Goal: Information Seeking & Learning: Learn about a topic

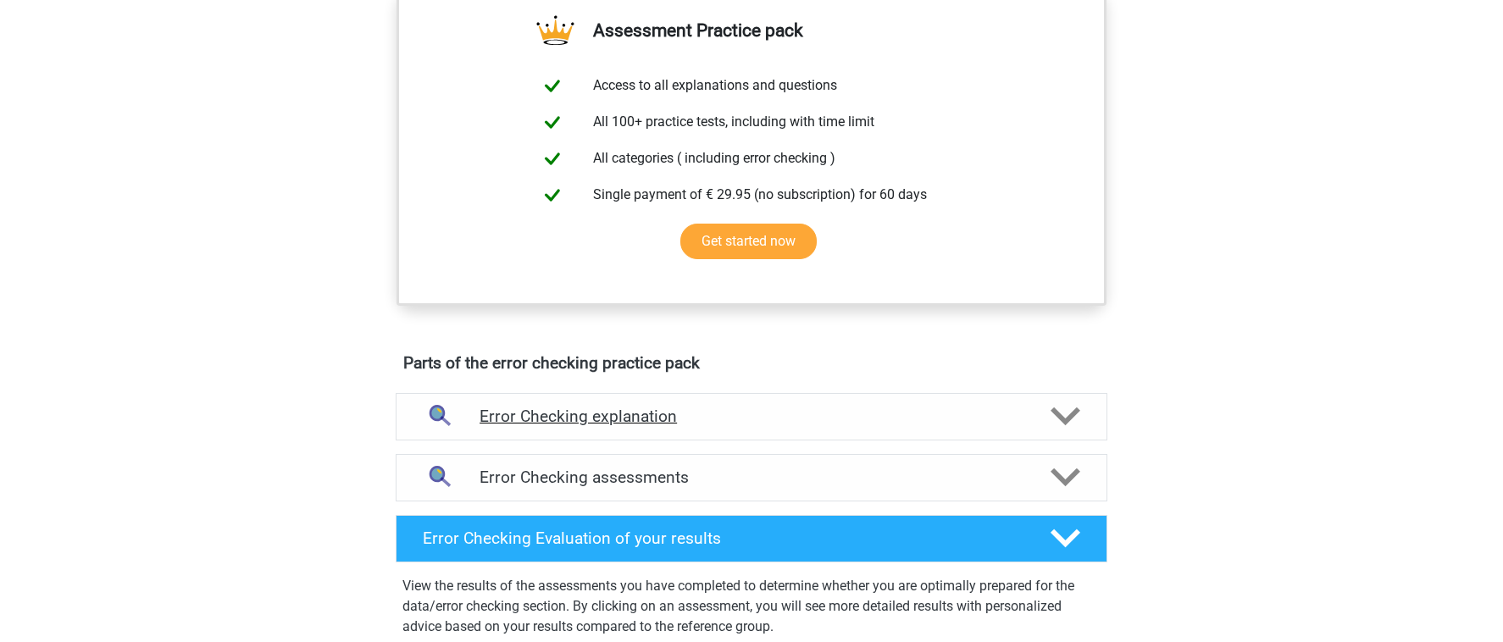
scroll to position [835, 0]
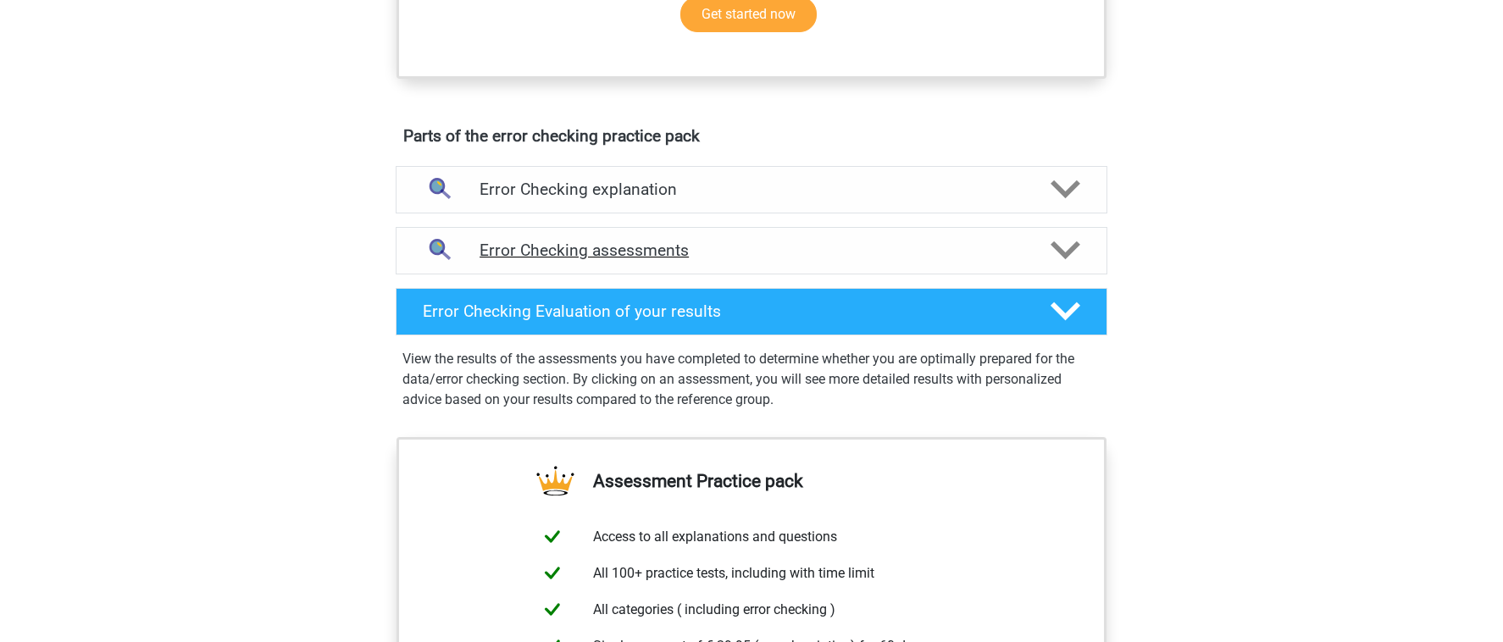
click at [798, 251] on h4 "Error Checking assessments" at bounding box center [752, 250] width 544 height 19
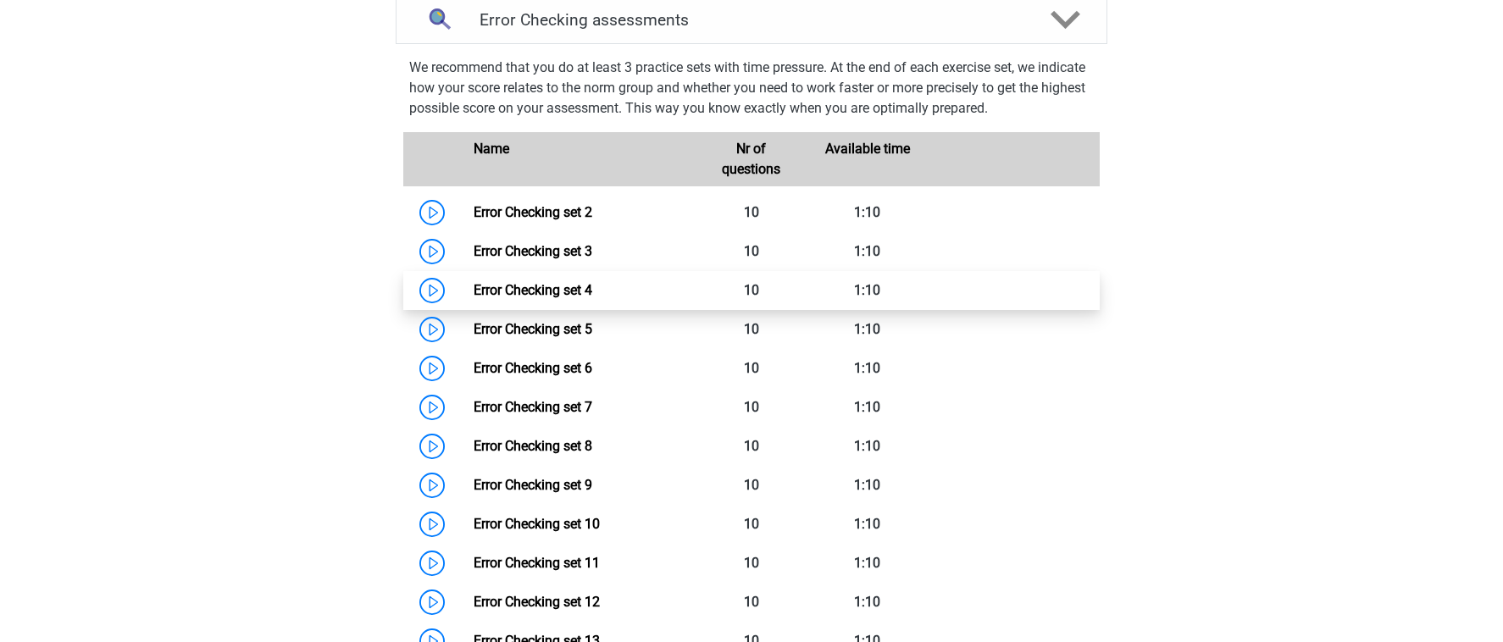
scroll to position [724, 0]
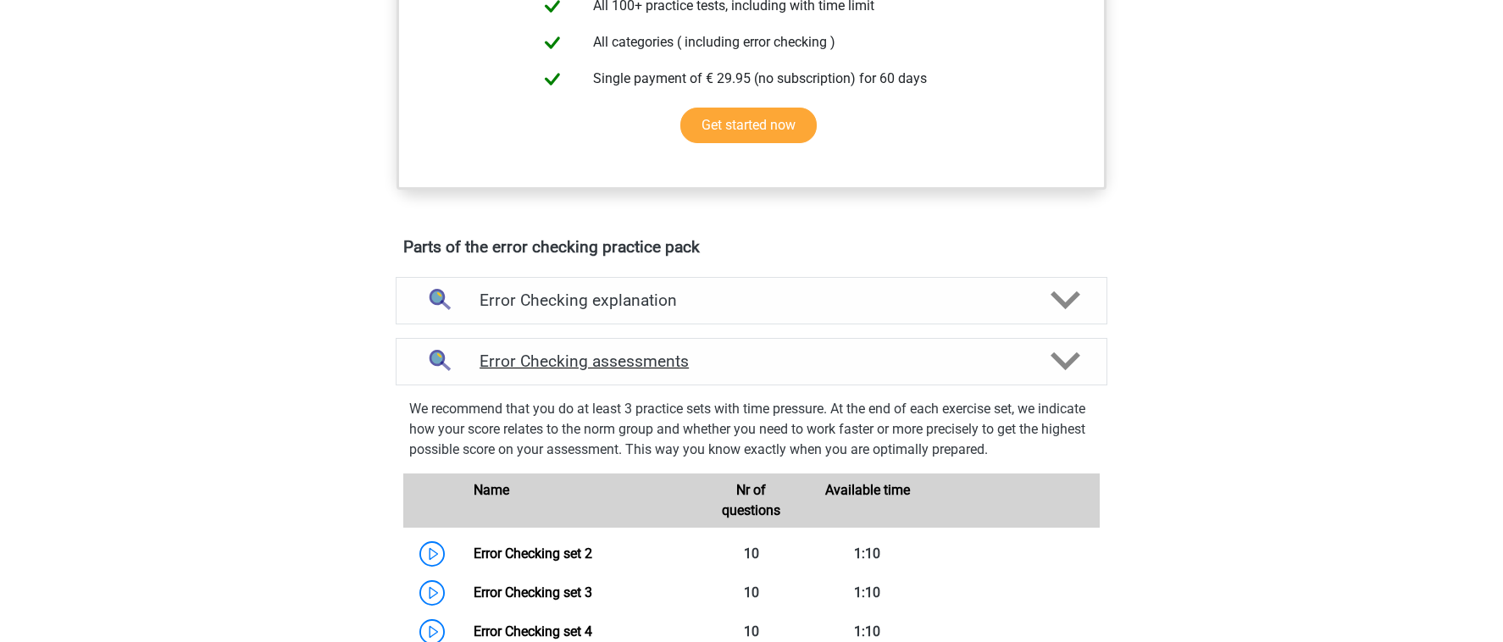
click at [810, 380] on div "Error Checking assessments" at bounding box center [752, 361] width 712 height 47
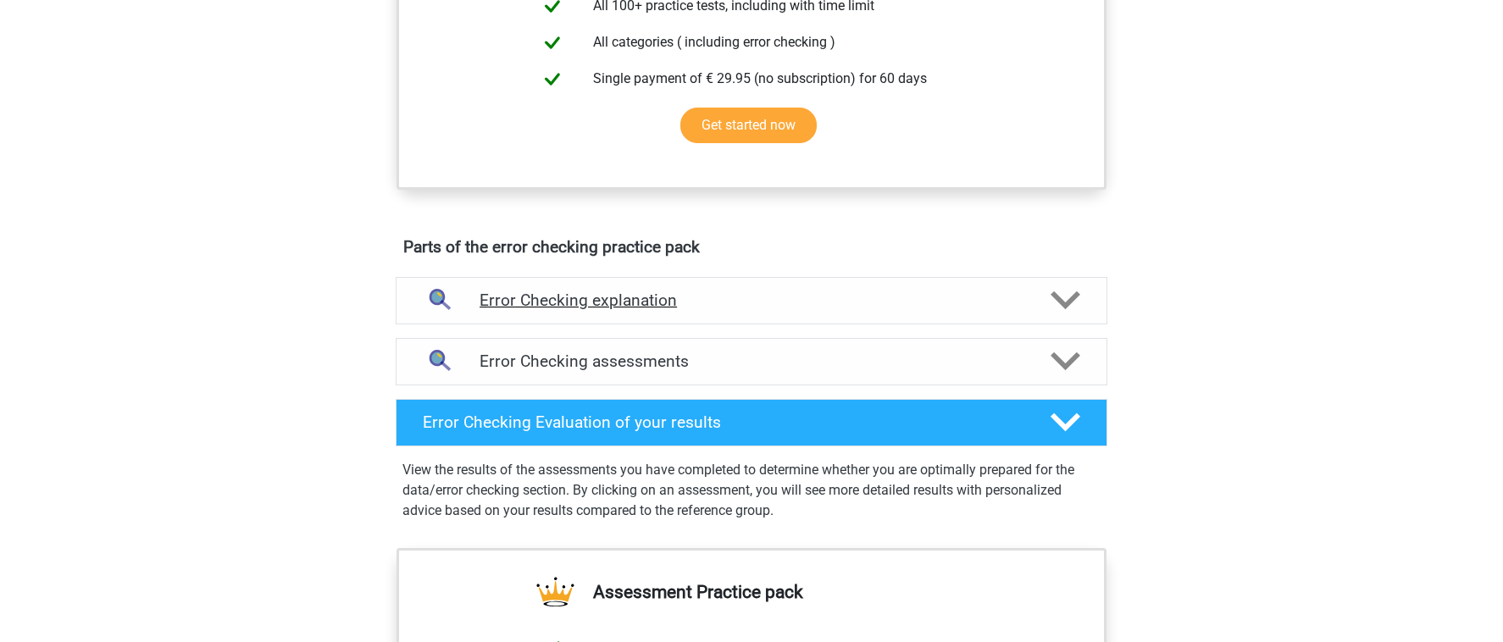
click at [780, 313] on div "Error Checking explanation" at bounding box center [752, 300] width 712 height 47
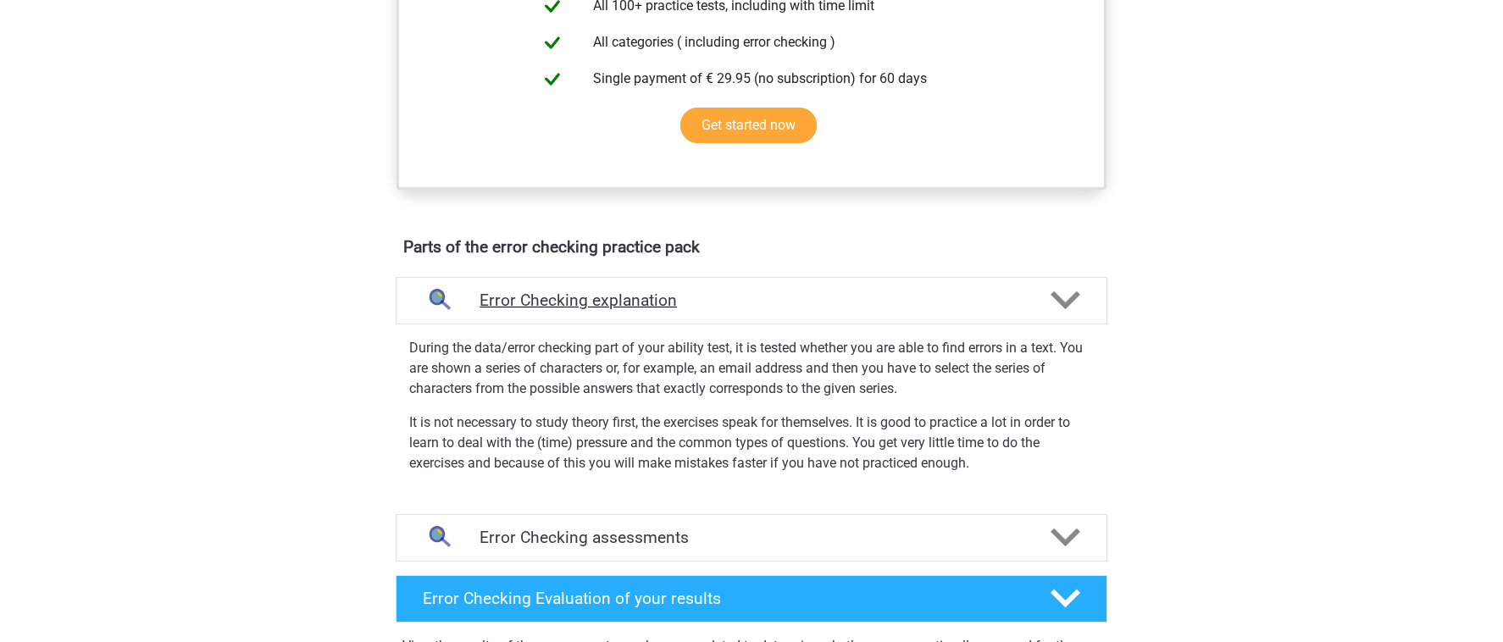
click at [780, 313] on div "Error Checking explanation" at bounding box center [752, 300] width 712 height 47
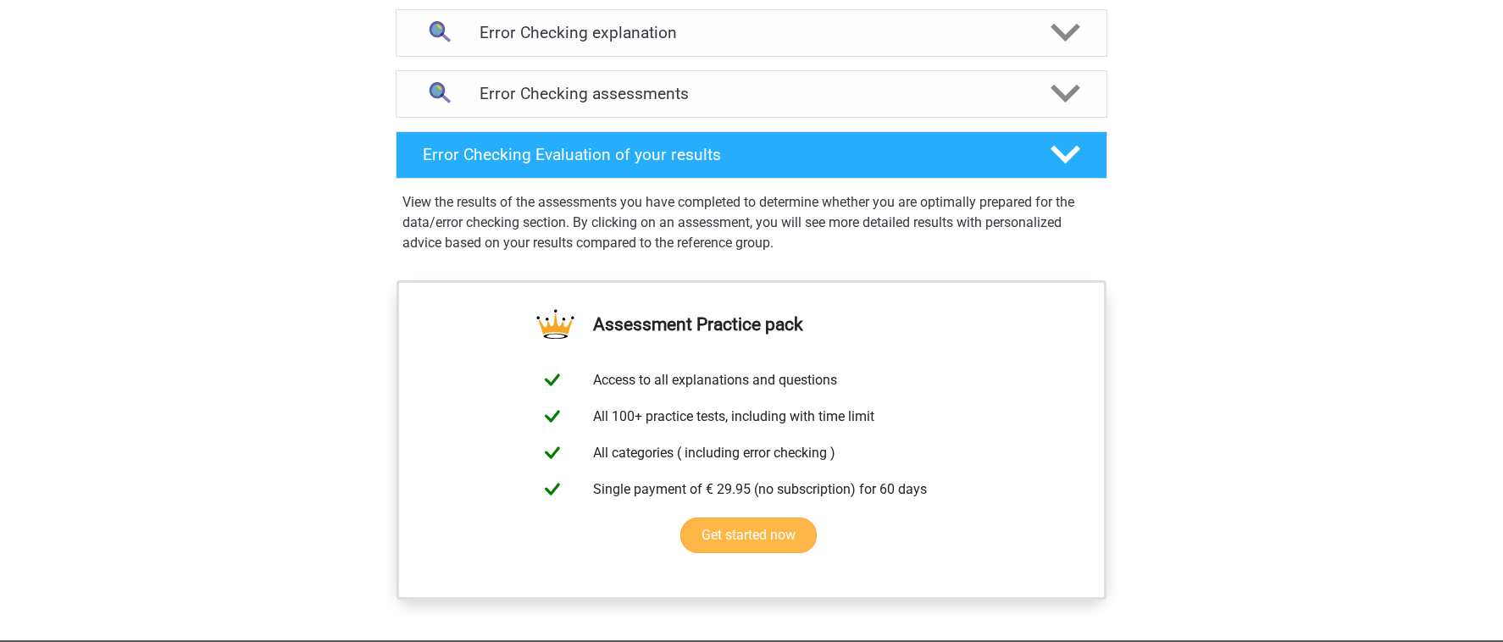
scroll to position [996, 0]
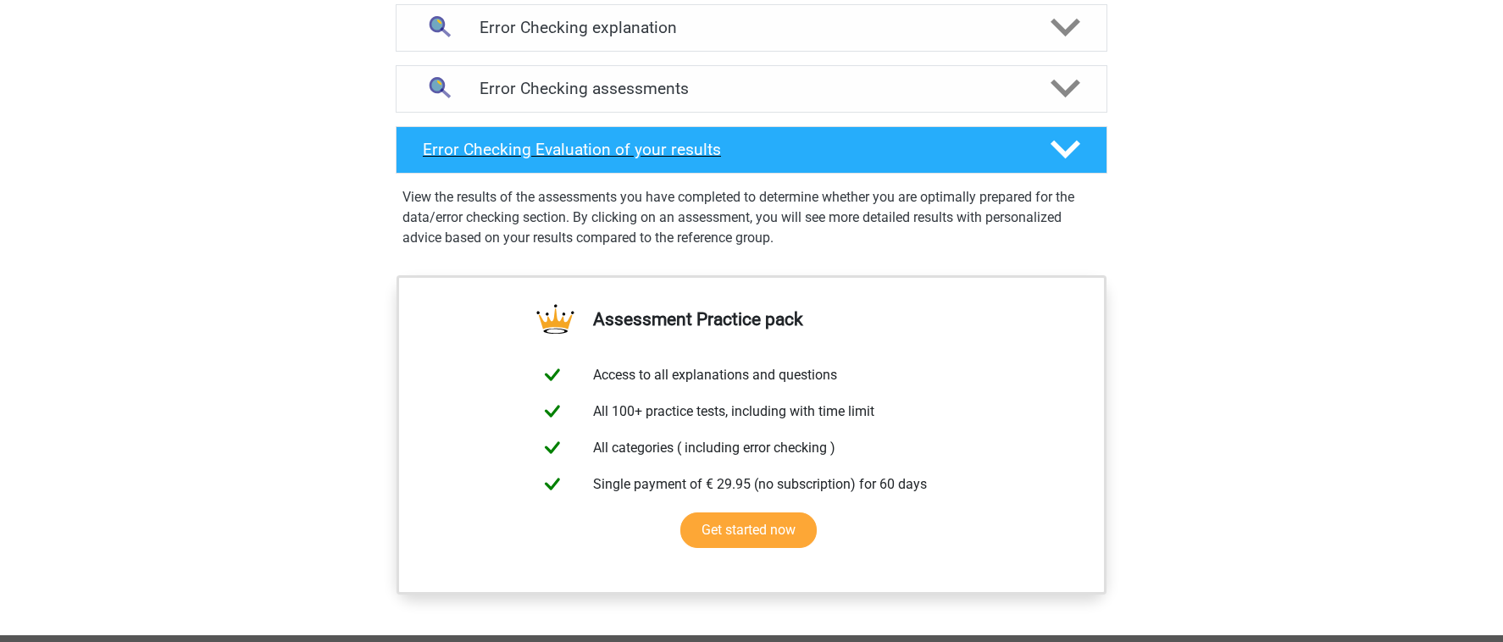
click at [1047, 154] on div at bounding box center [1064, 150] width 57 height 30
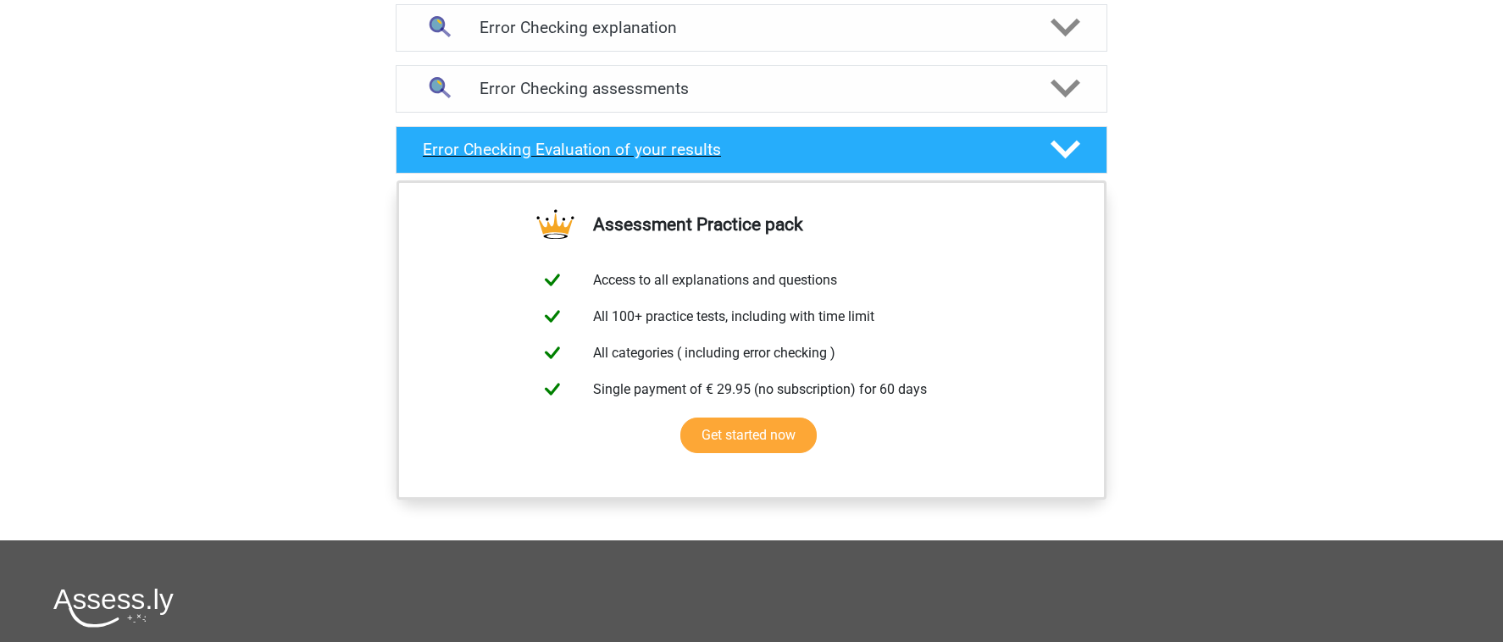
click at [1047, 154] on div at bounding box center [1064, 150] width 57 height 30
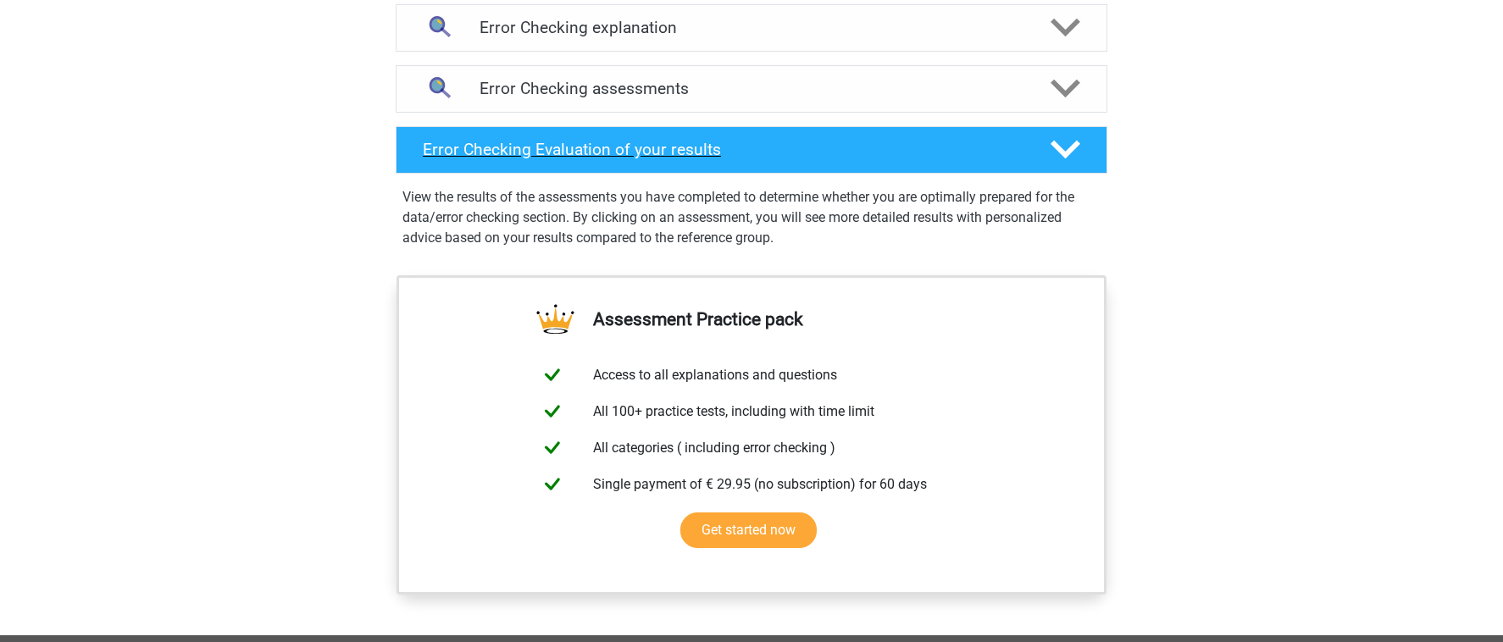
click at [1047, 154] on div at bounding box center [1064, 150] width 57 height 30
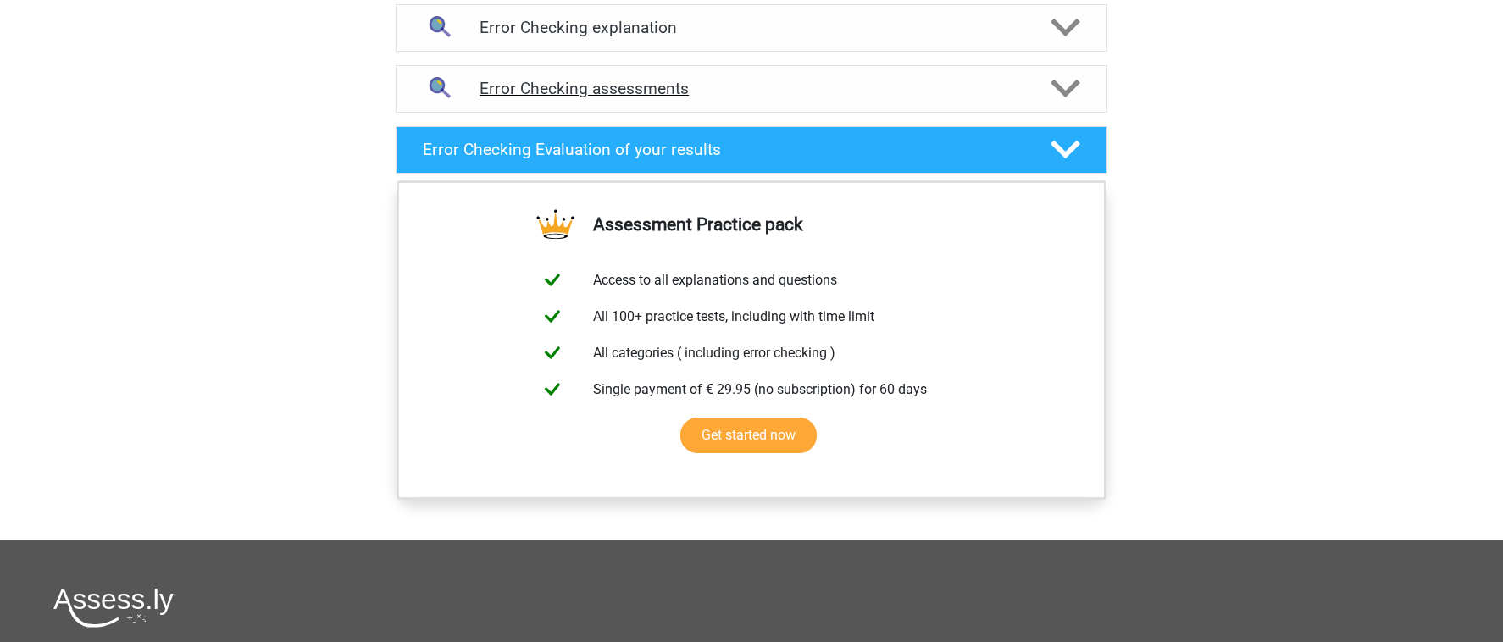
click at [880, 103] on div "Error Checking assessments" at bounding box center [752, 88] width 712 height 47
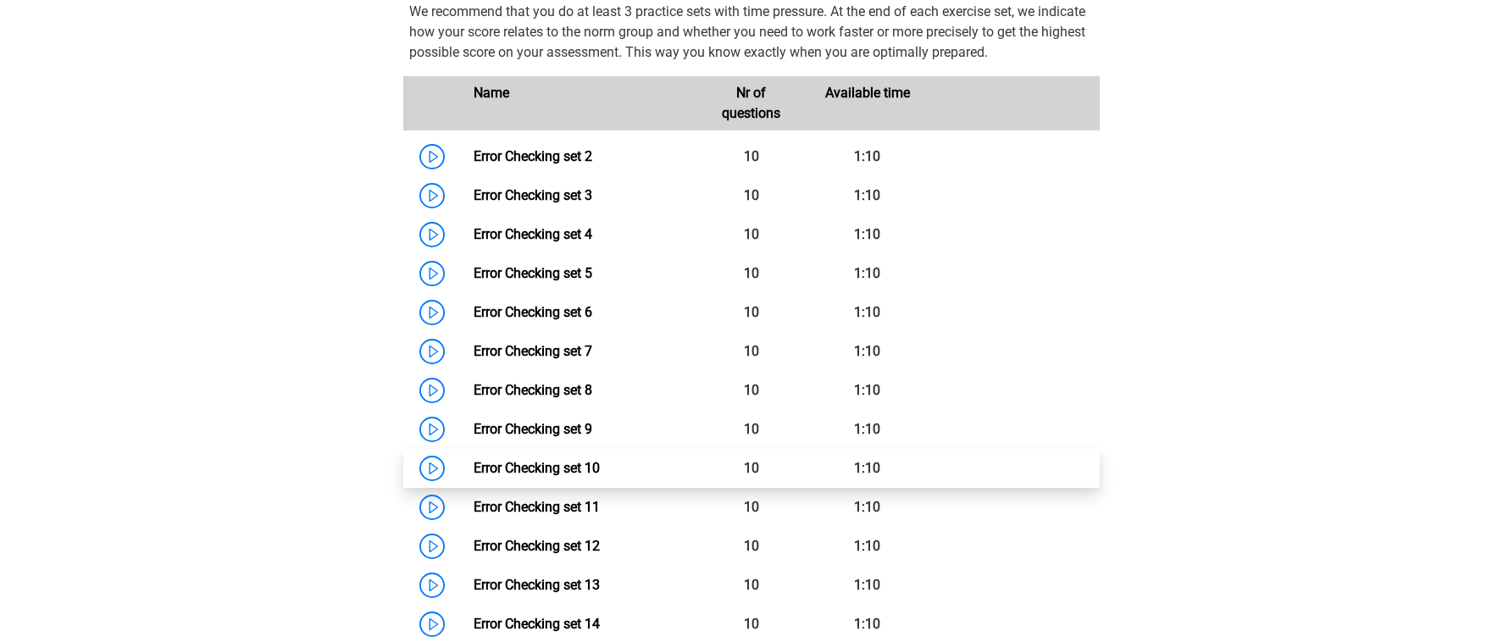
scroll to position [1138, 0]
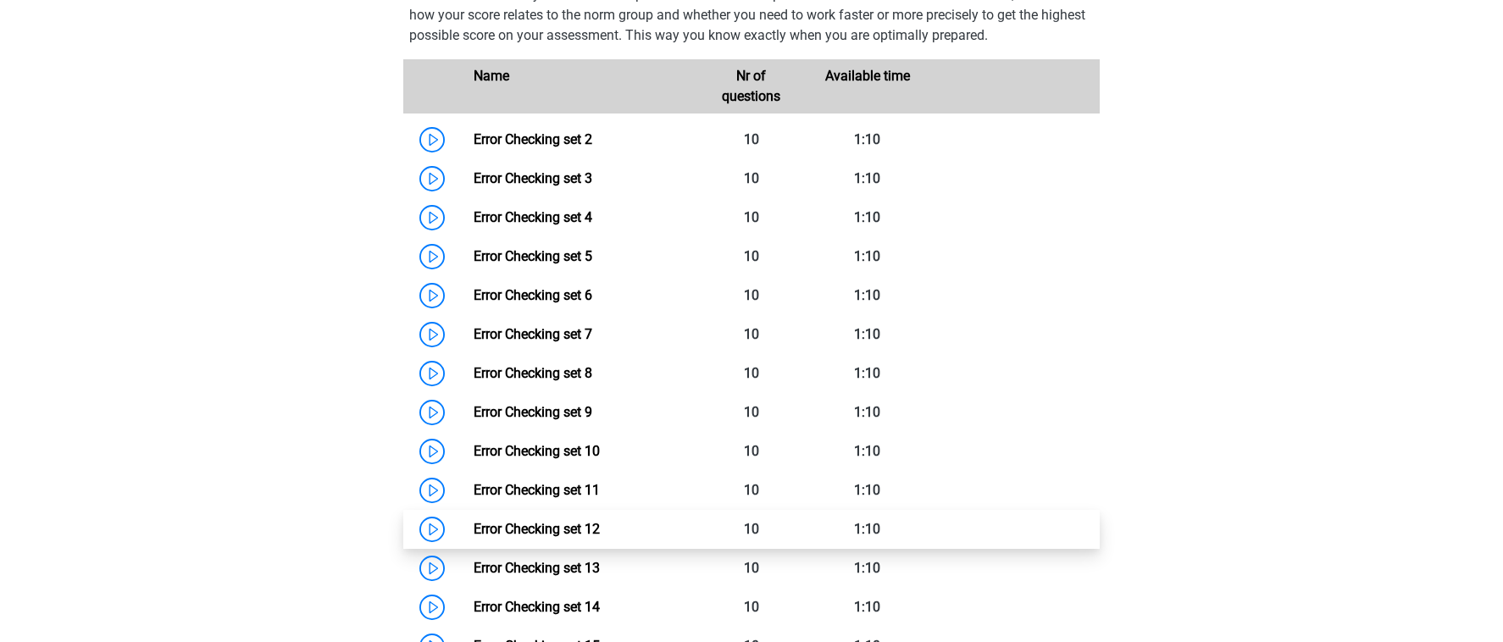
click at [600, 528] on link "Error Checking set 12" at bounding box center [537, 529] width 126 height 16
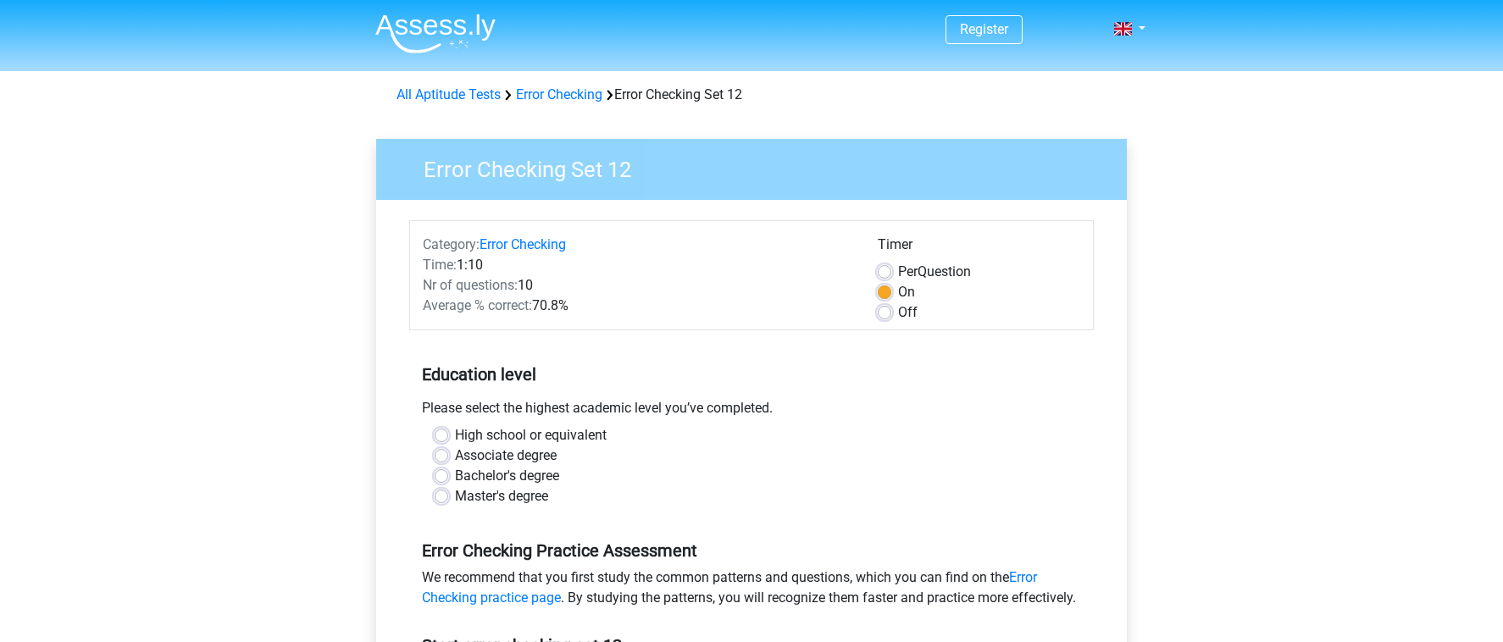
click at [898, 317] on label "Off" at bounding box center [907, 312] width 19 height 20
click at [891, 317] on input "Off" at bounding box center [885, 310] width 14 height 17
radio input "true"
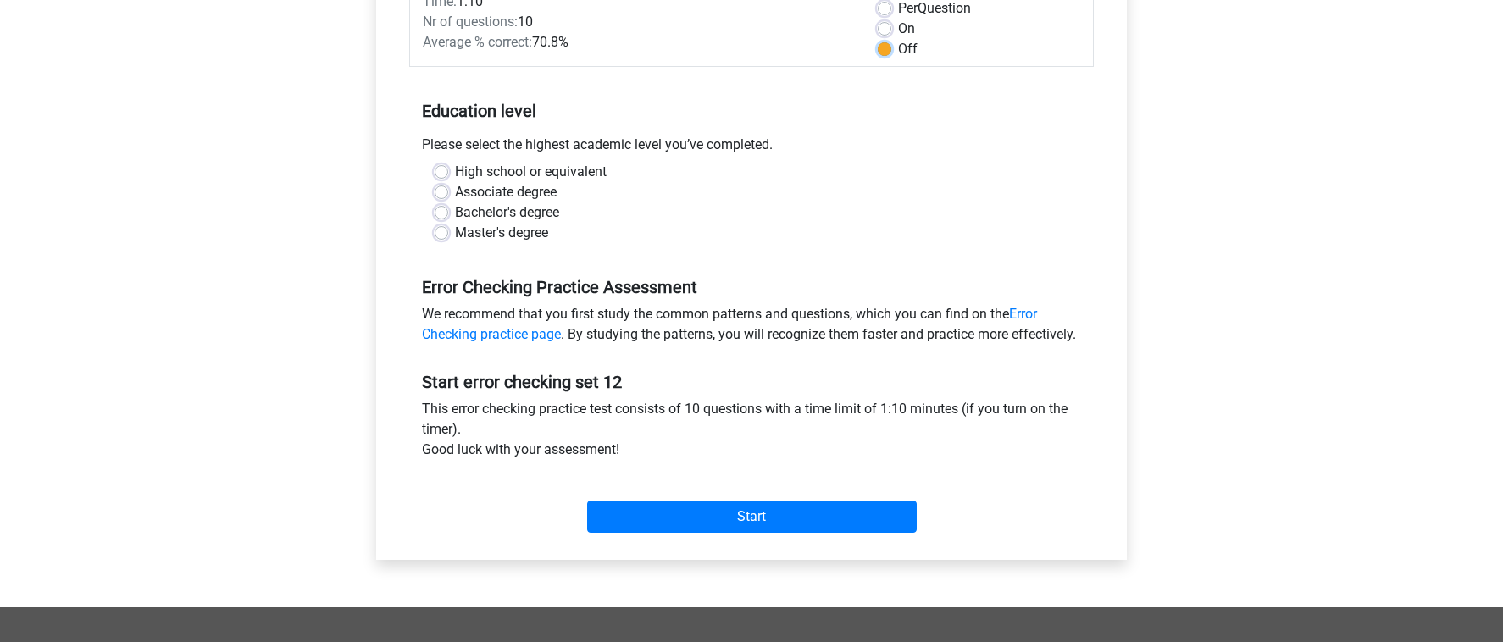
scroll to position [282, 0]
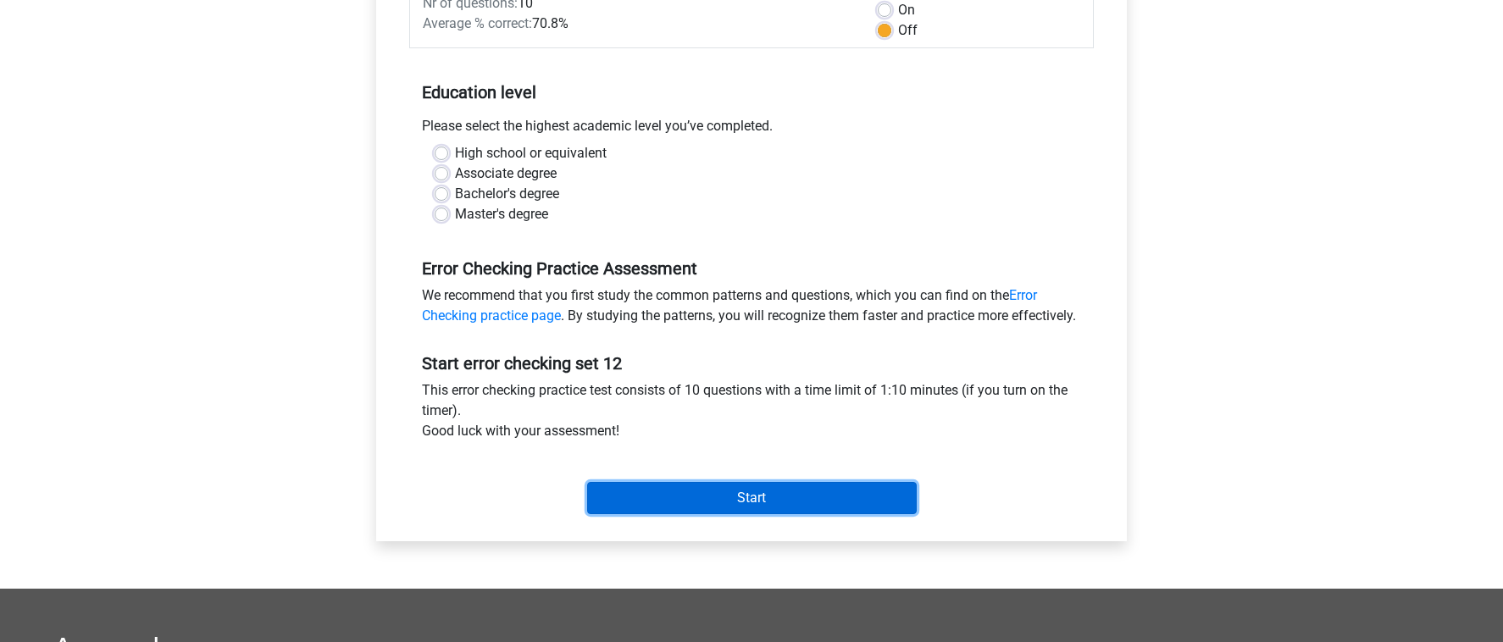
click at [730, 514] on input "Start" at bounding box center [752, 498] width 330 height 32
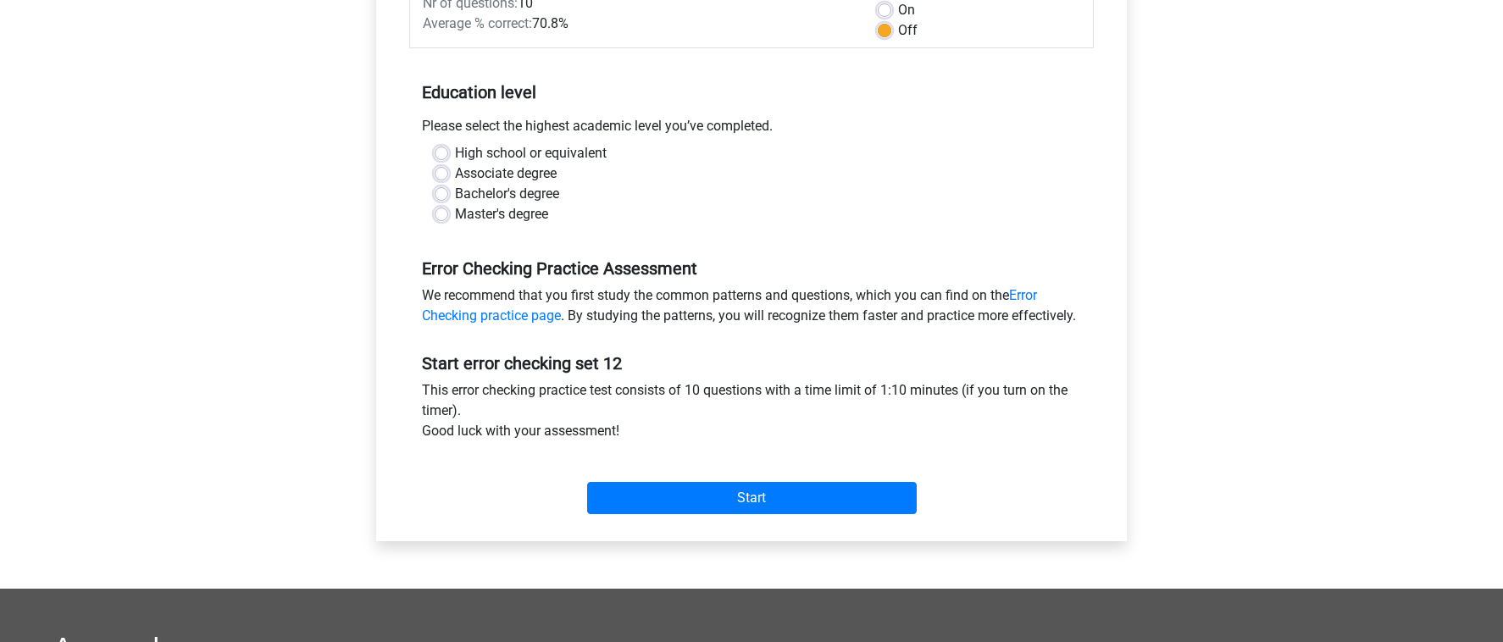
click at [455, 154] on label "High school or equivalent" at bounding box center [531, 153] width 152 height 20
click at [441, 154] on input "High school or equivalent" at bounding box center [442, 151] width 14 height 17
radio input "true"
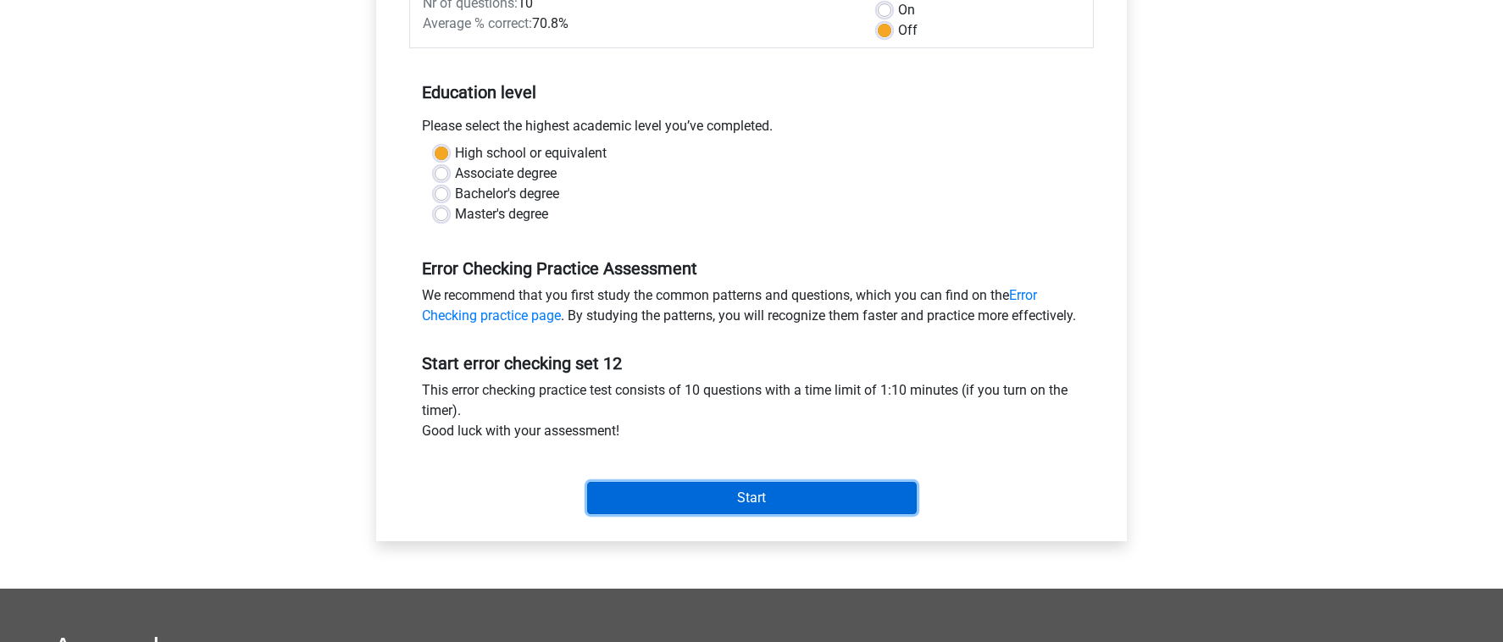
click at [785, 514] on input "Start" at bounding box center [752, 498] width 330 height 32
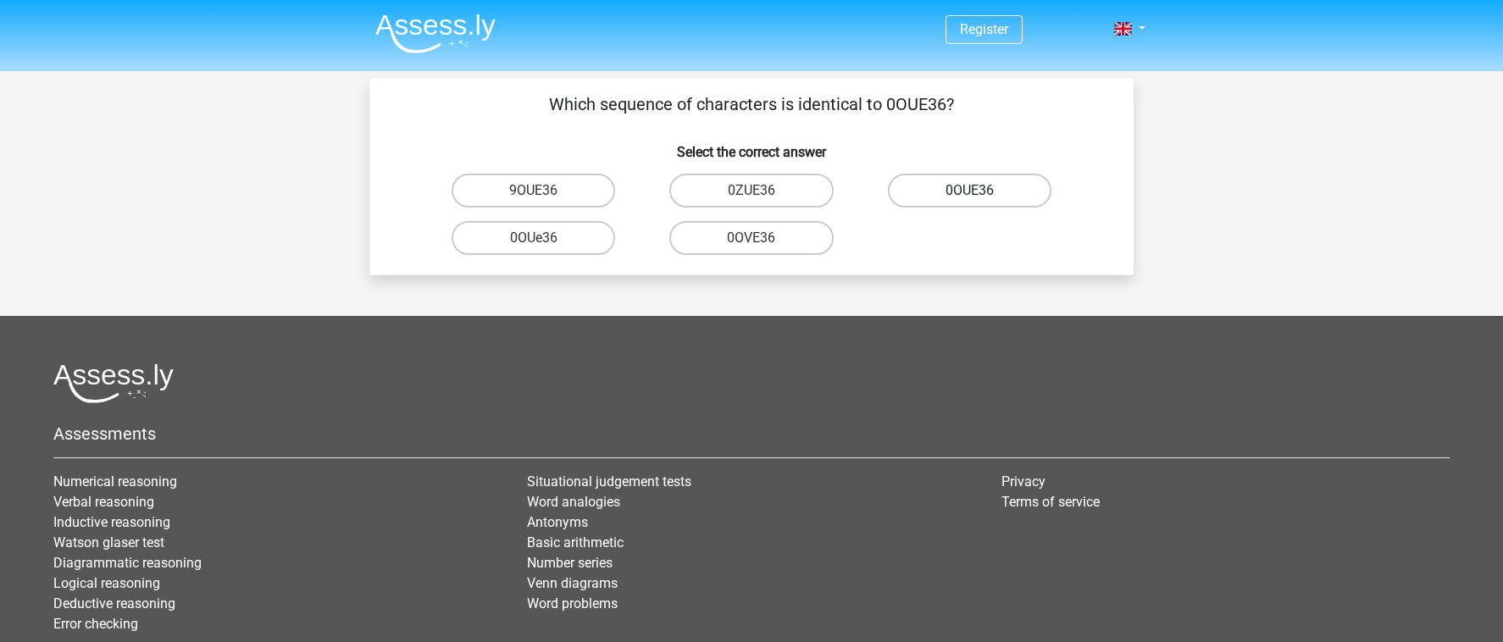
click at [957, 192] on label "0OUE36" at bounding box center [970, 191] width 164 height 34
click at [969, 192] on input "0OUE36" at bounding box center [974, 196] width 11 height 11
radio input "true"
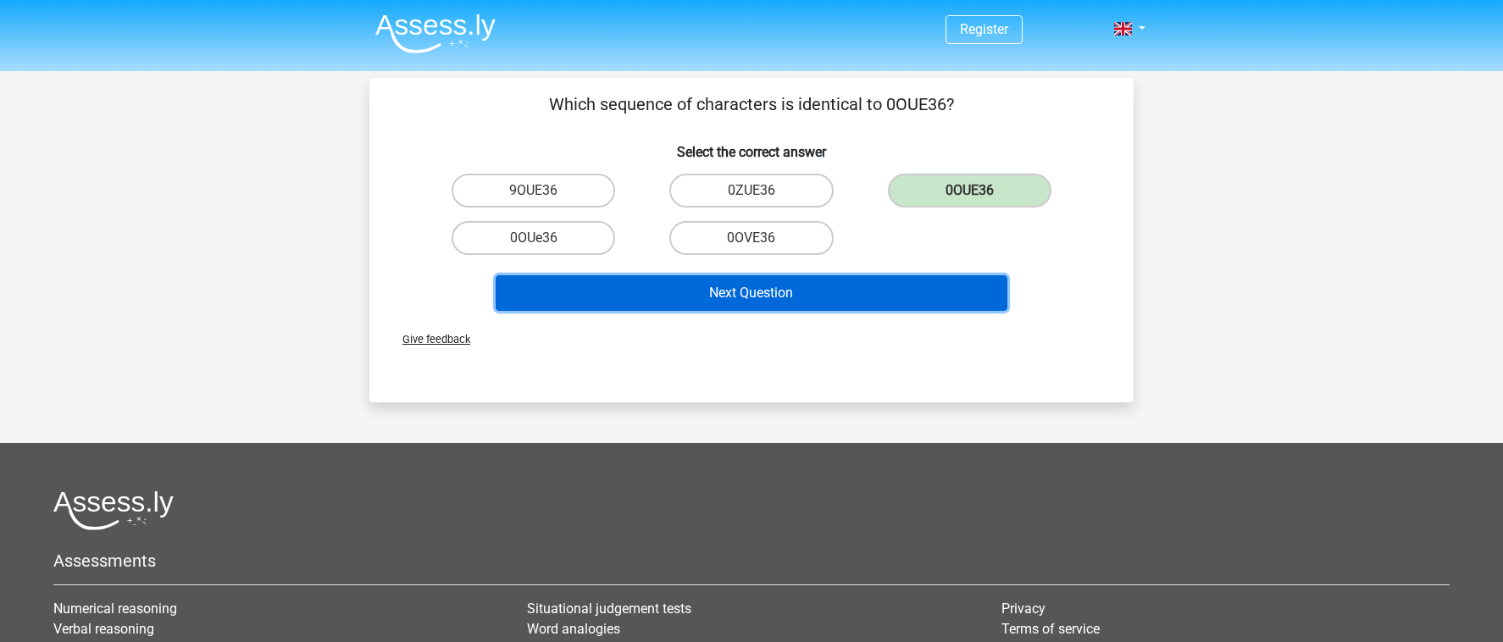
click at [802, 301] on button "Next Question" at bounding box center [752, 293] width 513 height 36
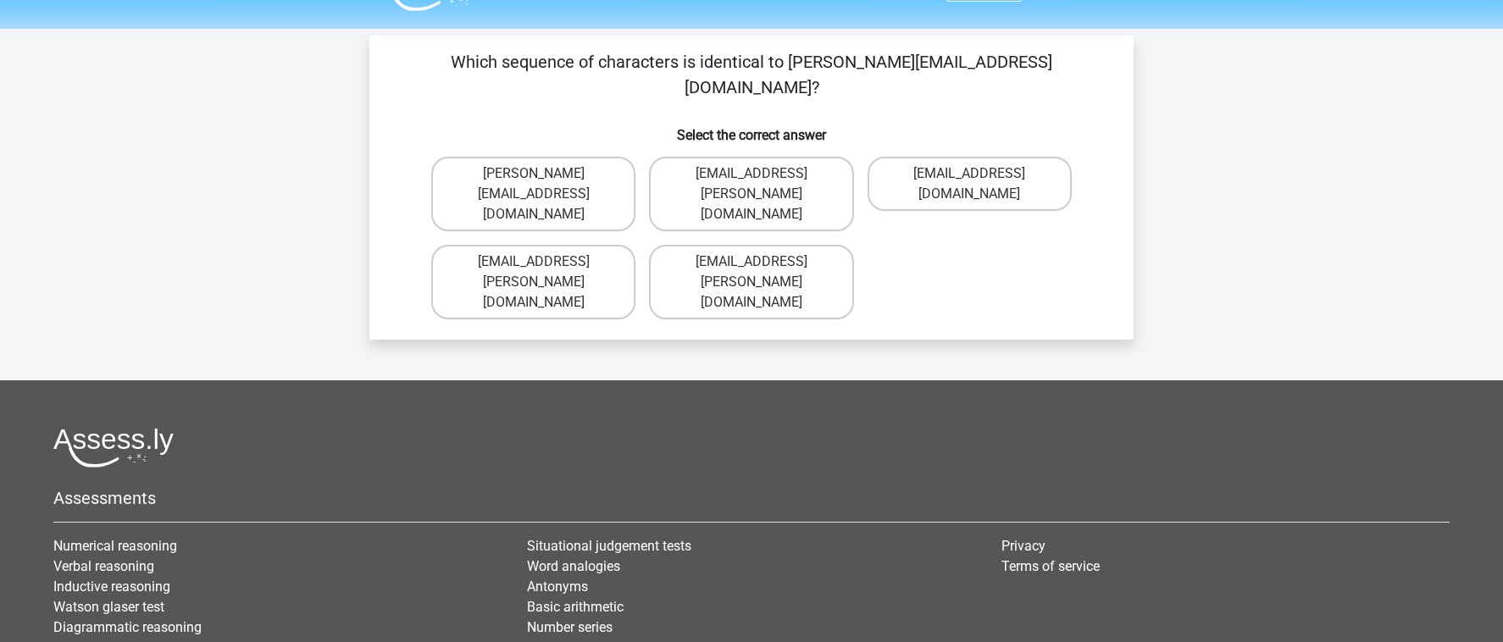
scroll to position [42, 0]
click at [610, 158] on label "Willow+Sinclair@email.com.uk" at bounding box center [533, 195] width 204 height 75
click at [545, 175] on input "Willow+Sinclair@email.com.uk" at bounding box center [539, 180] width 11 height 11
radio input "true"
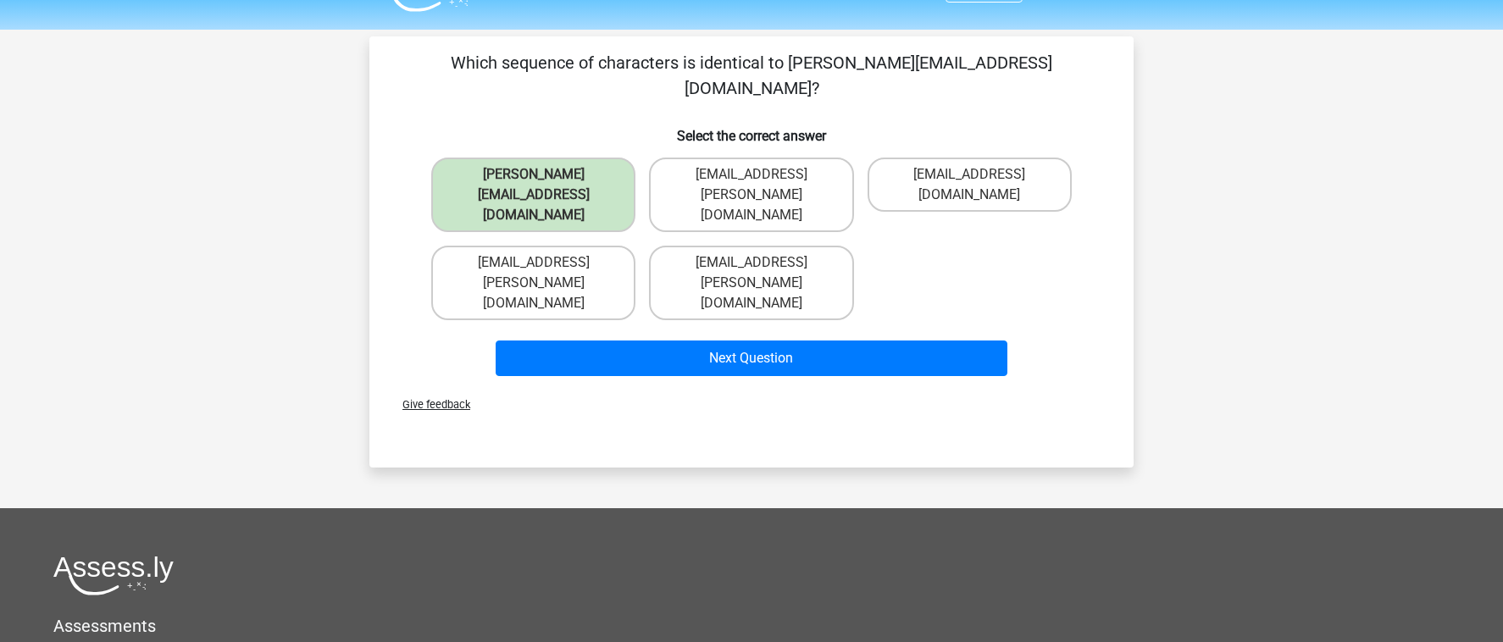
click at [746, 383] on div "Give feedback" at bounding box center [751, 404] width 751 height 43
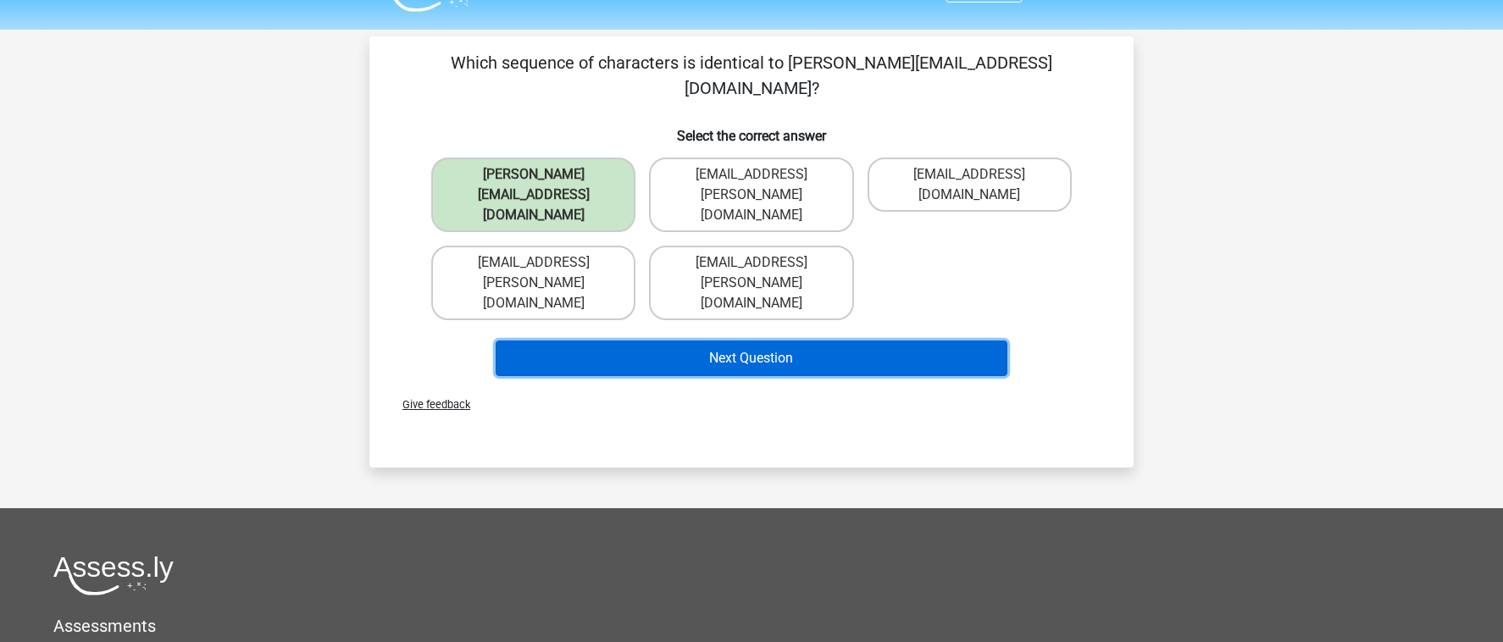
click at [749, 341] on button "Next Question" at bounding box center [752, 359] width 513 height 36
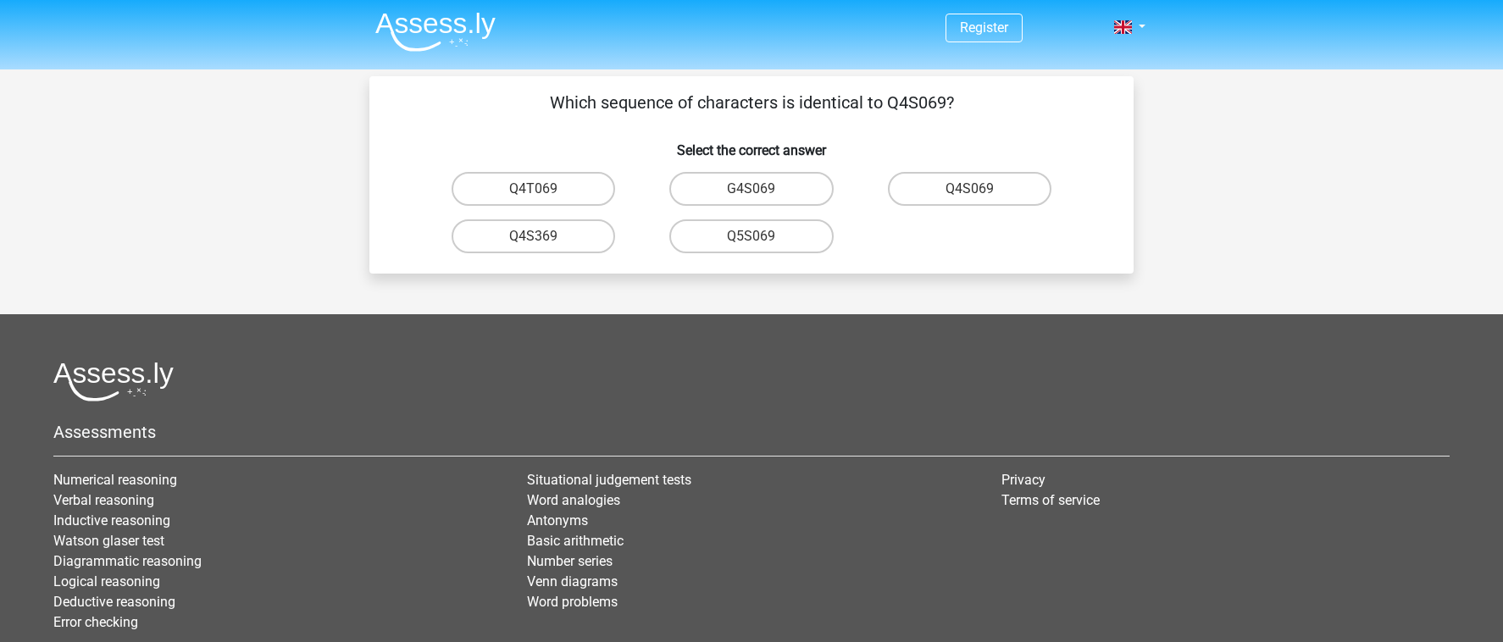
scroll to position [0, 0]
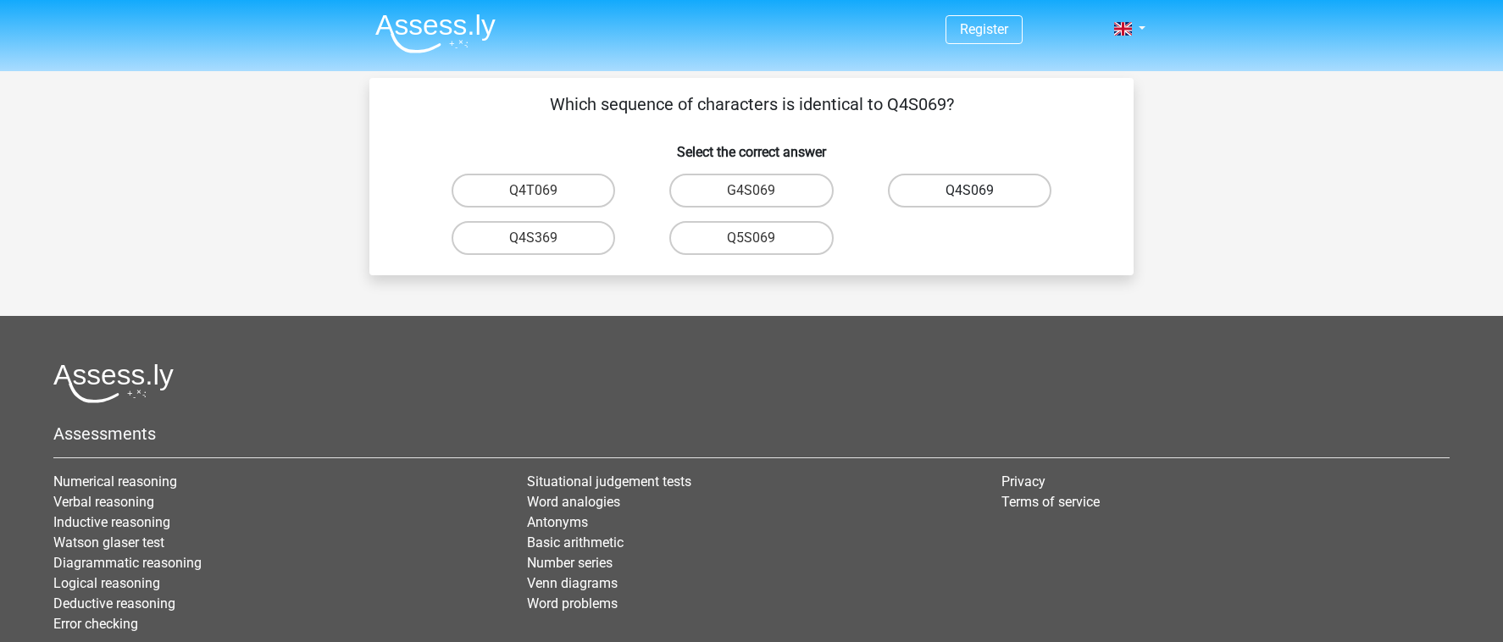
click at [996, 190] on label "Q4S069" at bounding box center [970, 191] width 164 height 34
click at [980, 191] on input "Q4S069" at bounding box center [974, 196] width 11 height 11
radio input "true"
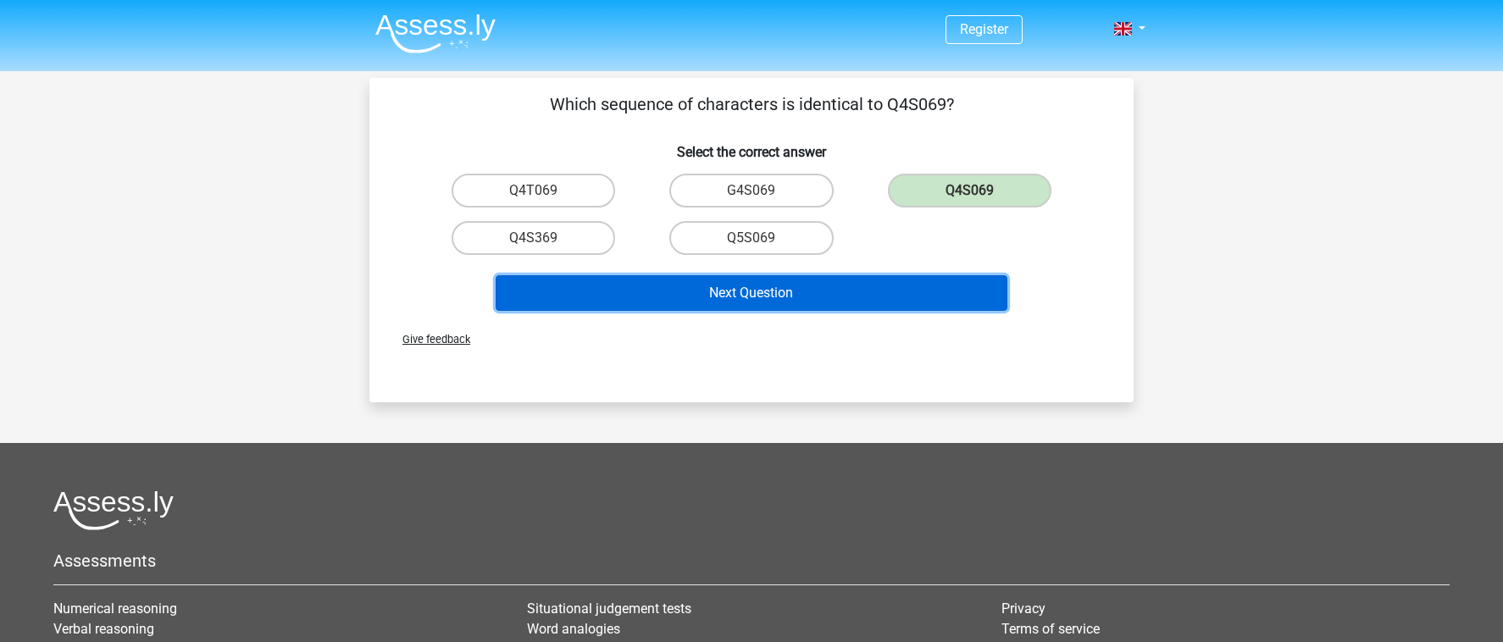
click at [890, 294] on button "Next Question" at bounding box center [752, 293] width 513 height 36
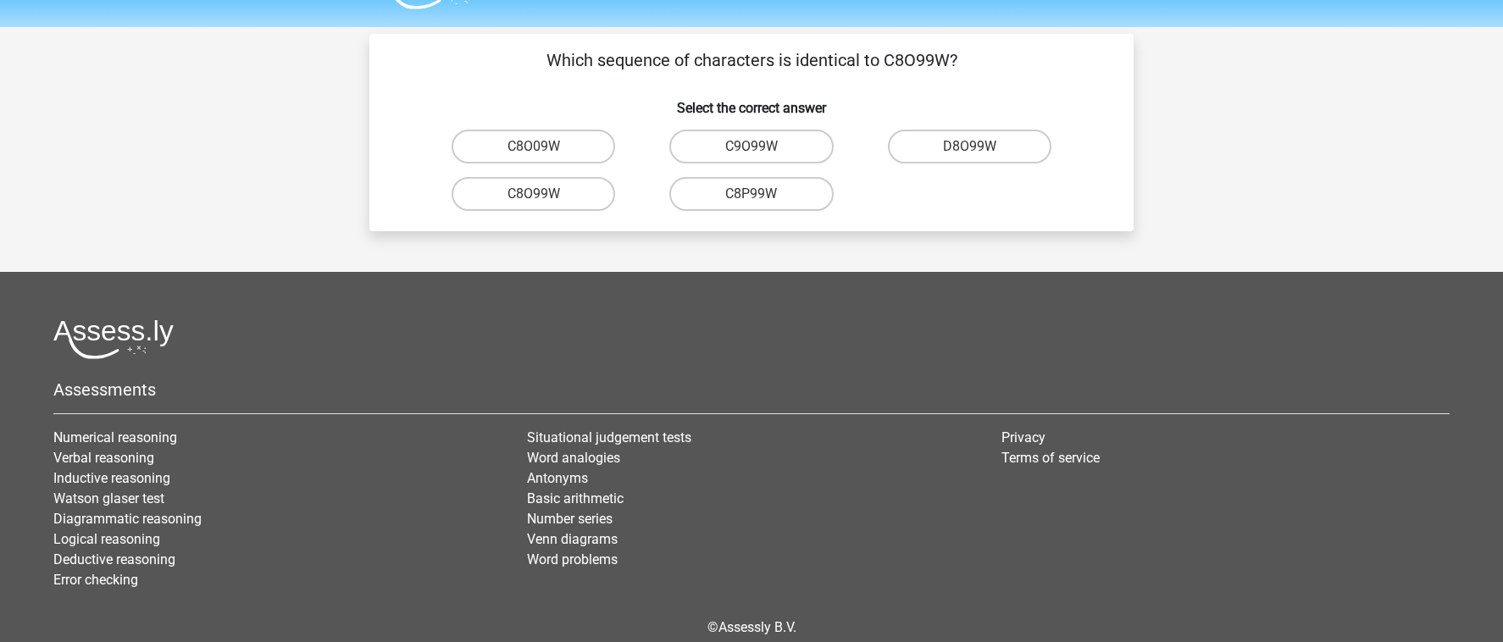
scroll to position [29, 0]
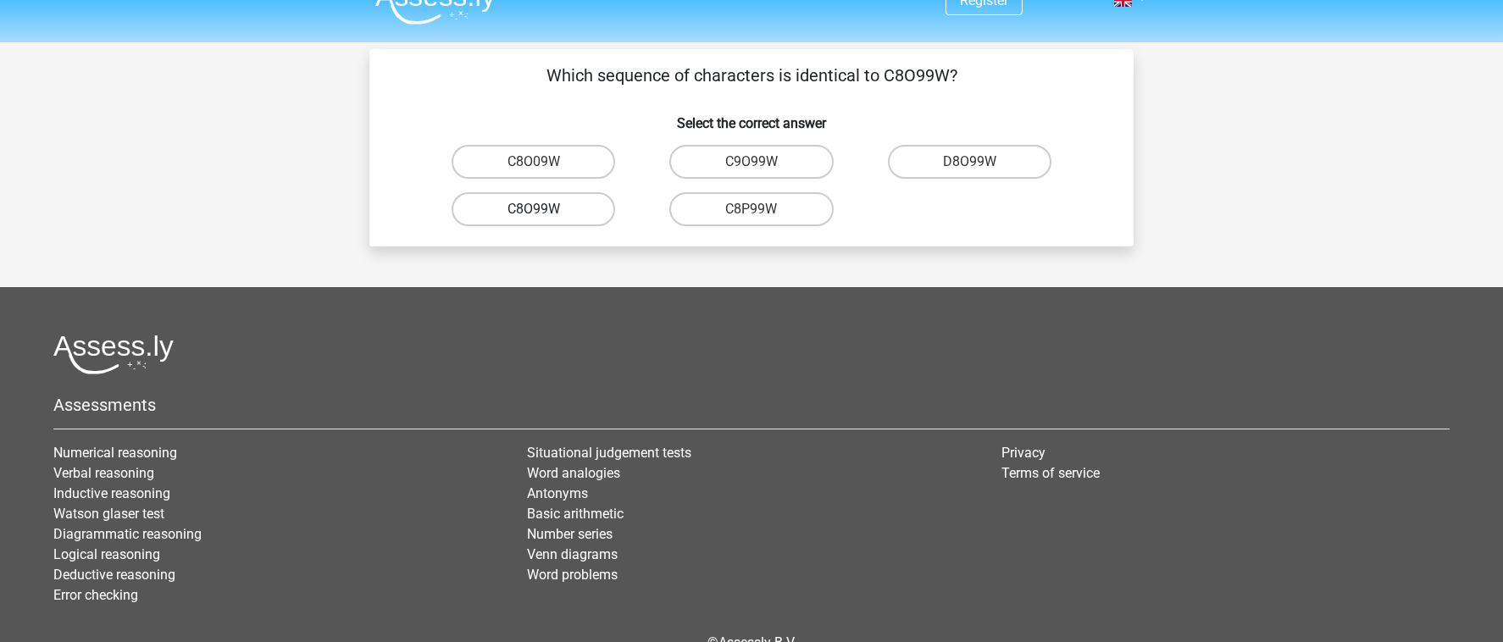
click at [560, 210] on label "C8O99W" at bounding box center [534, 209] width 164 height 34
click at [545, 210] on input "C8O99W" at bounding box center [539, 214] width 11 height 11
radio input "true"
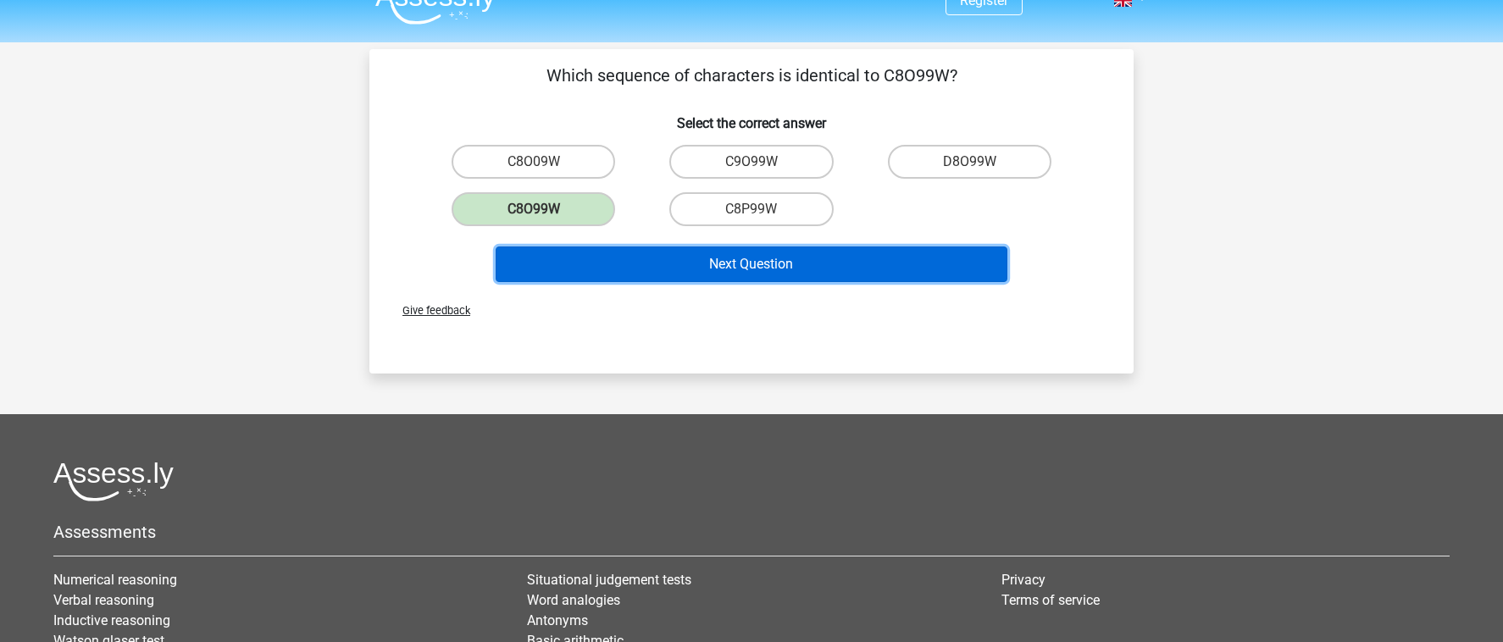
click at [694, 265] on button "Next Question" at bounding box center [752, 265] width 513 height 36
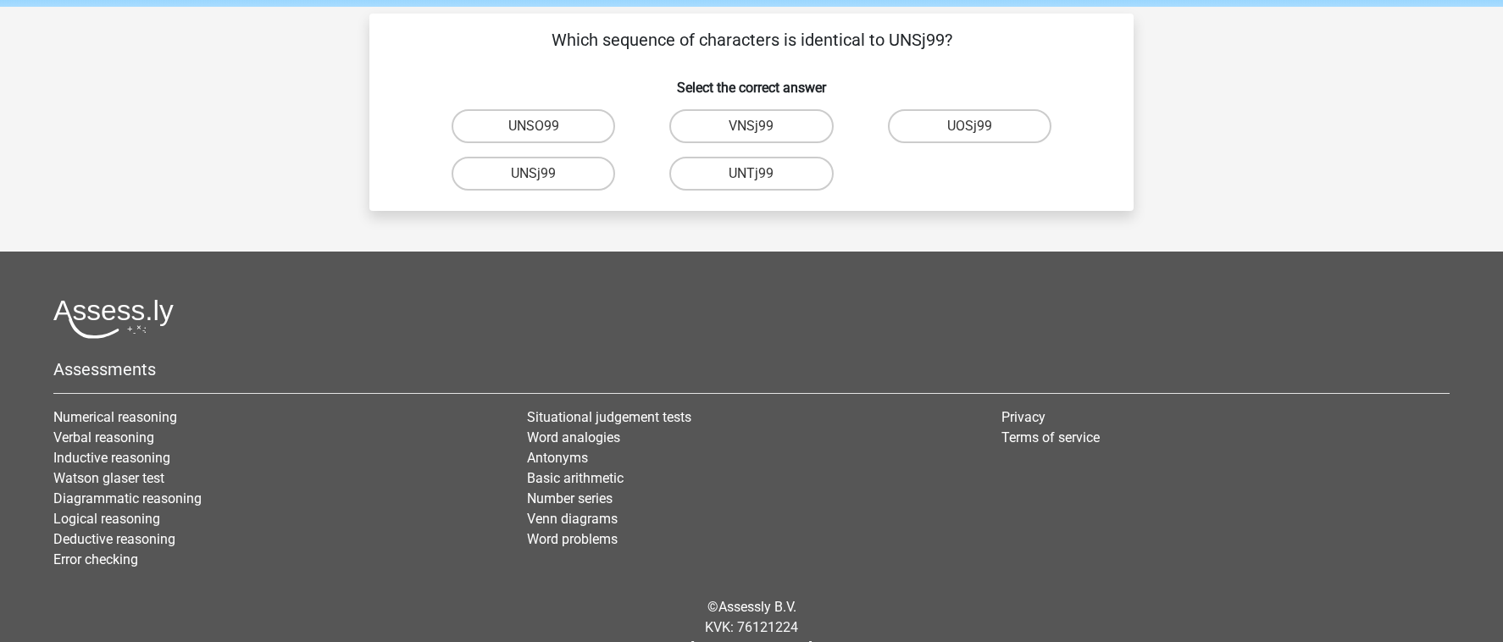
scroll to position [50, 0]
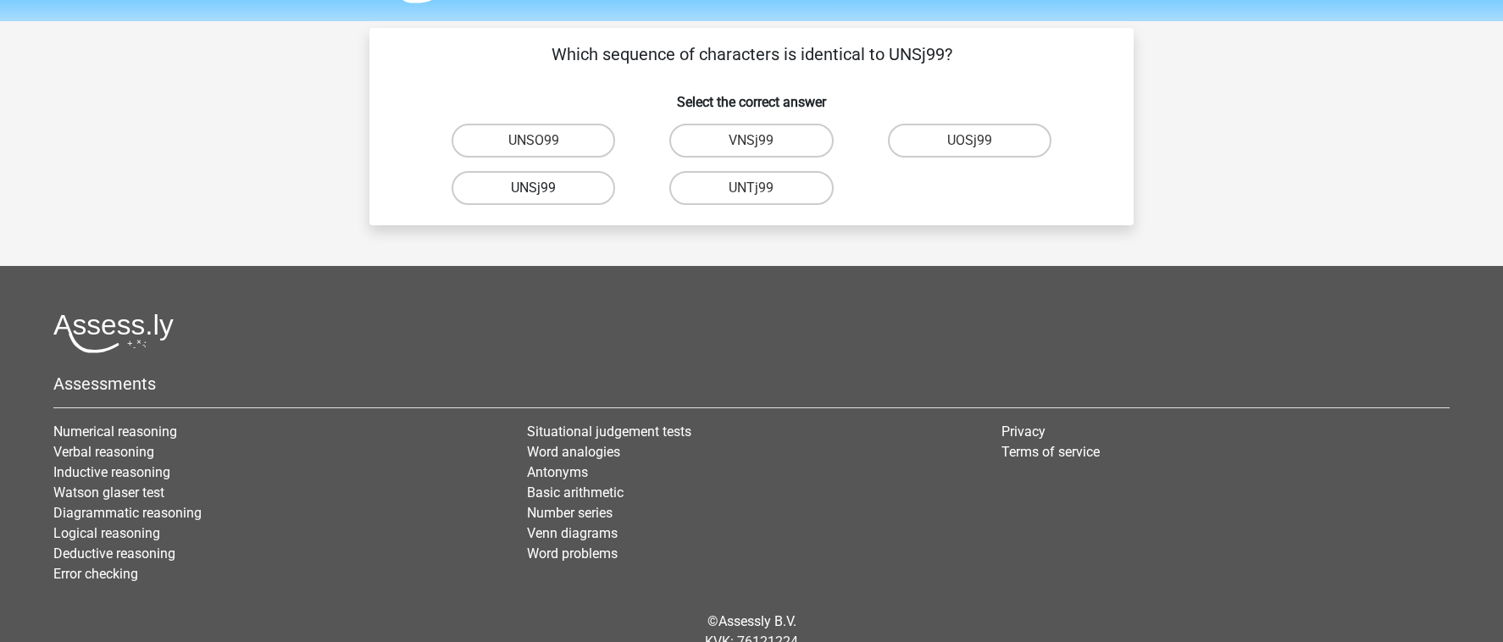
click at [569, 189] on label "UNSj99" at bounding box center [534, 188] width 164 height 34
click at [545, 189] on input "UNSj99" at bounding box center [539, 193] width 11 height 11
radio input "true"
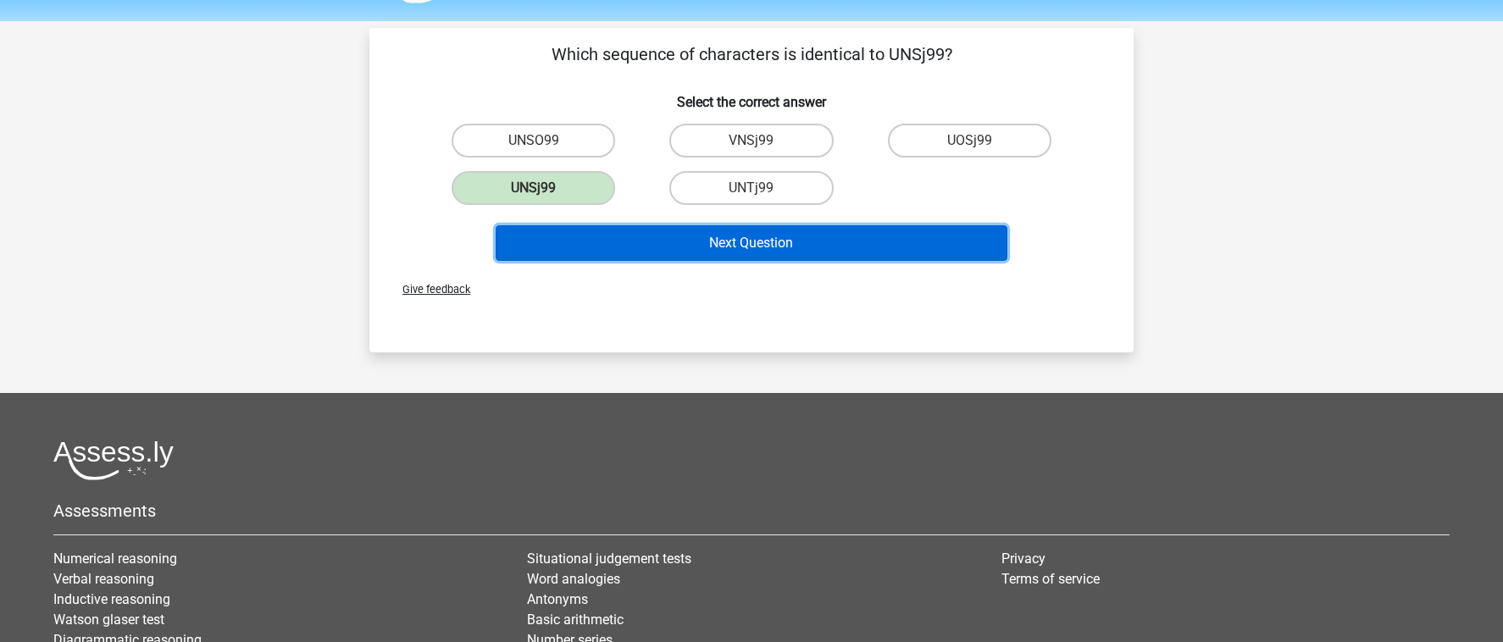
click at [707, 238] on button "Next Question" at bounding box center [752, 243] width 513 height 36
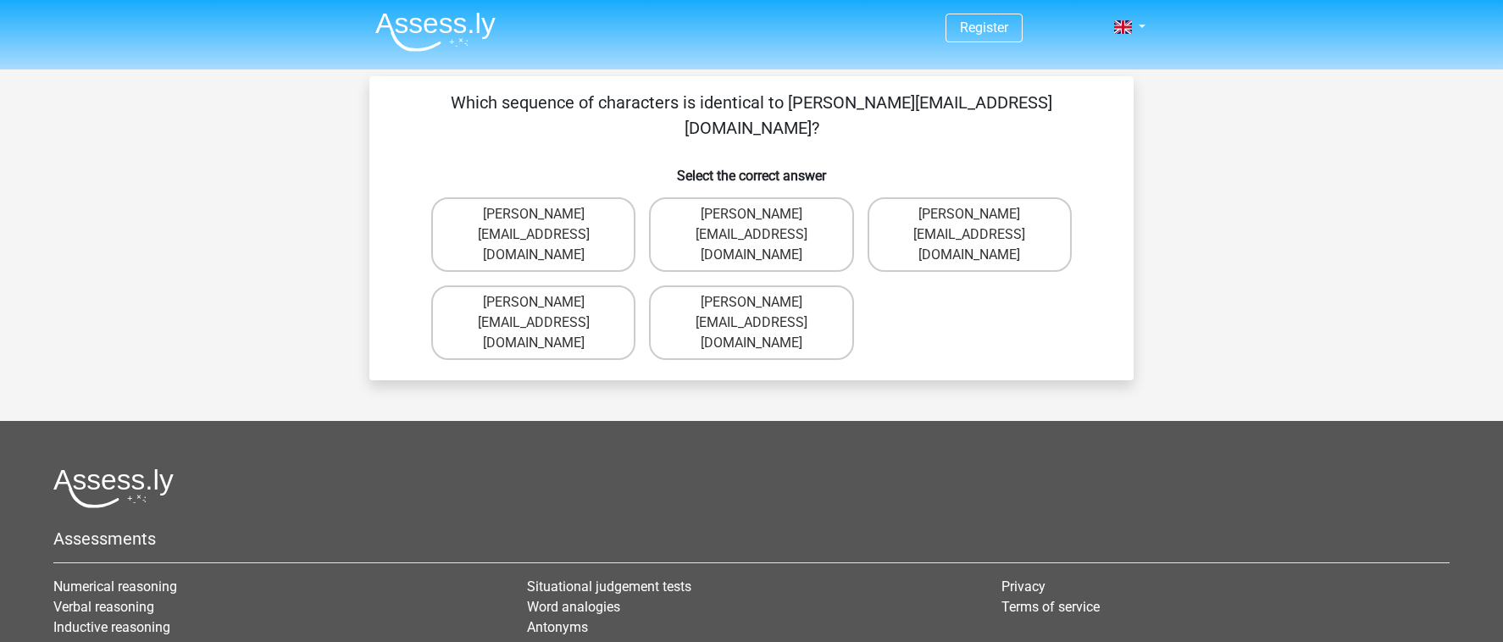
scroll to position [0, 0]
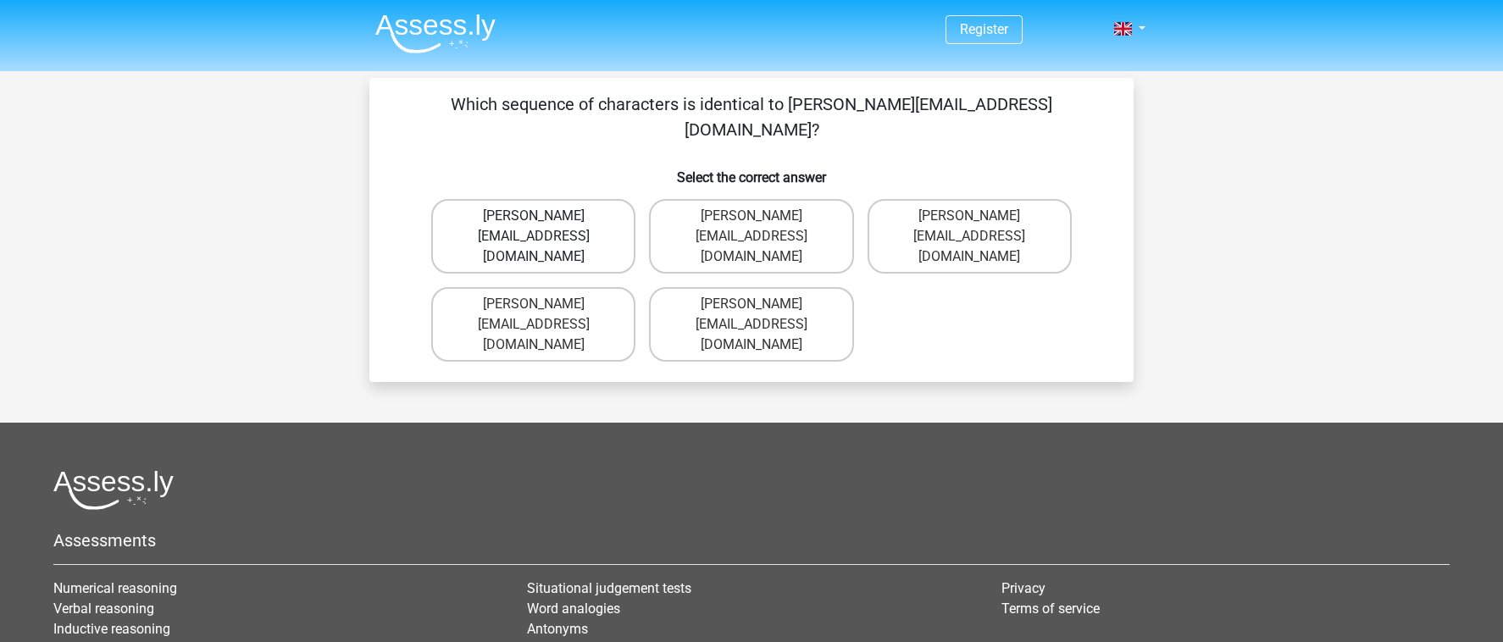
click at [606, 204] on label "Freddie-Williams@Gmail.gr" at bounding box center [533, 236] width 204 height 75
click at [545, 216] on input "Freddie-Williams@Gmail.gr" at bounding box center [539, 221] width 11 height 11
radio input "true"
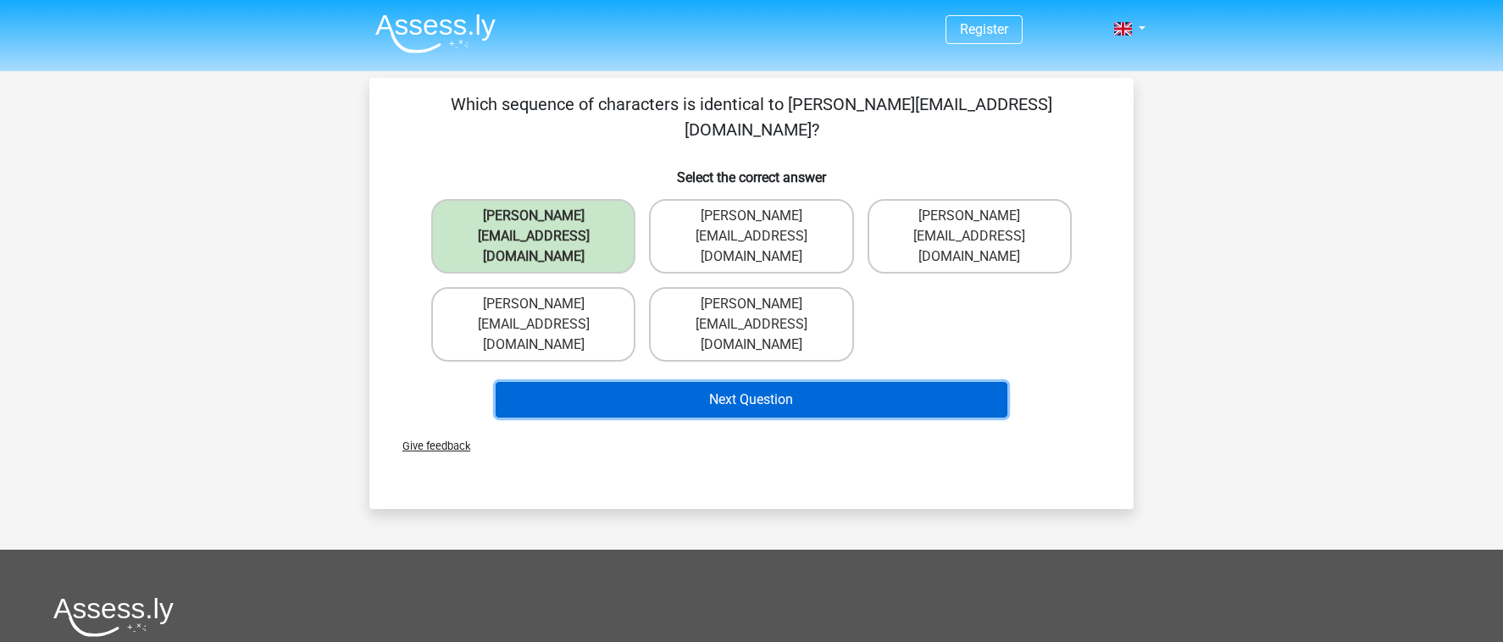
click at [744, 382] on button "Next Question" at bounding box center [752, 400] width 513 height 36
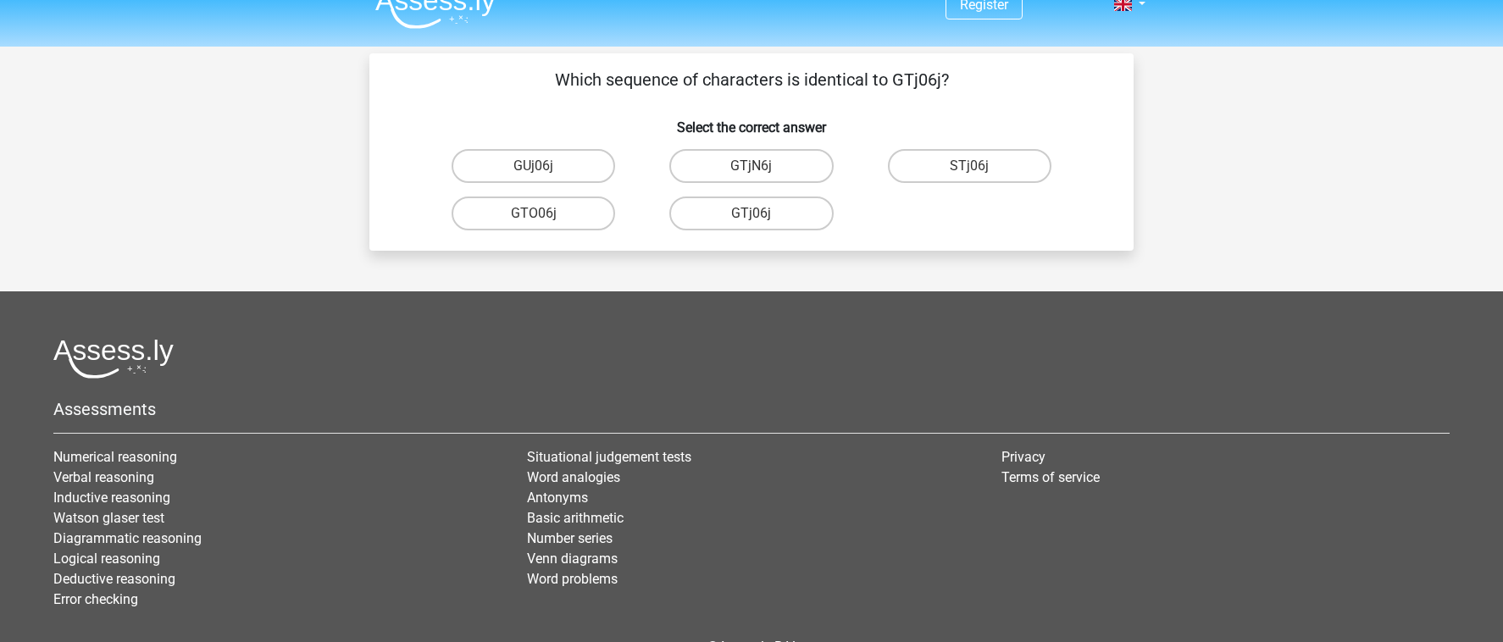
scroll to position [20, 0]
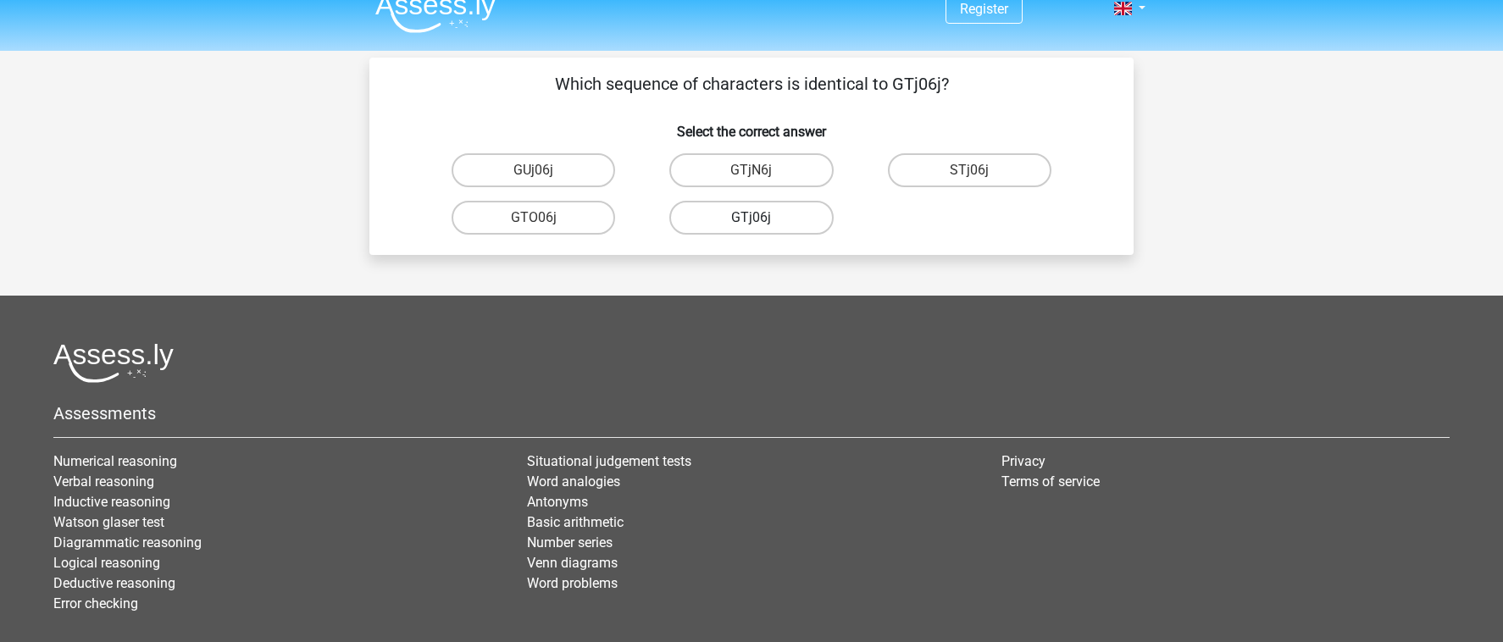
click at [763, 220] on label "GTj06j" at bounding box center [751, 218] width 164 height 34
click at [763, 220] on input "GTj06j" at bounding box center [757, 223] width 11 height 11
radio input "true"
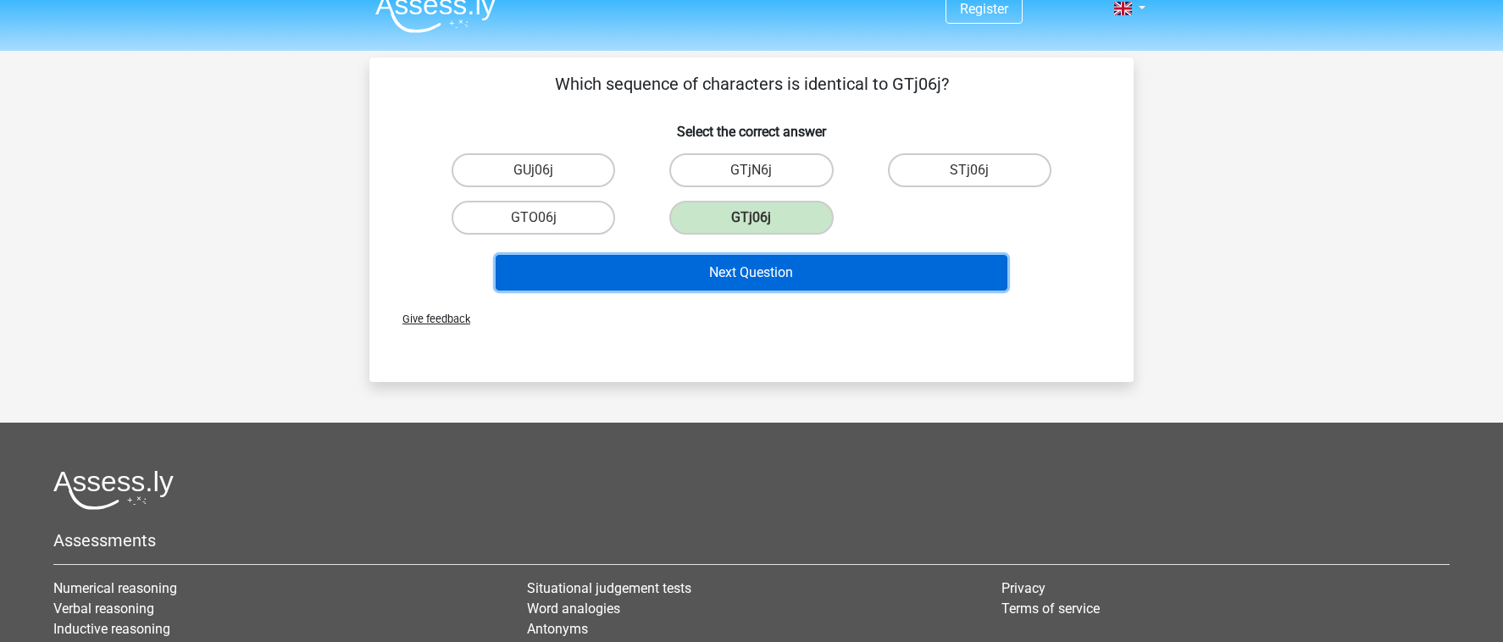
click at [791, 270] on button "Next Question" at bounding box center [752, 273] width 513 height 36
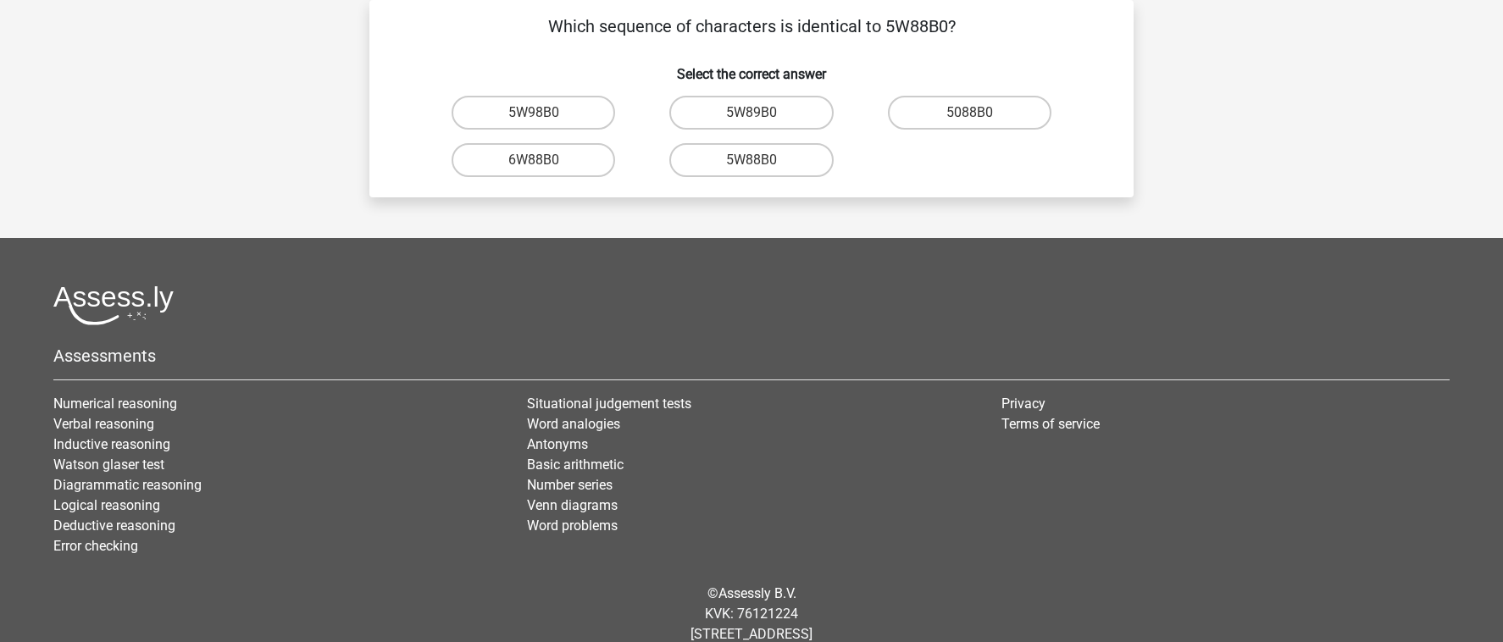
scroll to position [56, 0]
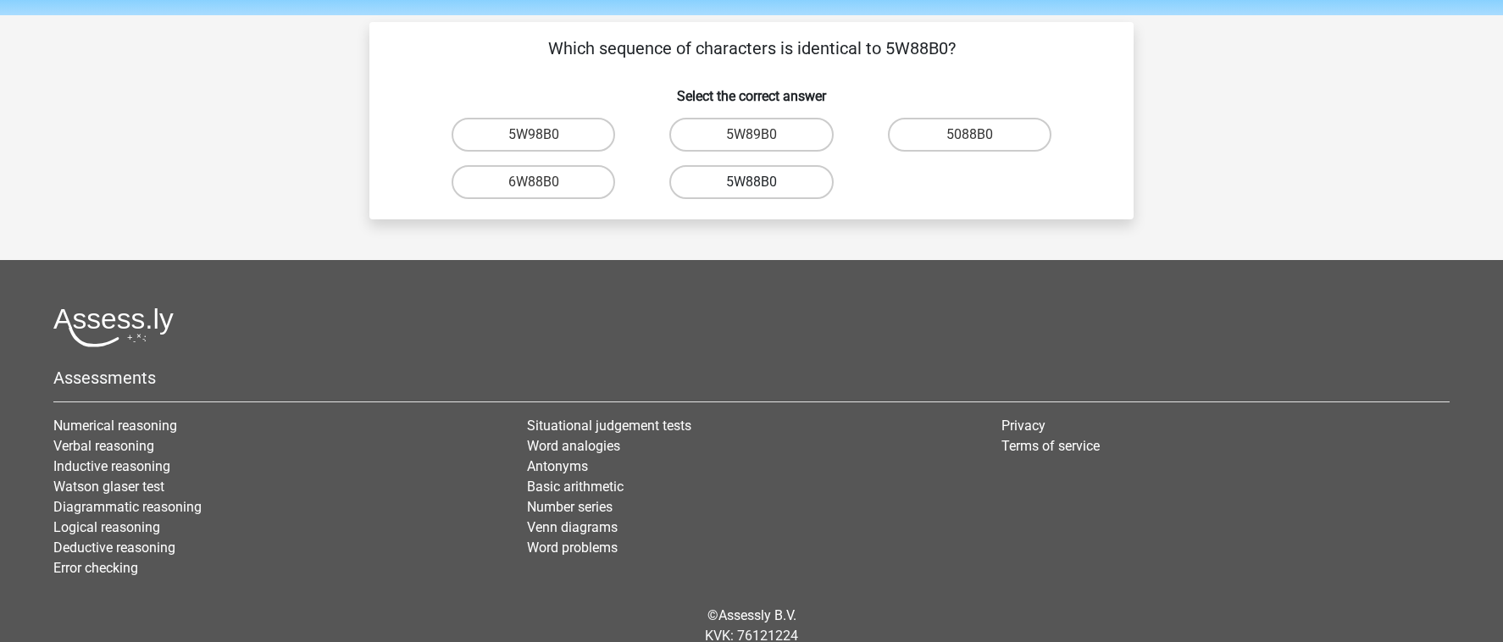
click at [746, 185] on label "5W88B0" at bounding box center [751, 182] width 164 height 34
click at [752, 185] on input "5W88B0" at bounding box center [757, 187] width 11 height 11
radio input "true"
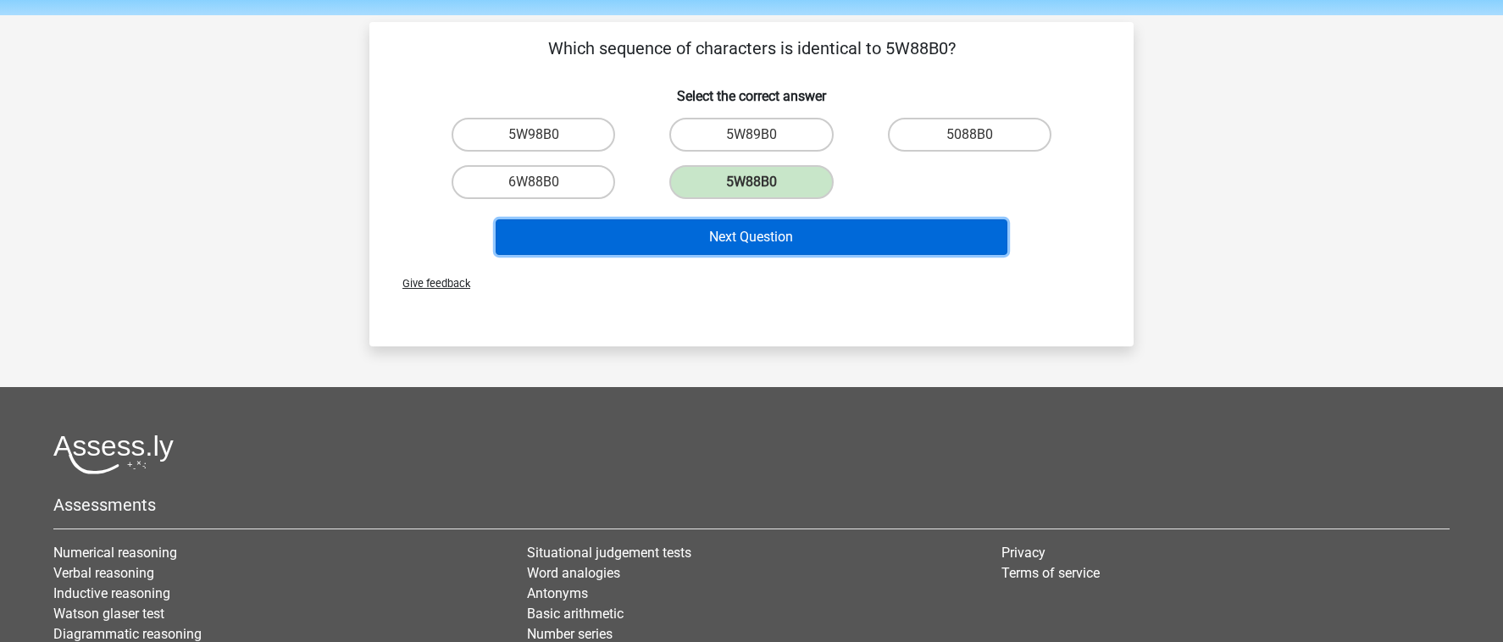
click at [749, 247] on button "Next Question" at bounding box center [752, 237] width 513 height 36
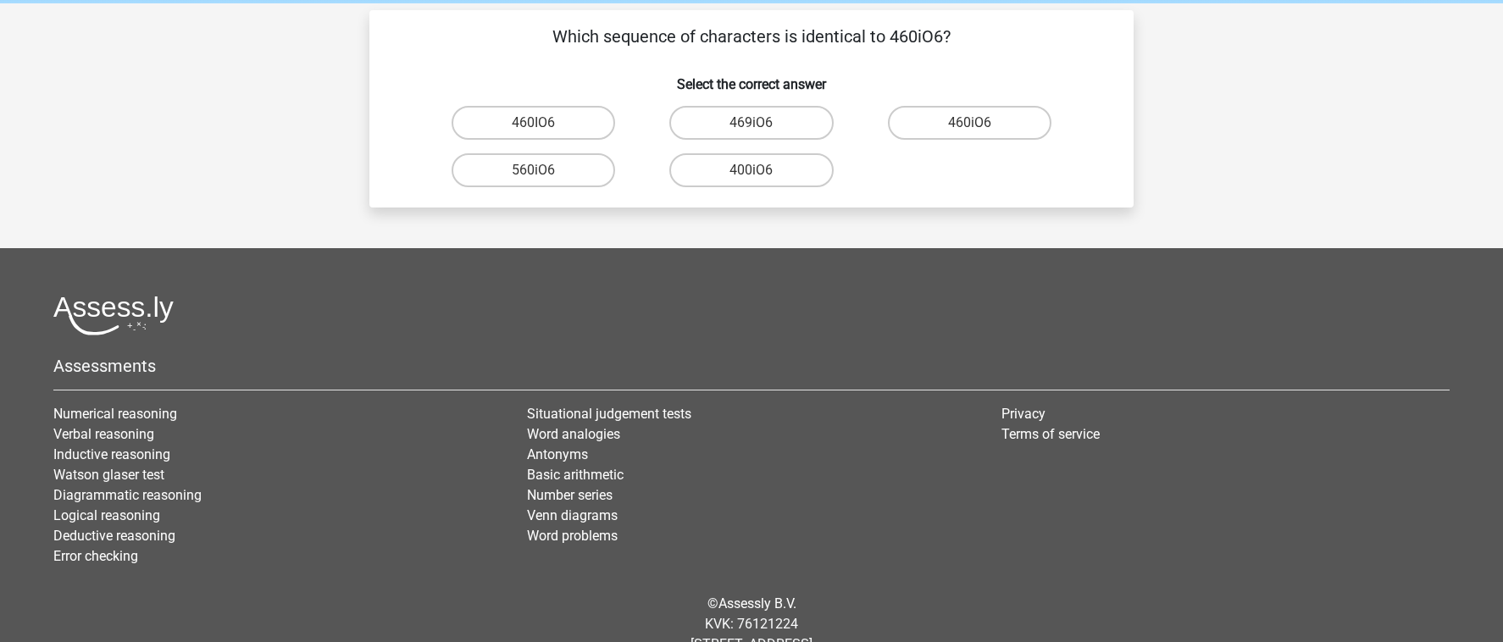
scroll to position [57, 0]
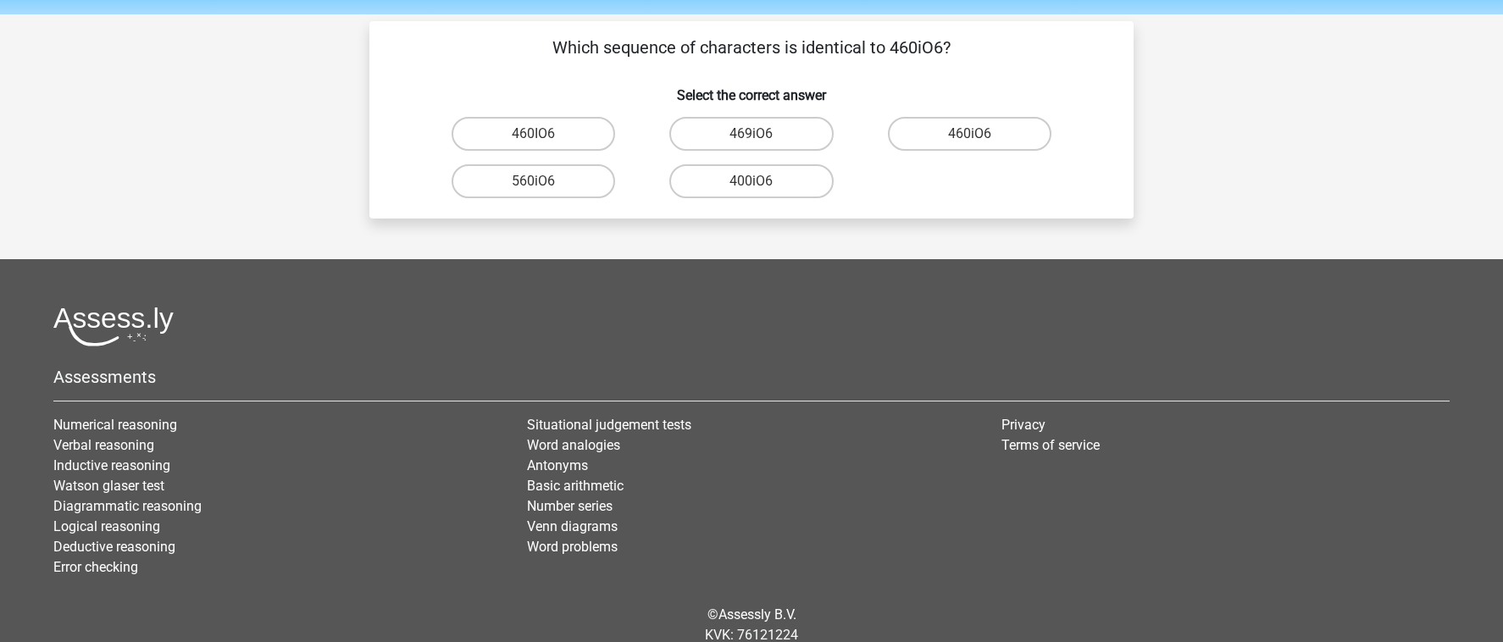
click at [970, 134] on input "460iO6" at bounding box center [974, 139] width 11 height 11
radio input "true"
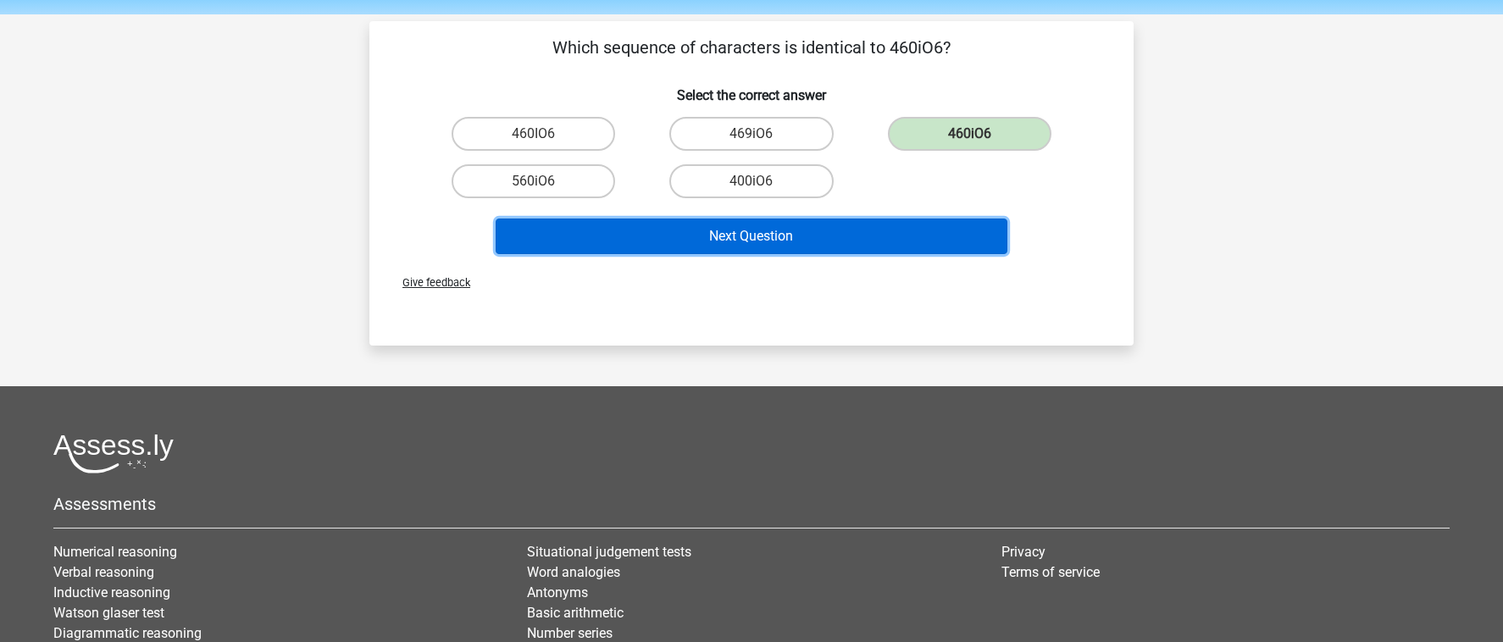
click at [857, 237] on button "Next Question" at bounding box center [752, 237] width 513 height 36
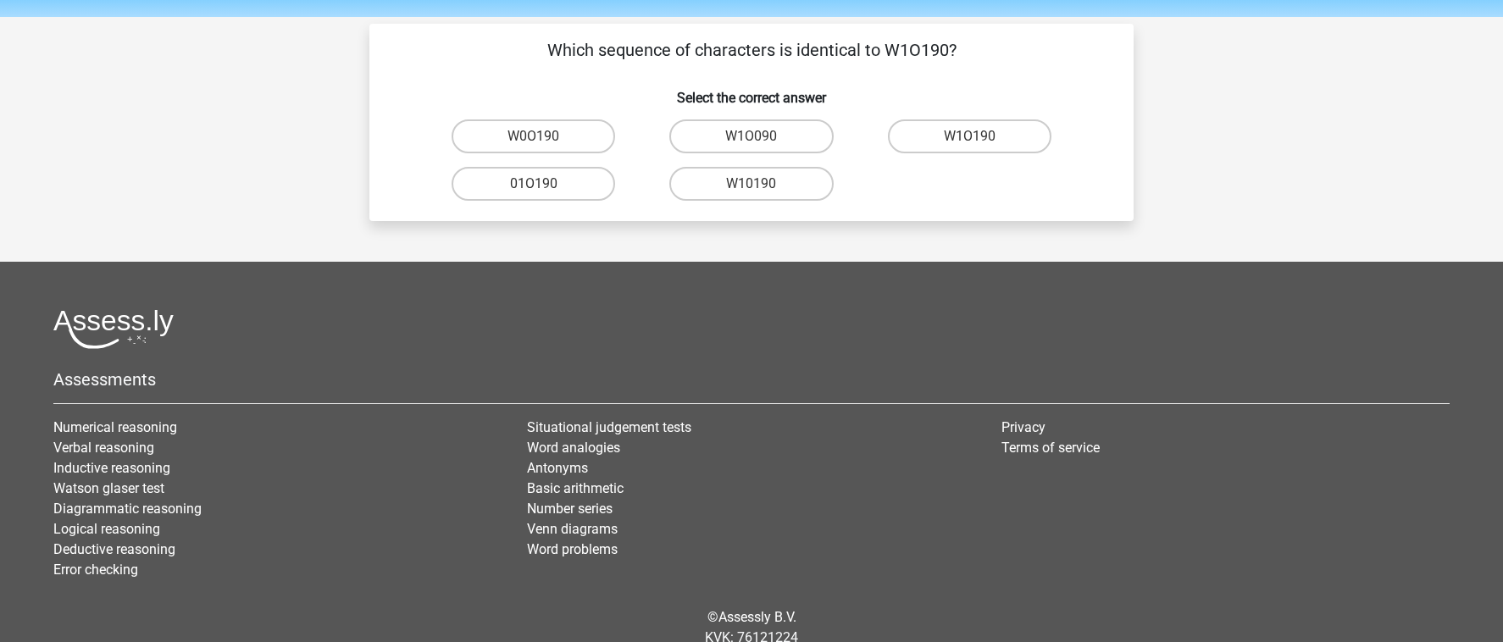
scroll to position [53, 0]
click at [952, 135] on label "W1O190" at bounding box center [970, 137] width 164 height 34
click at [969, 137] on input "W1O190" at bounding box center [974, 142] width 11 height 11
radio input "true"
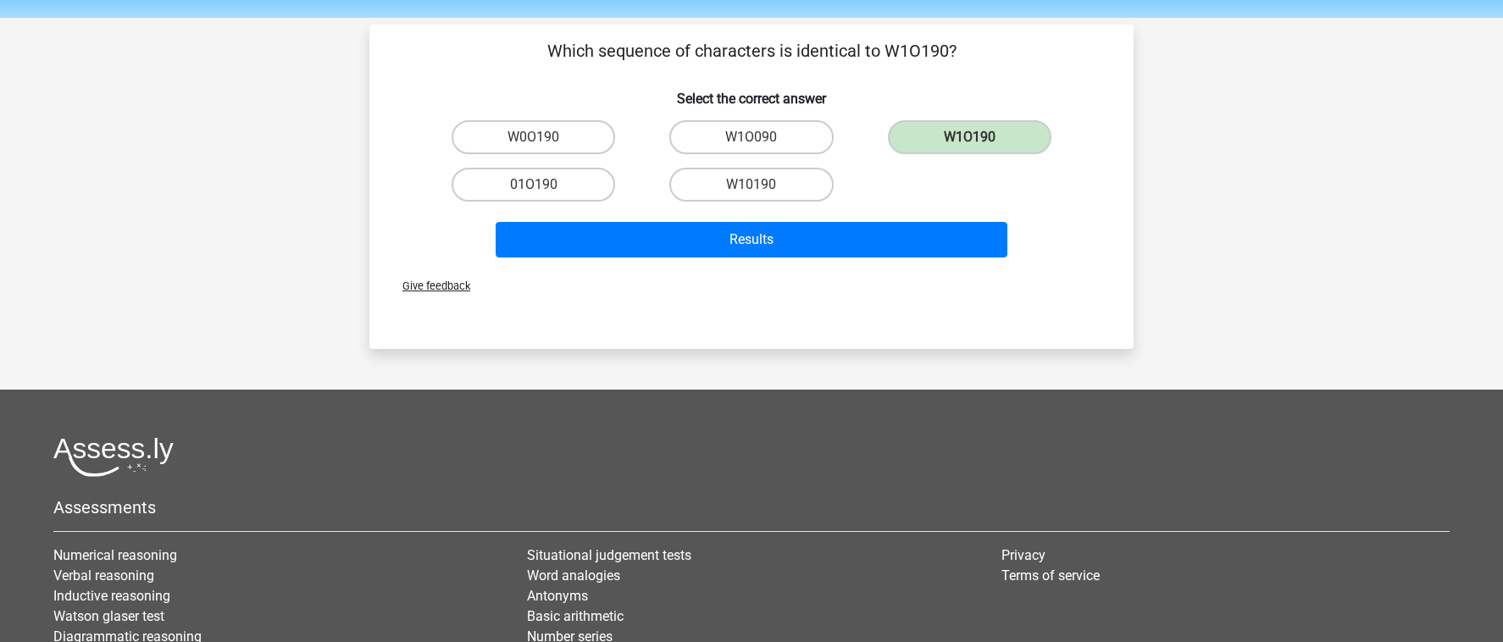
click at [807, 261] on div "Results" at bounding box center [751, 243] width 654 height 42
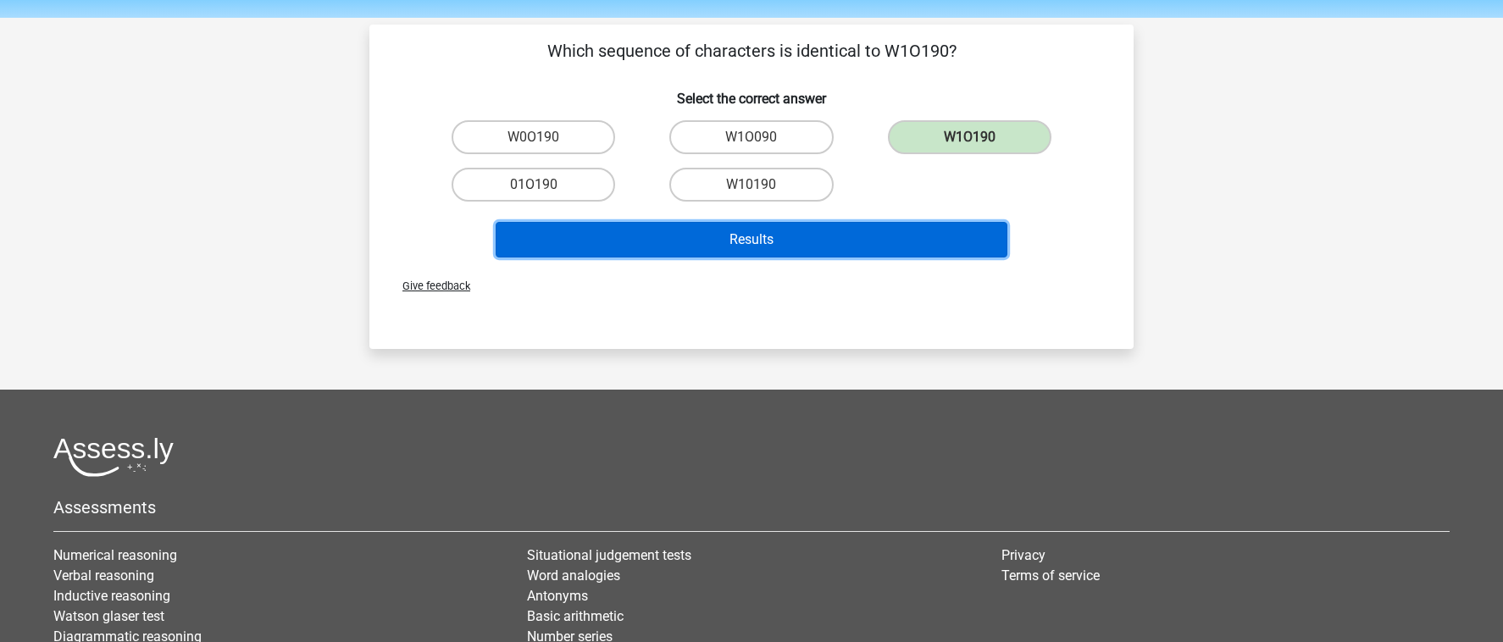
click at [799, 244] on button "Results" at bounding box center [752, 240] width 513 height 36
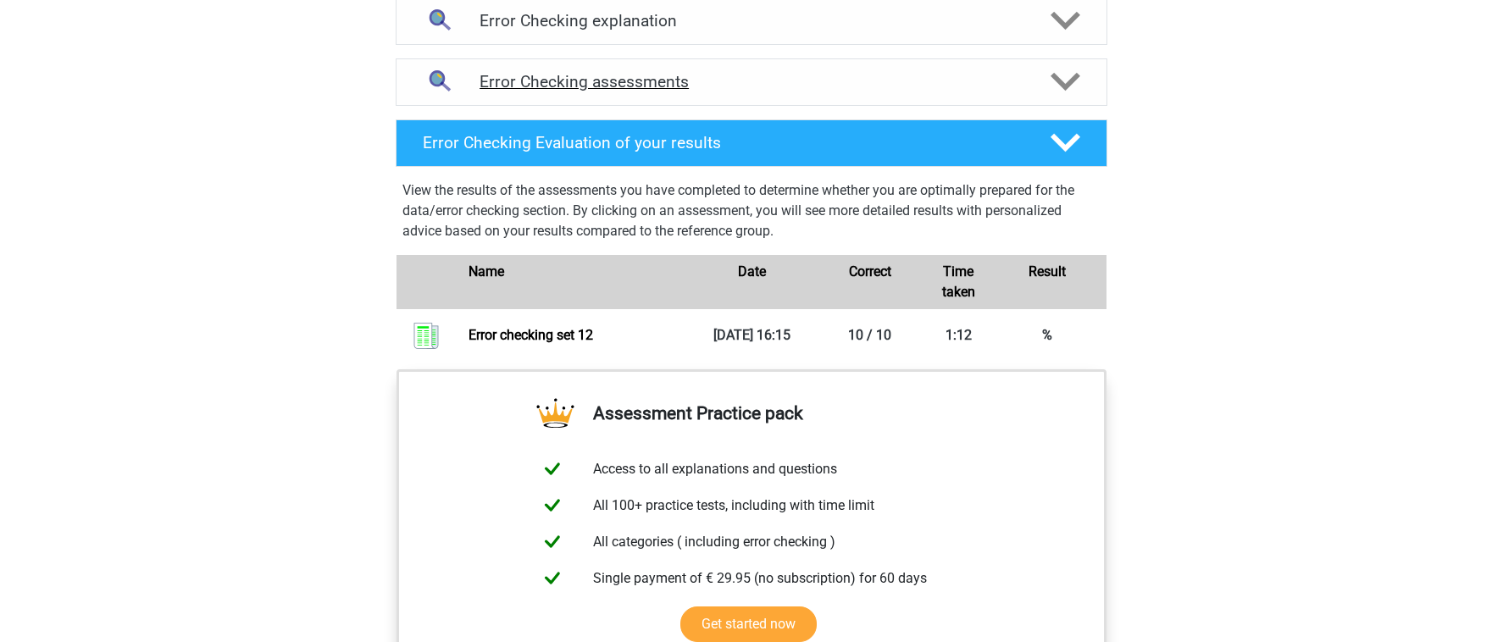
scroll to position [840, 0]
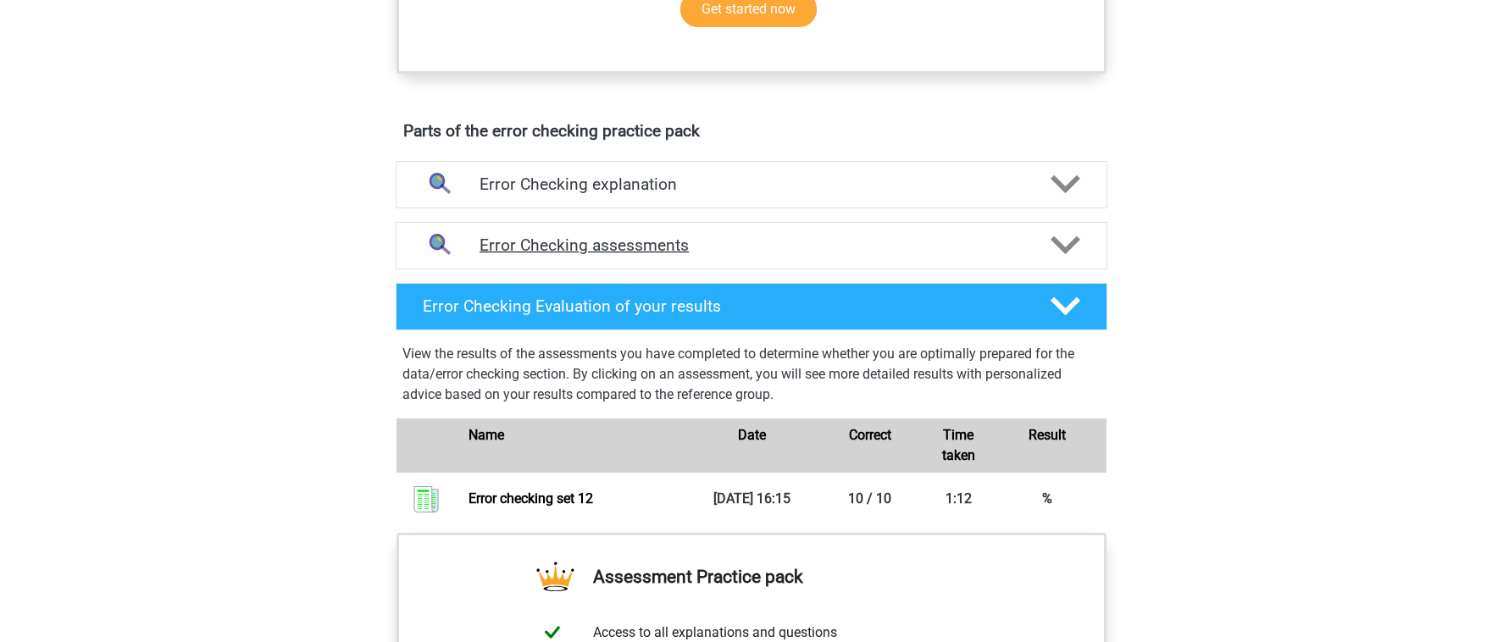
click at [907, 242] on h4 "Error Checking assessments" at bounding box center [752, 245] width 544 height 19
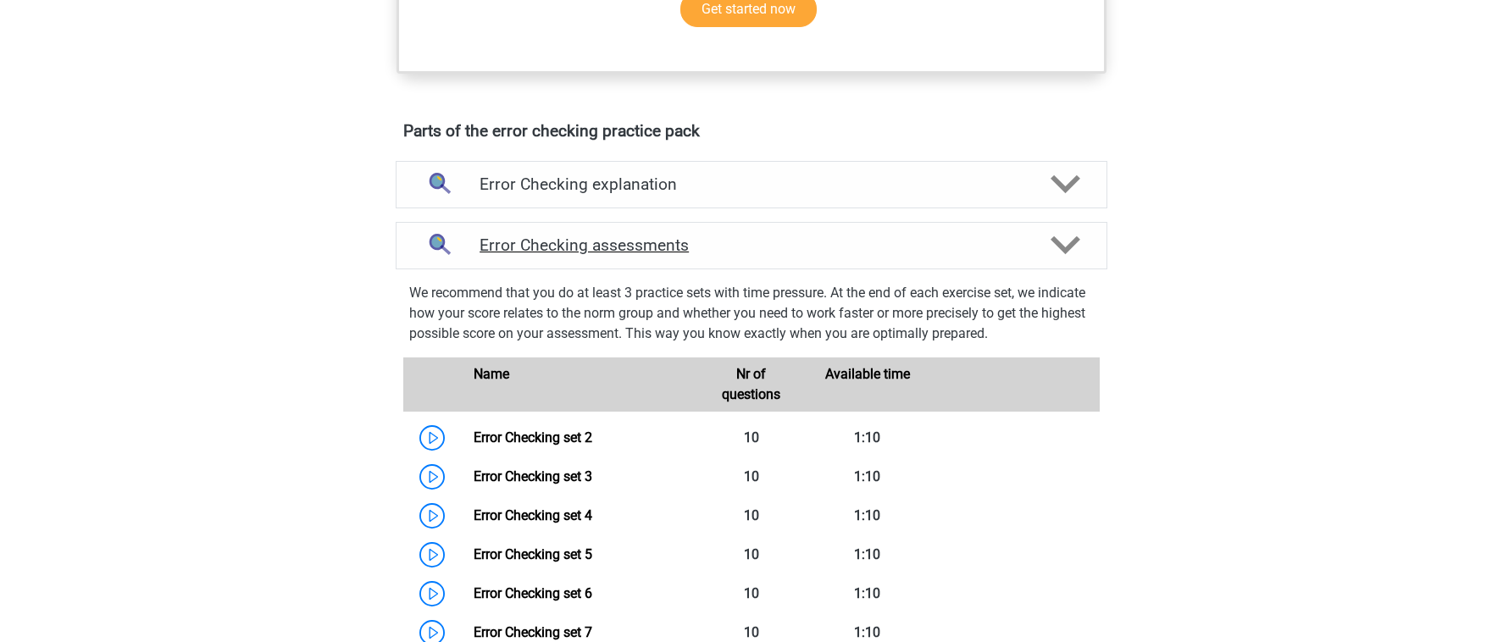
click at [907, 248] on h4 "Error Checking assessments" at bounding box center [752, 245] width 544 height 19
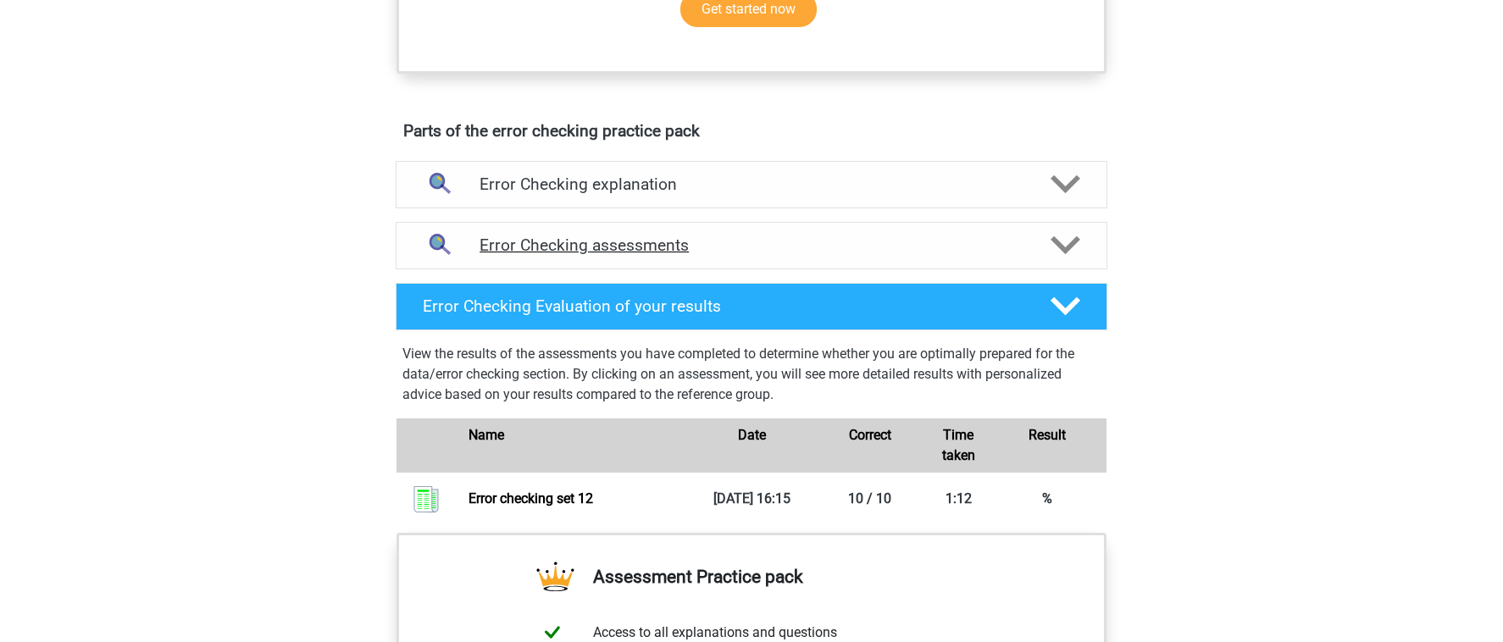
click at [907, 248] on h4 "Error Checking assessments" at bounding box center [752, 245] width 544 height 19
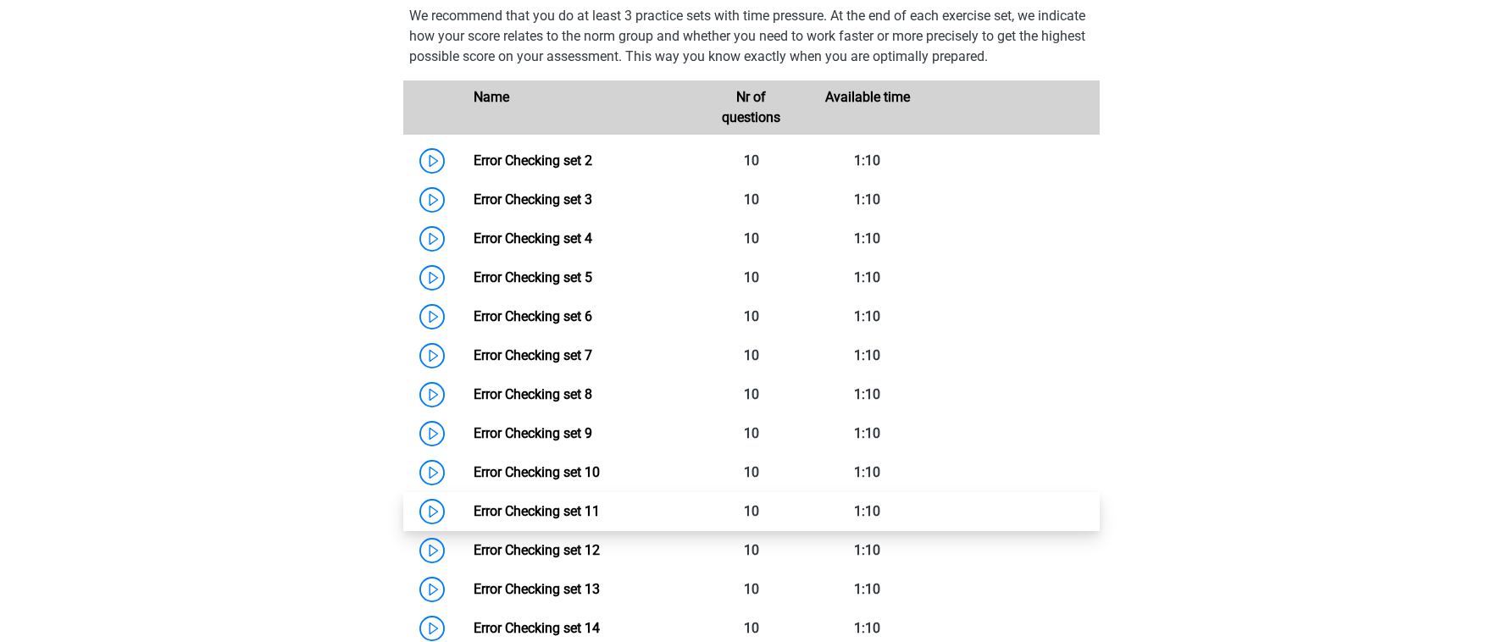
scroll to position [1120, 0]
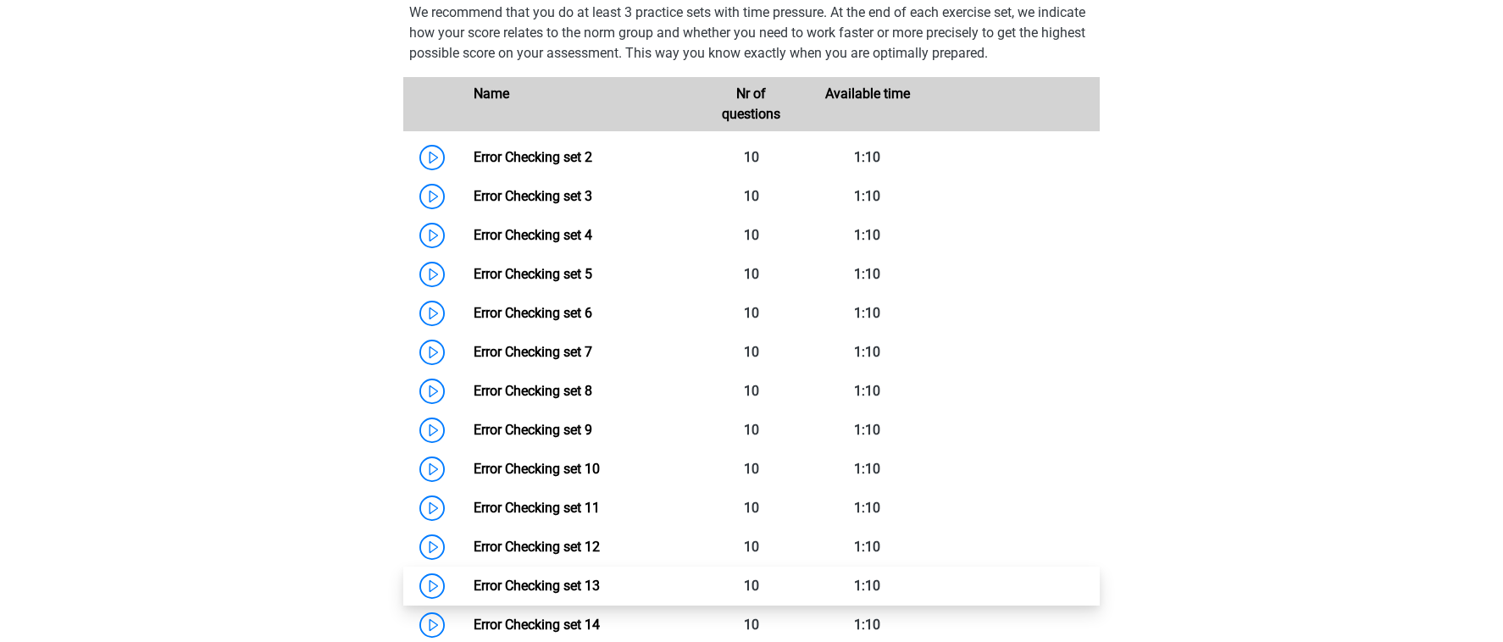
click at [591, 585] on link "Error Checking set 13" at bounding box center [537, 586] width 126 height 16
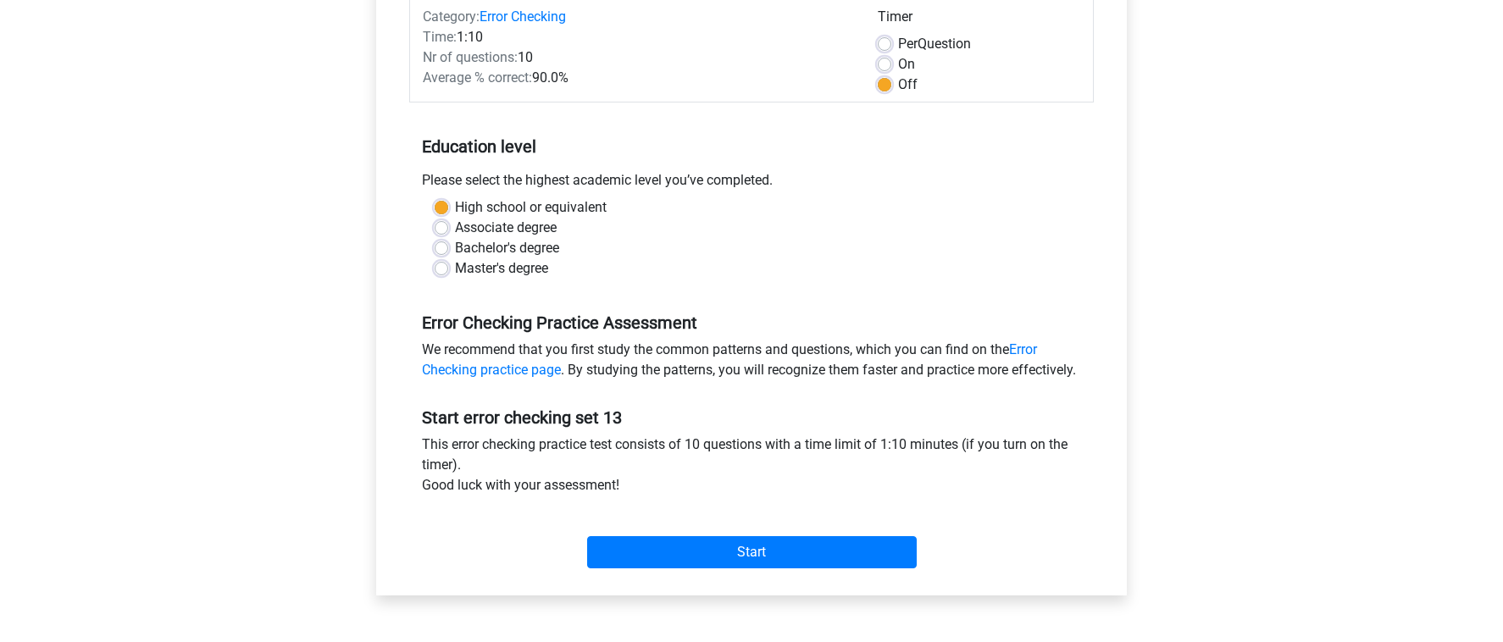
scroll to position [246, 0]
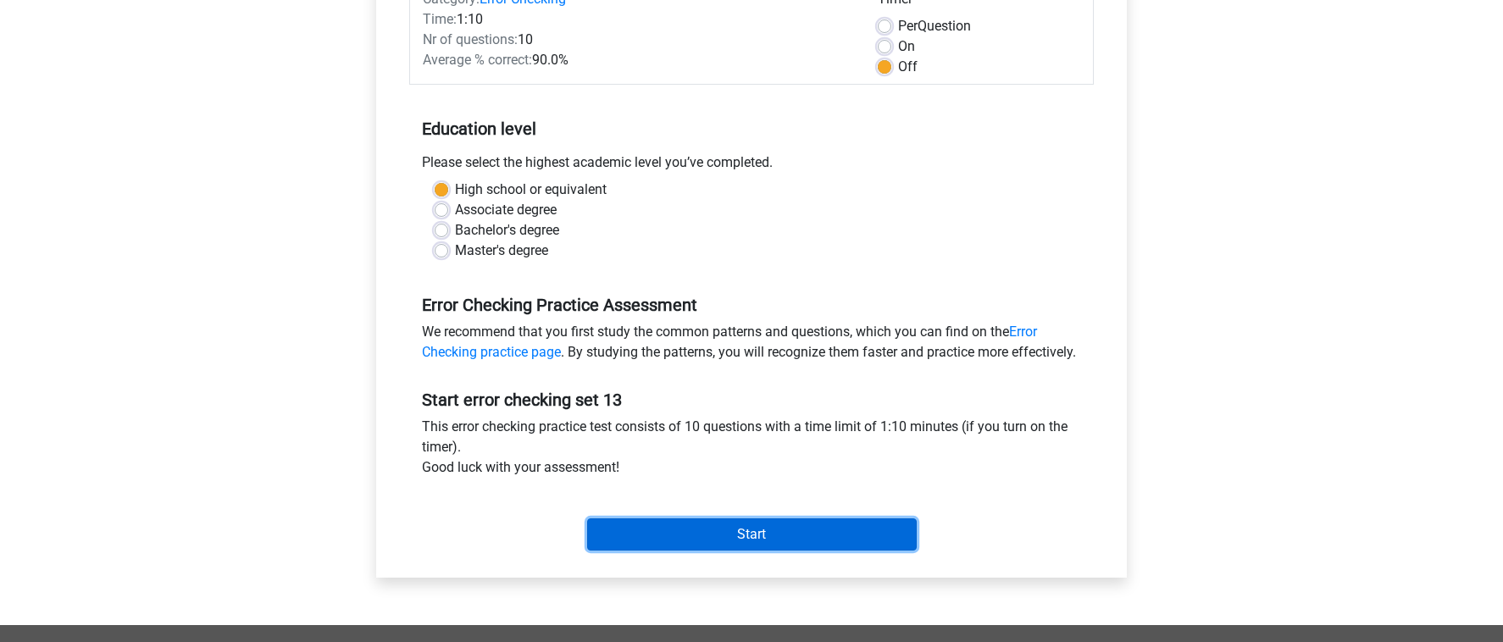
click at [763, 551] on input "Start" at bounding box center [752, 535] width 330 height 32
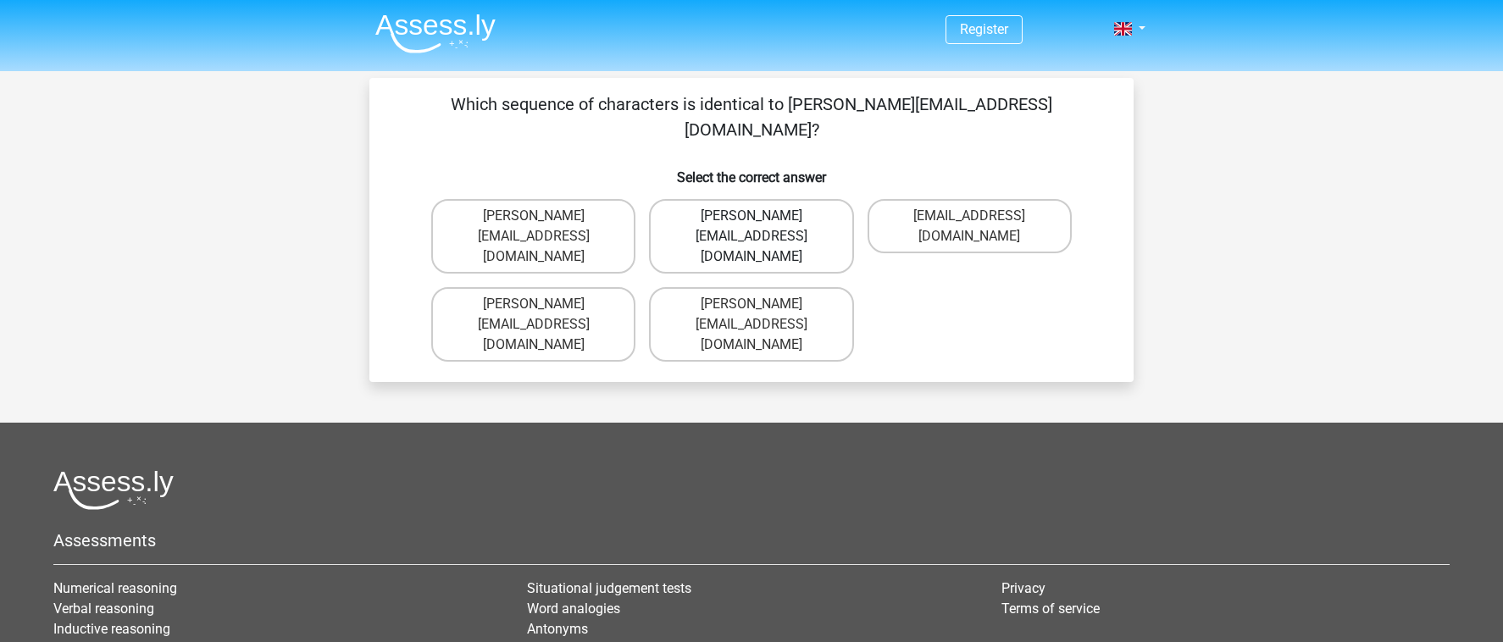
click at [813, 199] on label "Daniel_Aylward@hotmails.com.co" at bounding box center [751, 236] width 204 height 75
click at [763, 216] on input "Daniel_Aylward@hotmails.com.co" at bounding box center [757, 221] width 11 height 11
radio input "true"
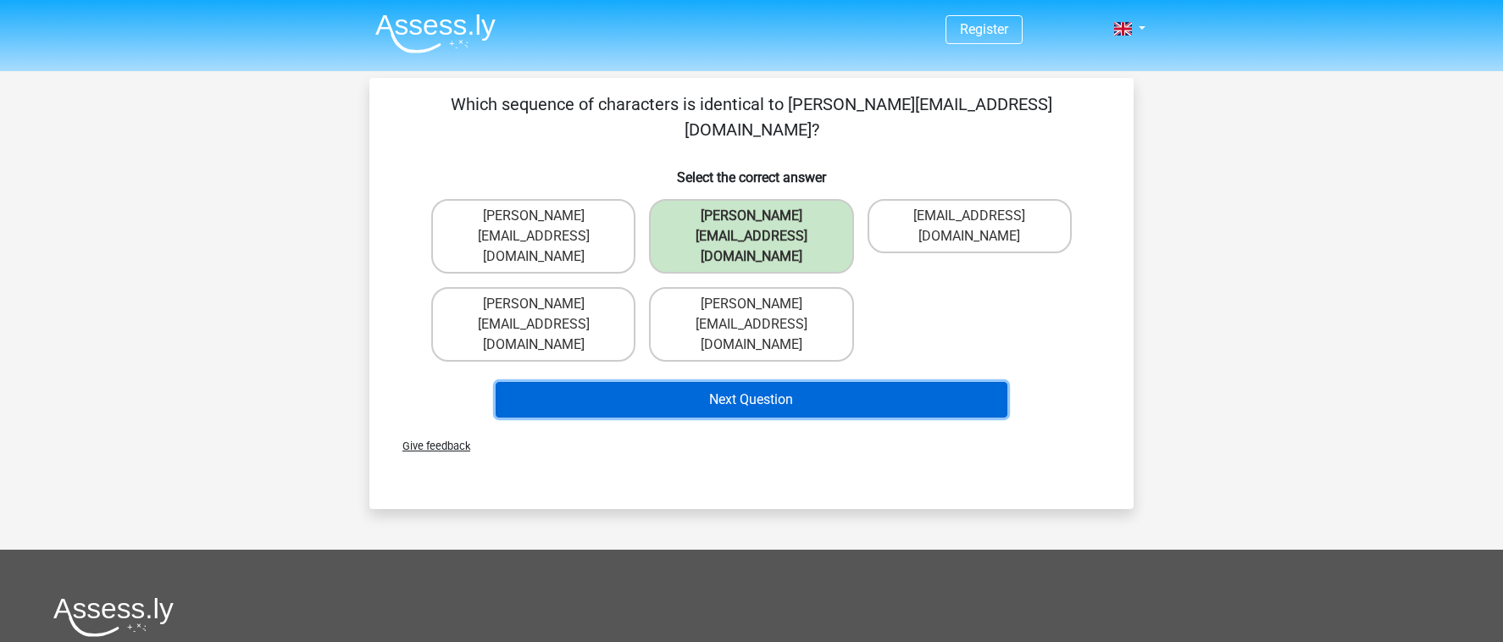
click at [833, 382] on button "Next Question" at bounding box center [752, 400] width 513 height 36
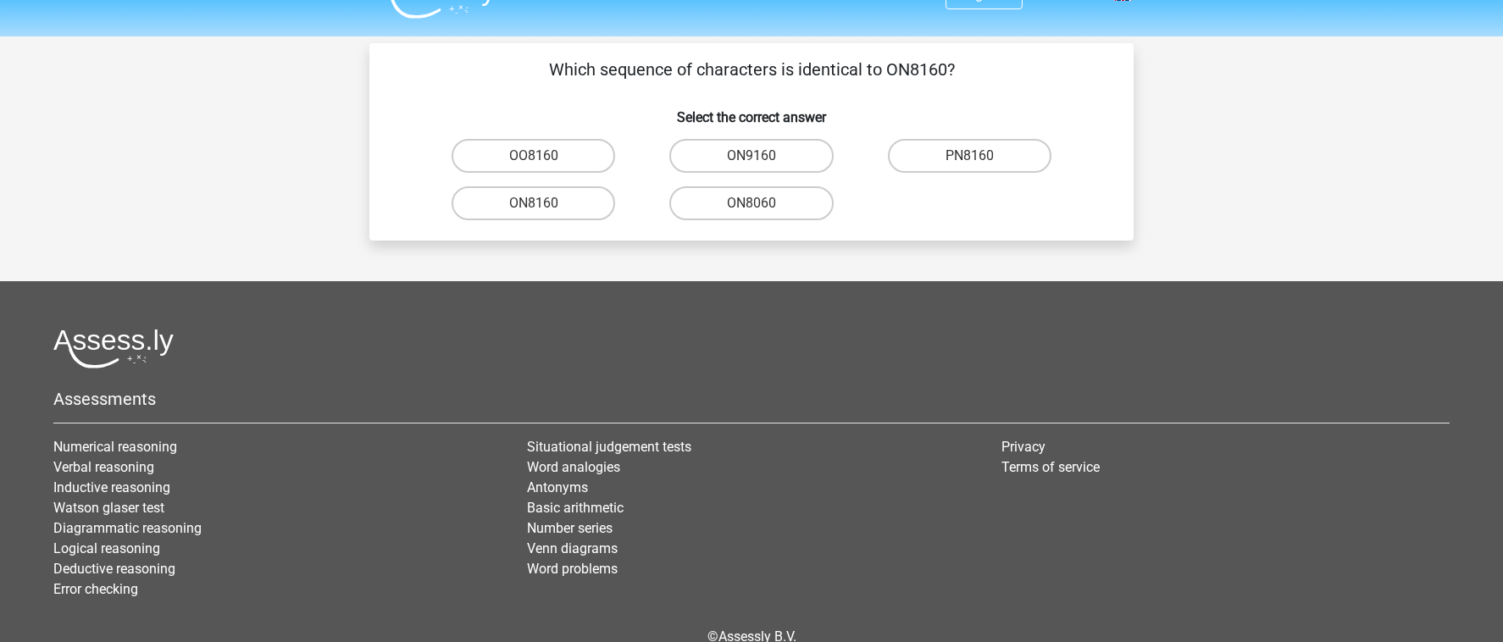
scroll to position [20, 0]
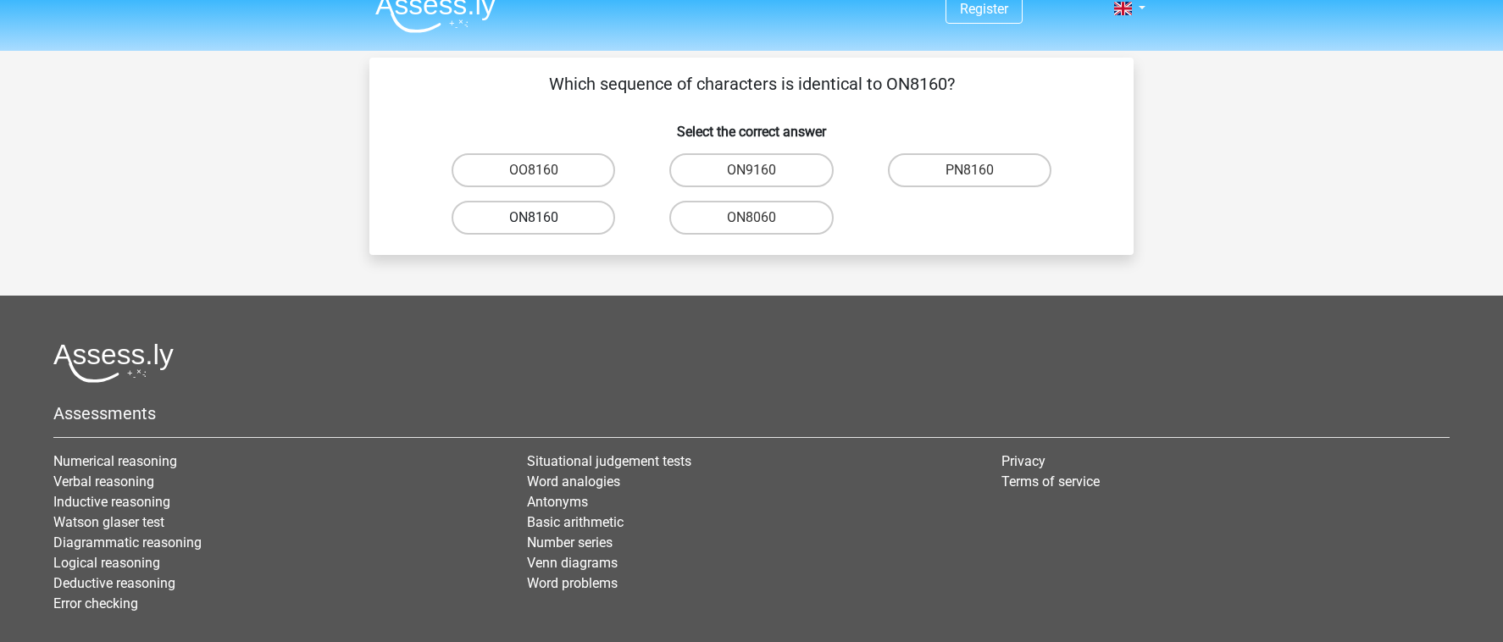
click at [579, 220] on label "ON8160" at bounding box center [534, 218] width 164 height 34
click at [545, 220] on input "ON8160" at bounding box center [539, 223] width 11 height 11
radio input "true"
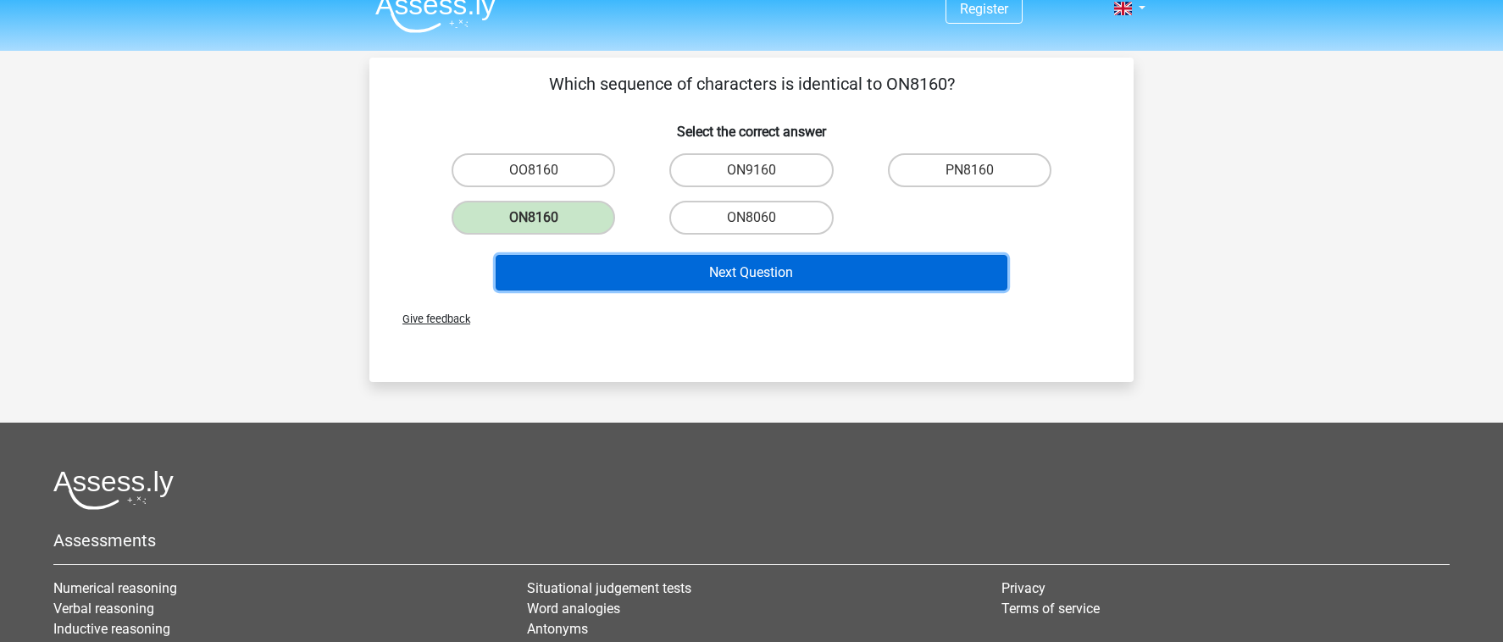
click at [698, 270] on button "Next Question" at bounding box center [752, 273] width 513 height 36
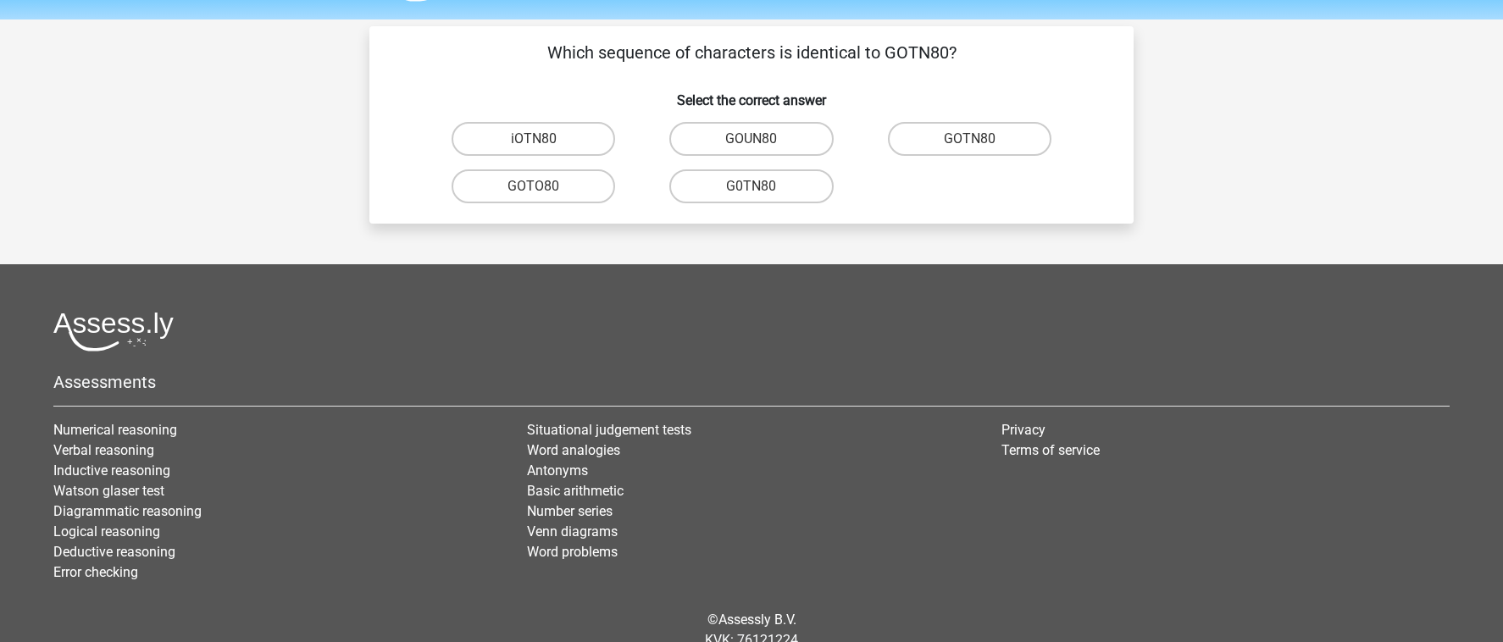
scroll to position [51, 0]
click at [949, 127] on label "GOTN80" at bounding box center [970, 140] width 164 height 34
click at [969, 140] on input "GOTN80" at bounding box center [974, 145] width 11 height 11
radio input "true"
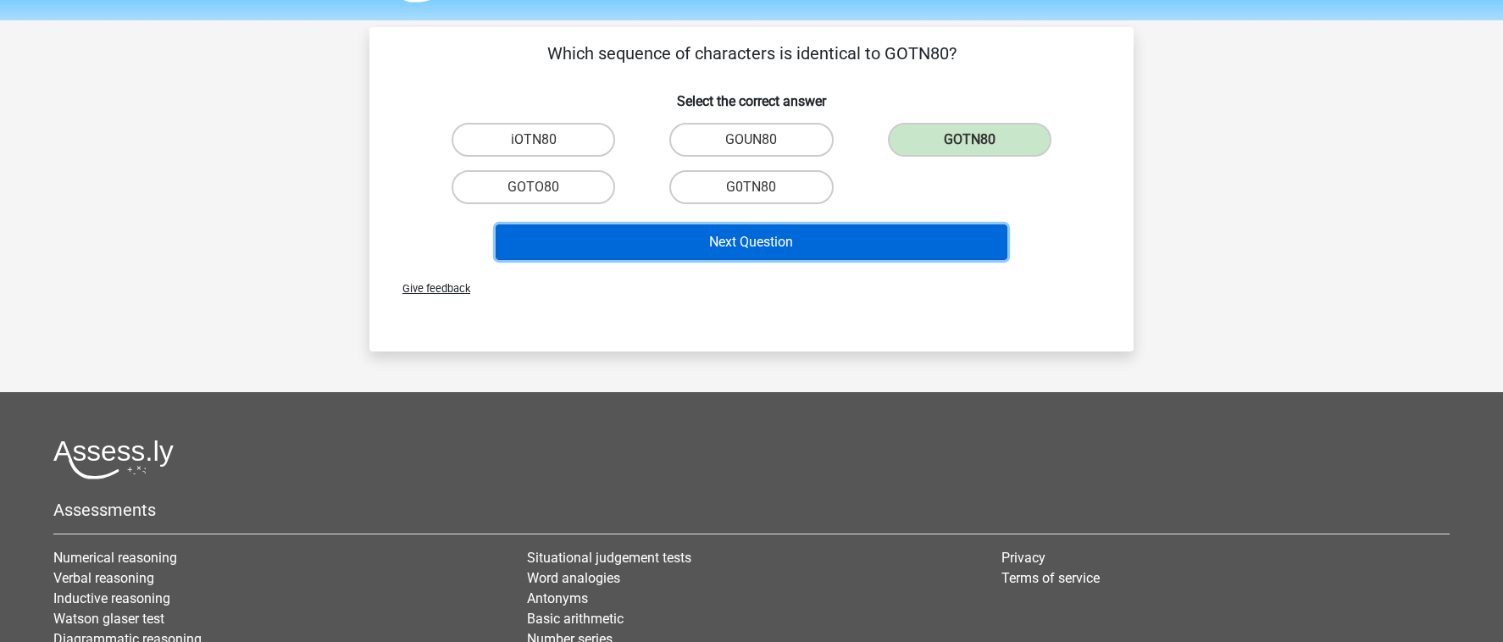
click at [852, 255] on button "Next Question" at bounding box center [752, 243] width 513 height 36
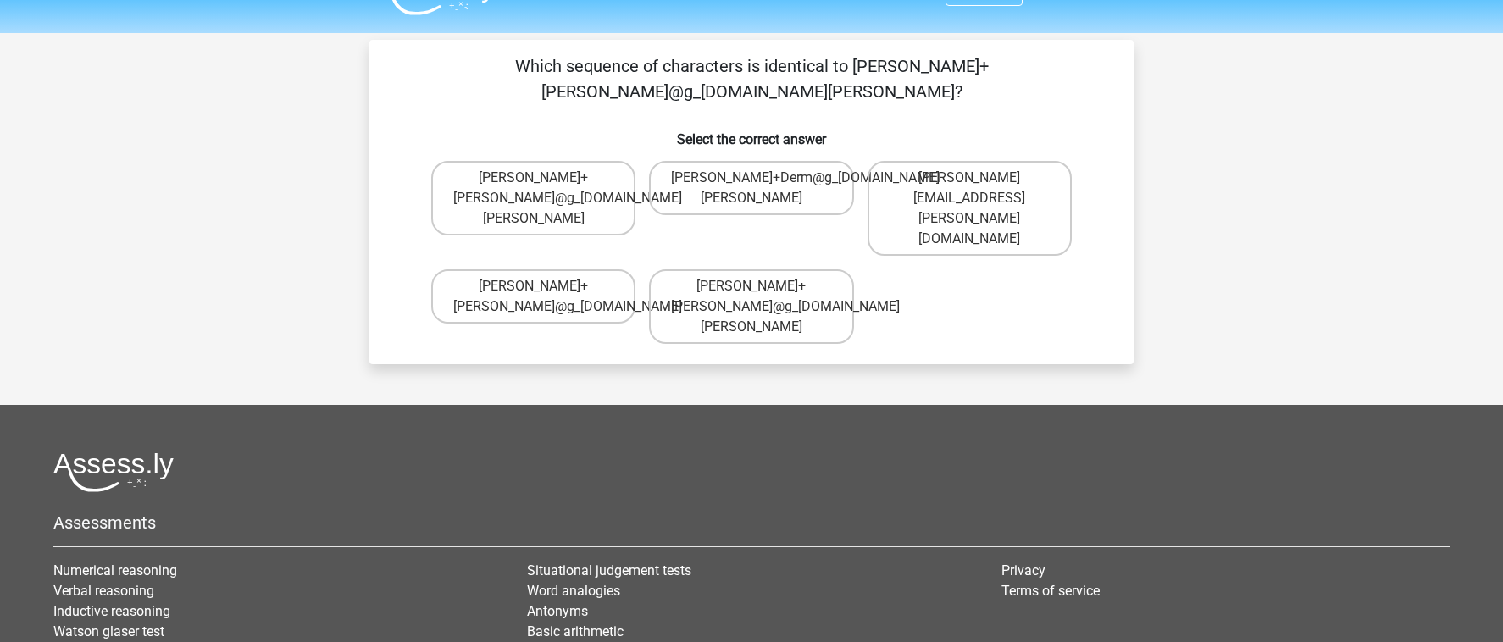
scroll to position [37, 0]
click at [606, 162] on label "Theodore+Dern@g_mail.gl" at bounding box center [533, 199] width 204 height 75
click at [545, 179] on input "Theodore+Dern@g_mail.gl" at bounding box center [539, 184] width 11 height 11
radio input "true"
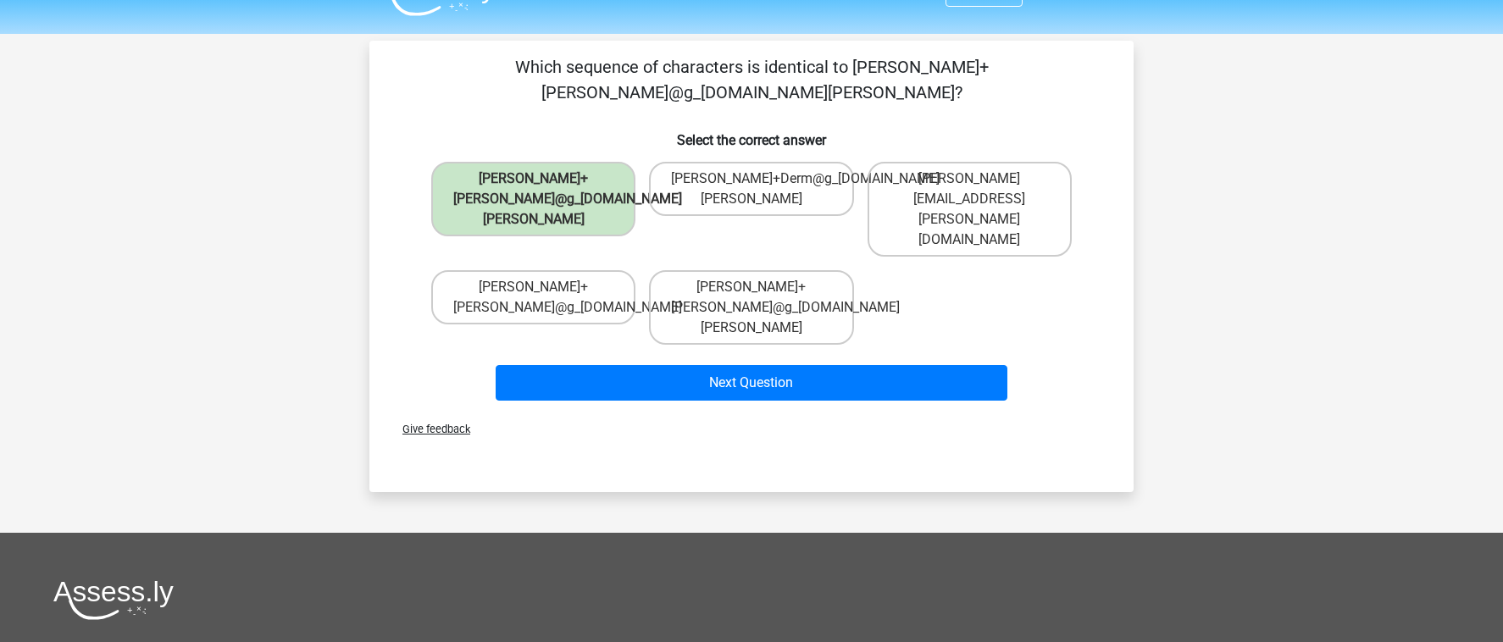
click at [732, 365] on div "Next Question" at bounding box center [751, 386] width 654 height 42
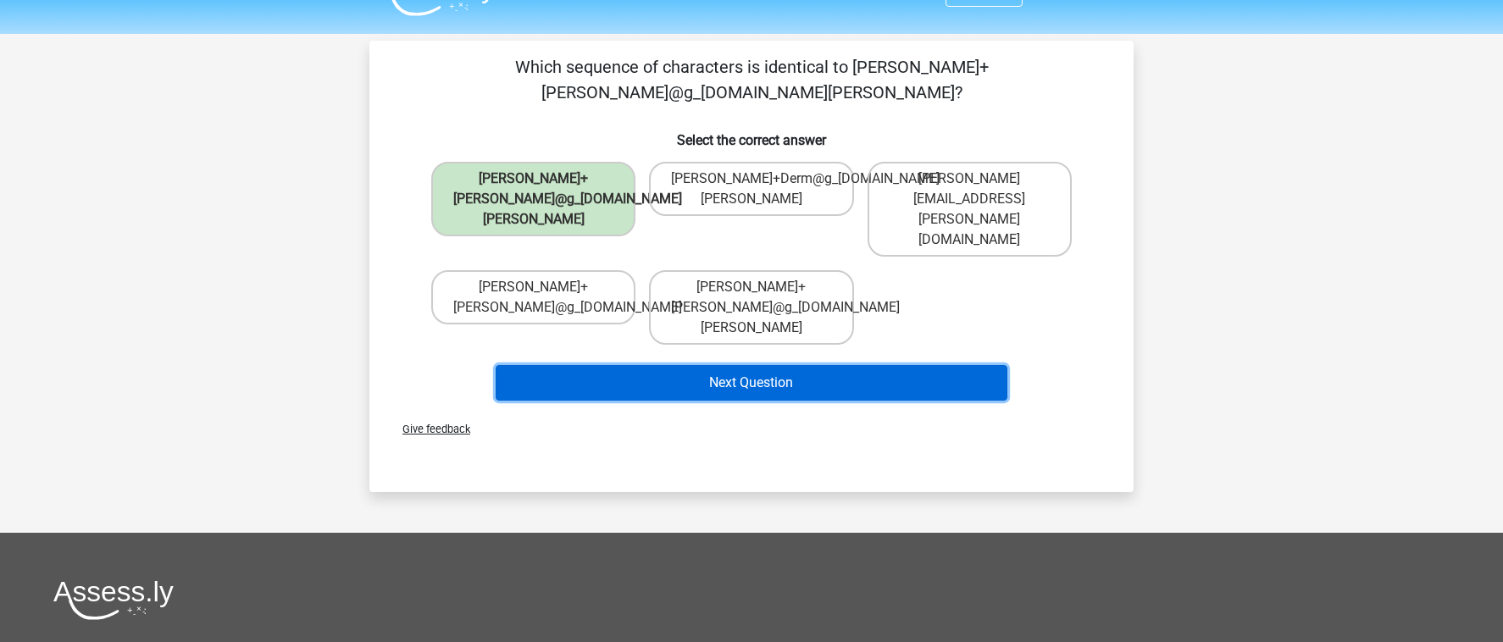
click at [731, 365] on button "Next Question" at bounding box center [752, 383] width 513 height 36
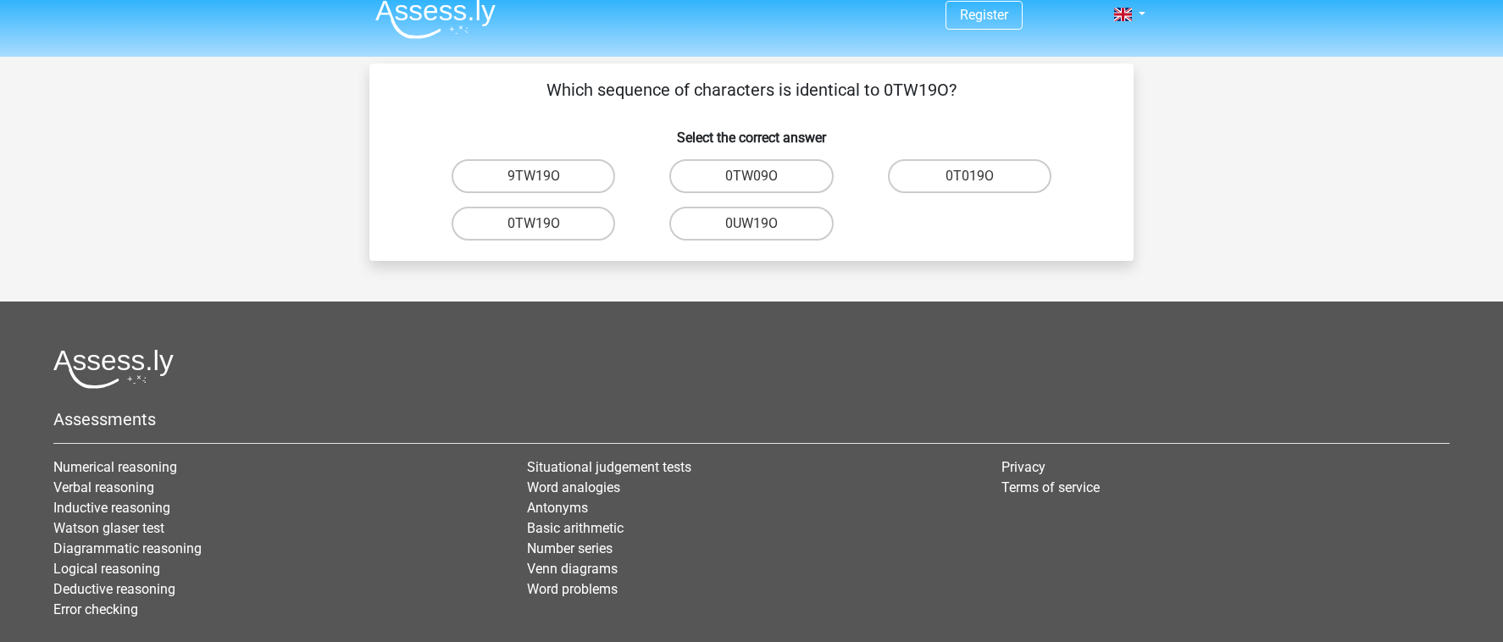
scroll to position [0, 0]
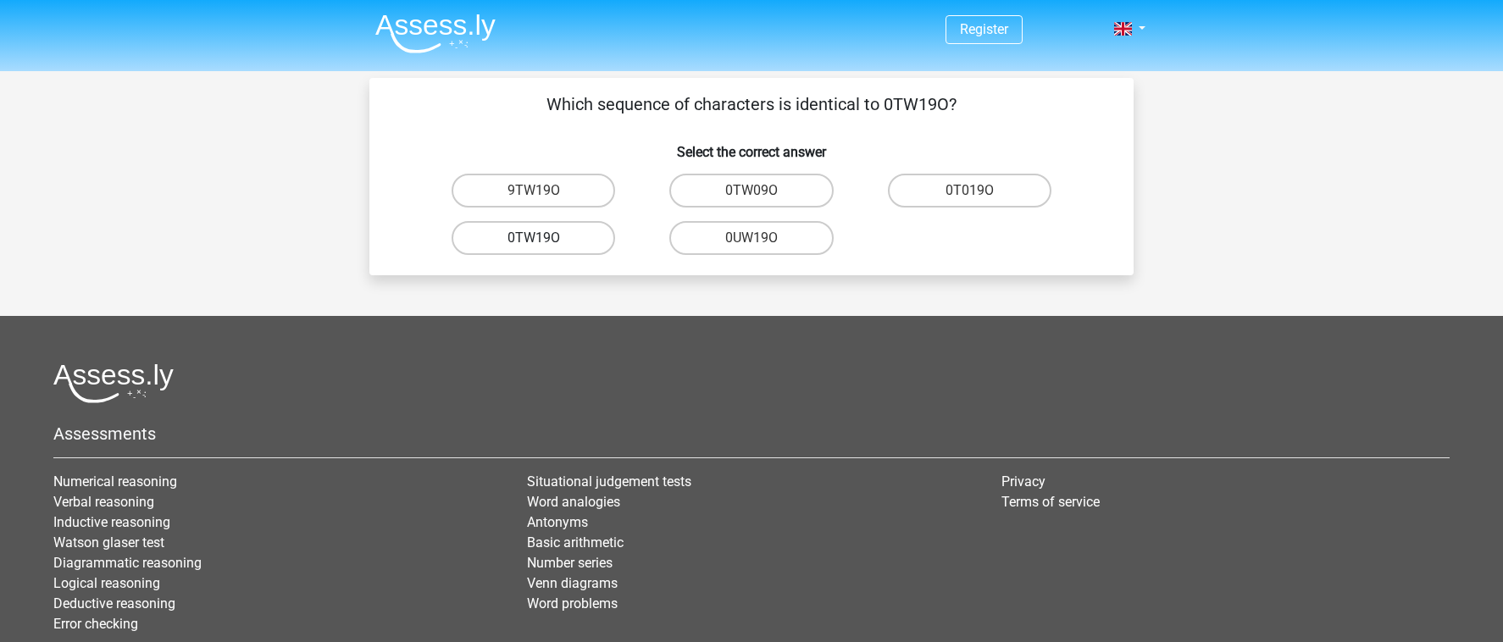
click at [575, 235] on label "0TW19O" at bounding box center [534, 238] width 164 height 34
click at [545, 238] on input "0TW19O" at bounding box center [539, 243] width 11 height 11
radio input "true"
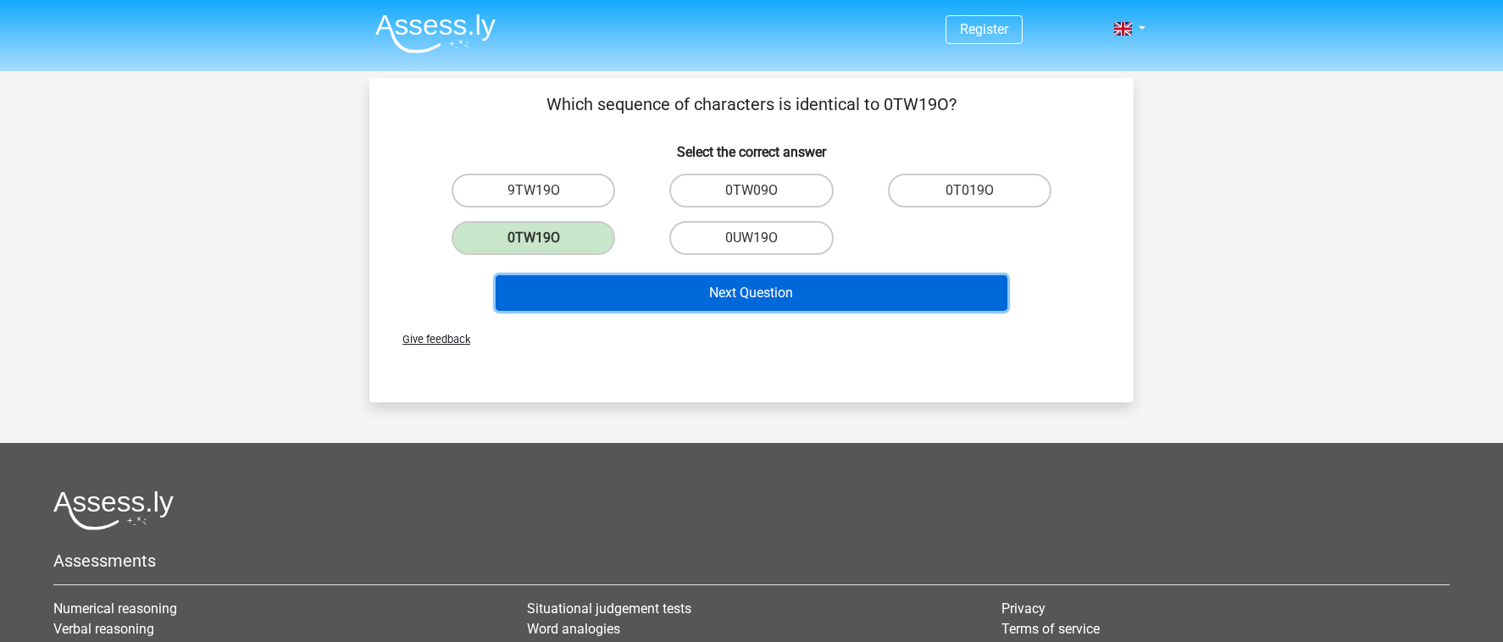
click at [672, 283] on button "Next Question" at bounding box center [752, 293] width 513 height 36
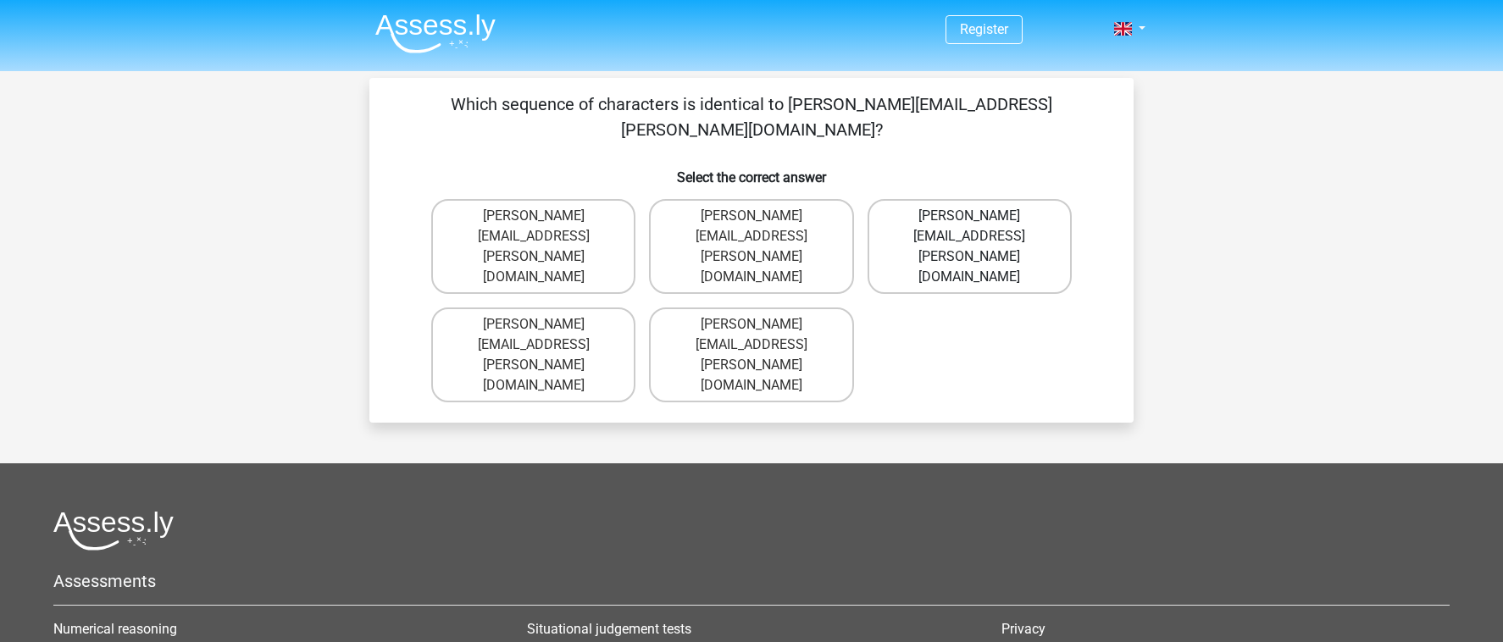
click at [1024, 199] on label "Amelia+Harrison@hotmail.uk.com" at bounding box center [970, 246] width 204 height 95
click at [980, 216] on input "Amelia+Harrison@hotmail.uk.com" at bounding box center [974, 221] width 11 height 11
radio input "true"
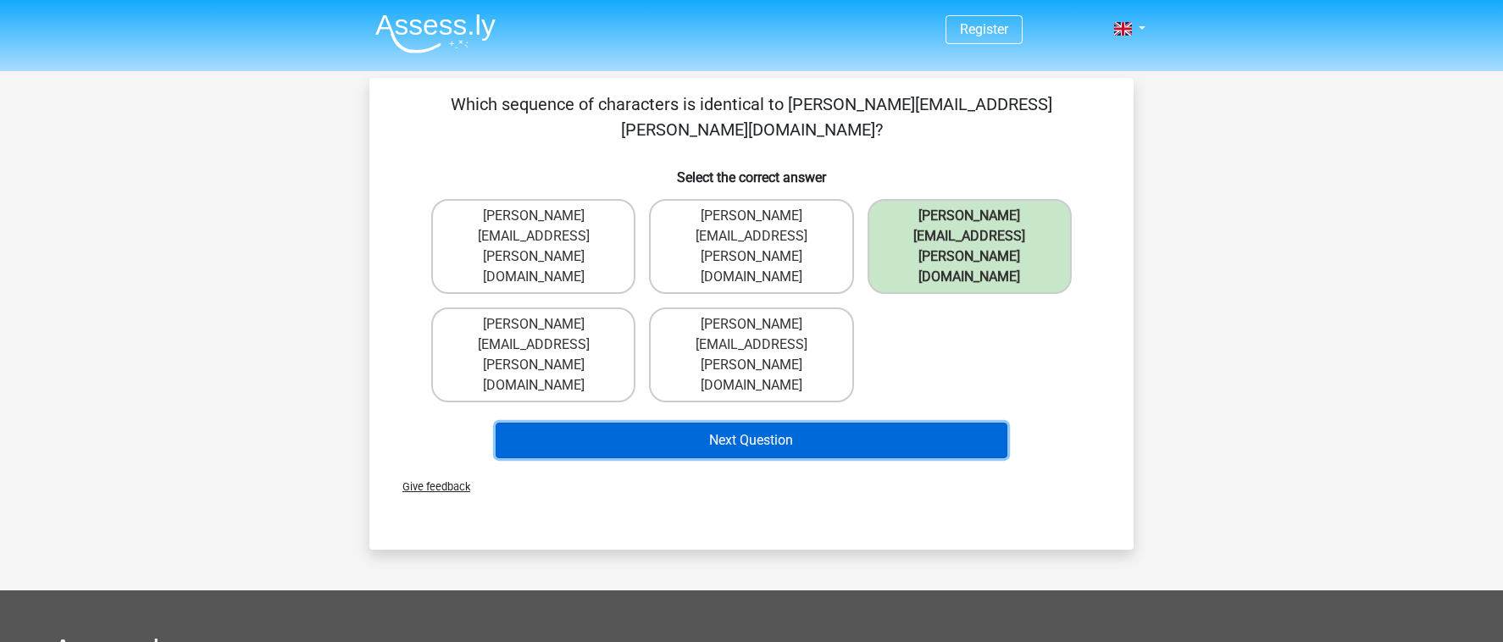
click at [906, 423] on button "Next Question" at bounding box center [752, 441] width 513 height 36
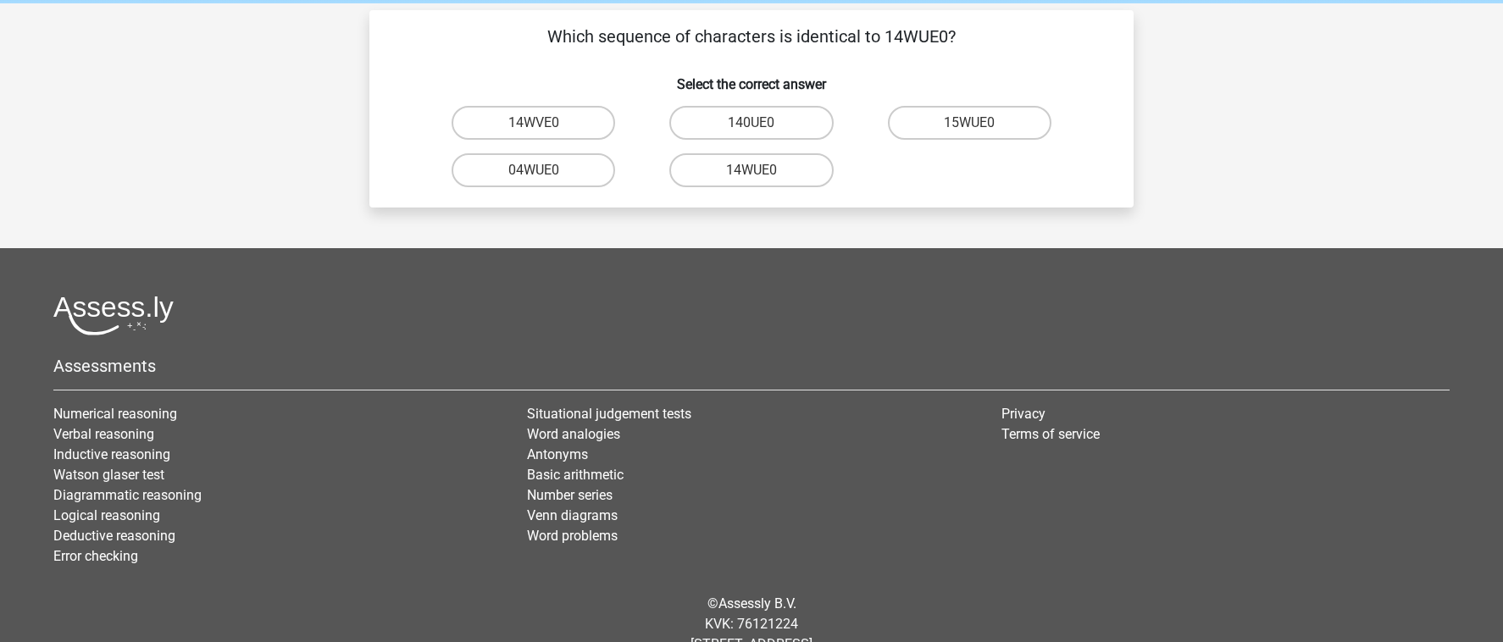
scroll to position [55, 0]
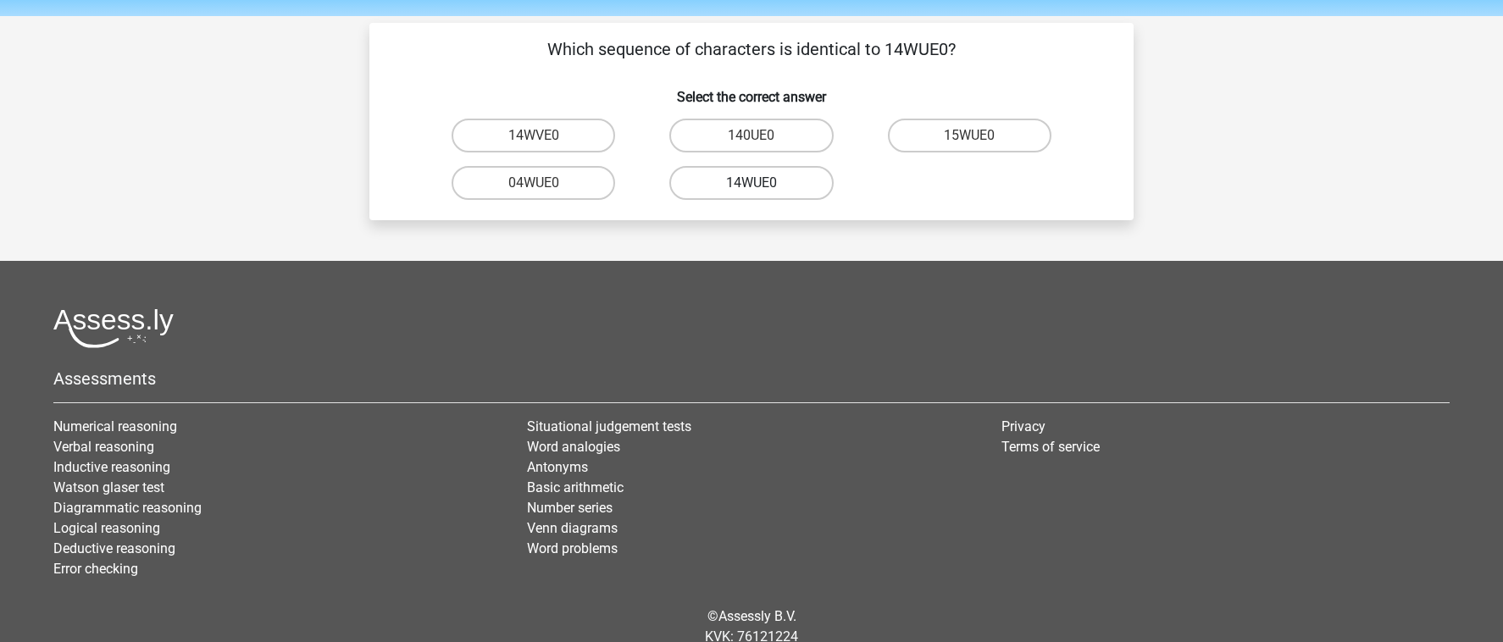
click at [775, 176] on label "14WUE0" at bounding box center [751, 183] width 164 height 34
click at [763, 183] on input "14WUE0" at bounding box center [757, 188] width 11 height 11
radio input "true"
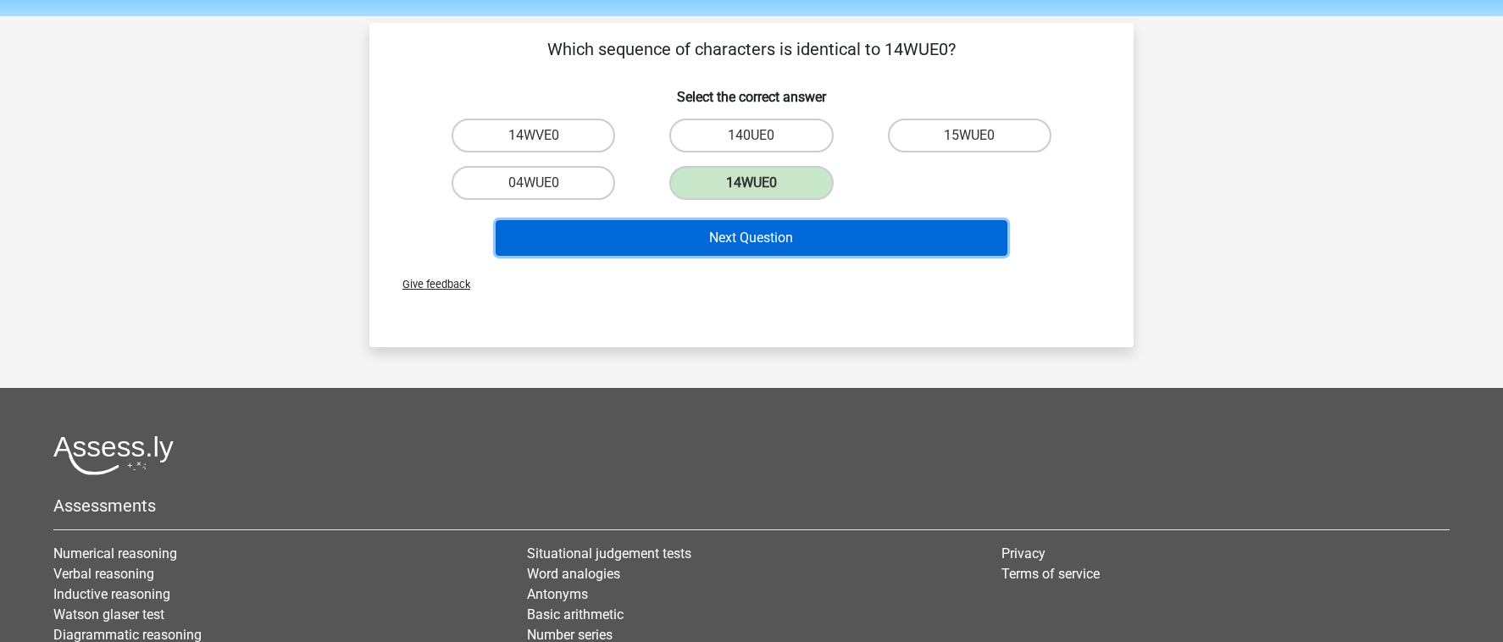
click at [784, 232] on button "Next Question" at bounding box center [752, 238] width 513 height 36
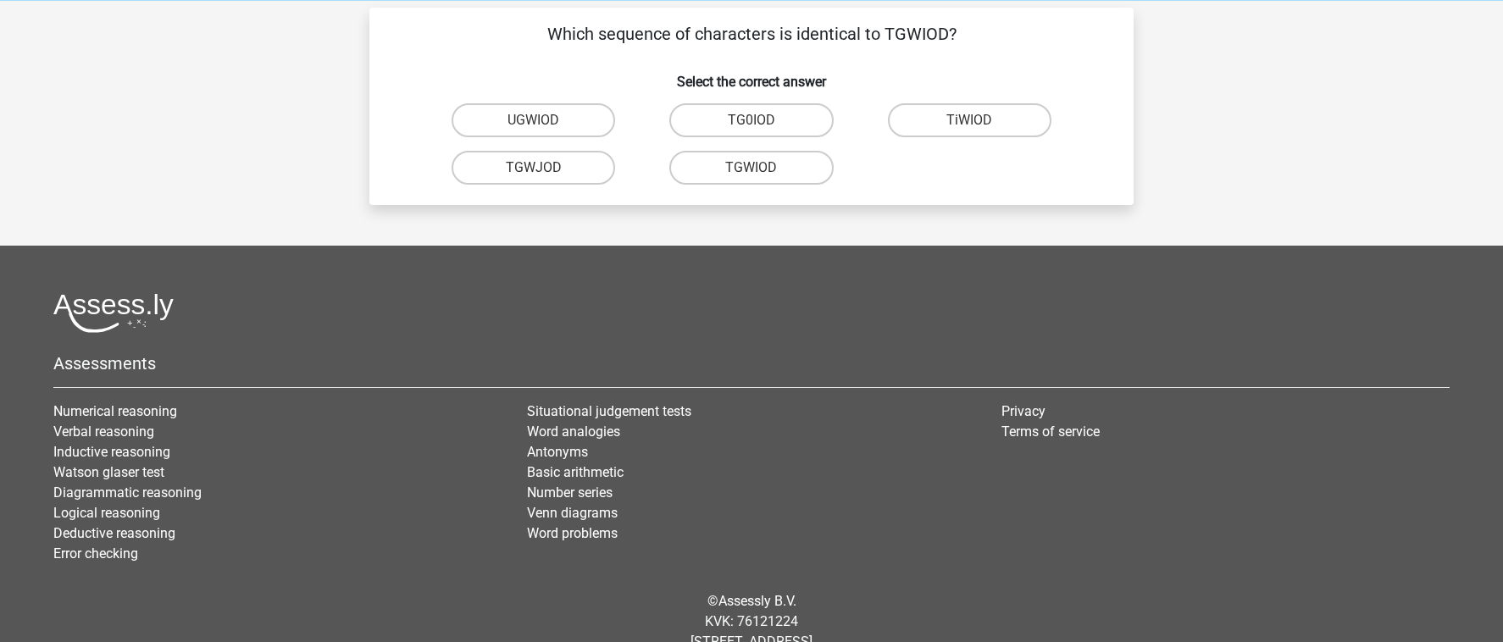
scroll to position [60, 0]
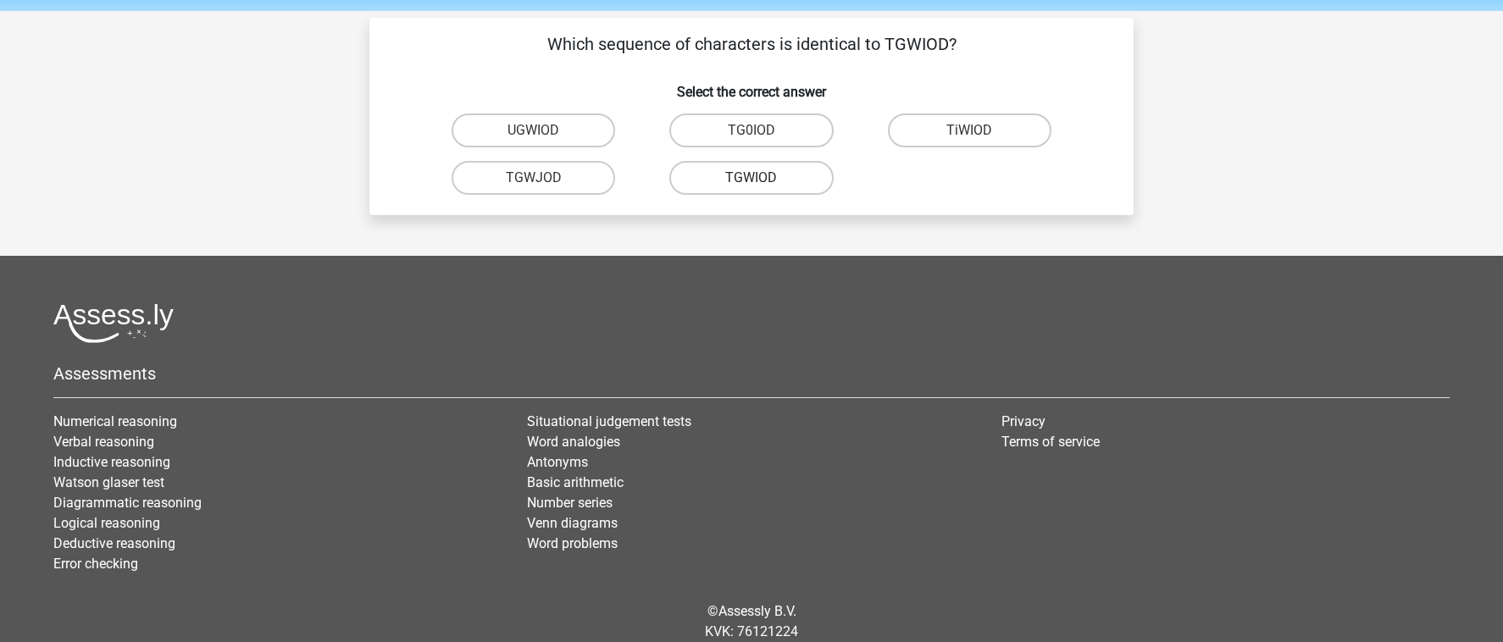
click at [765, 179] on label "TGWIOD" at bounding box center [751, 178] width 164 height 34
click at [763, 179] on input "TGWIOD" at bounding box center [757, 183] width 11 height 11
radio input "true"
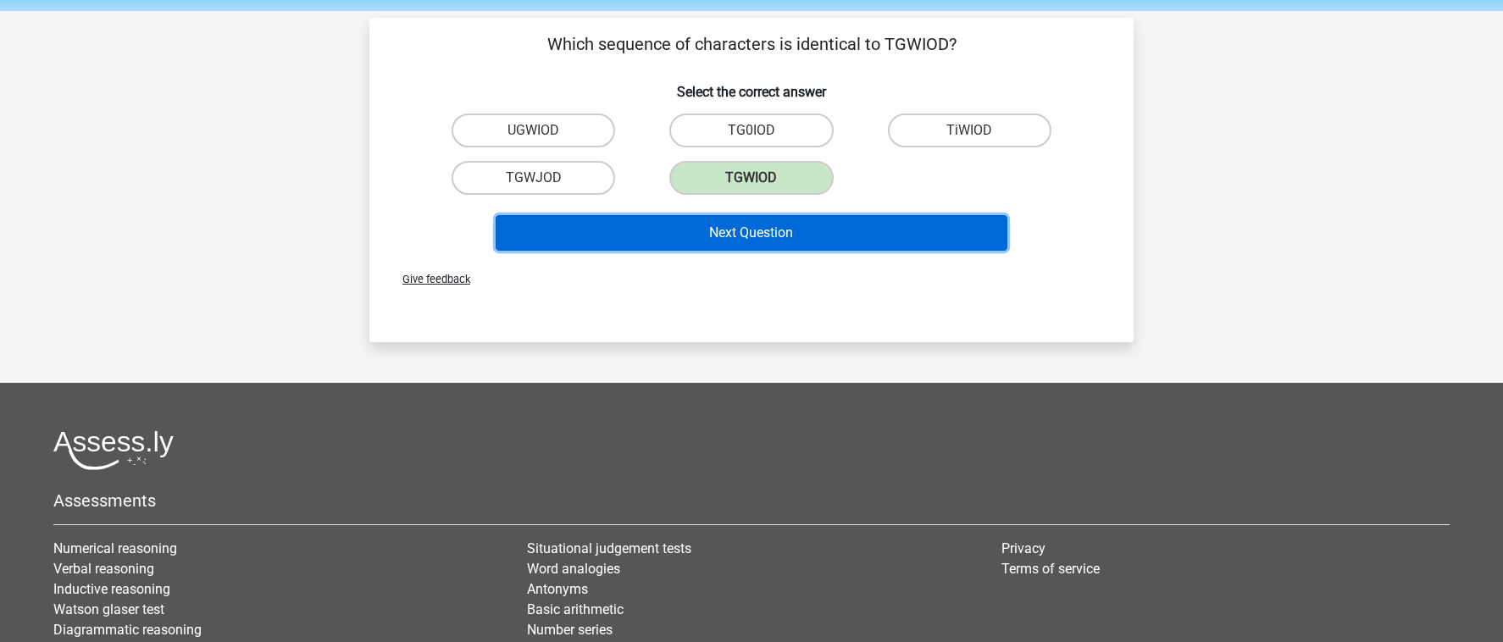
click at [766, 236] on button "Next Question" at bounding box center [752, 233] width 513 height 36
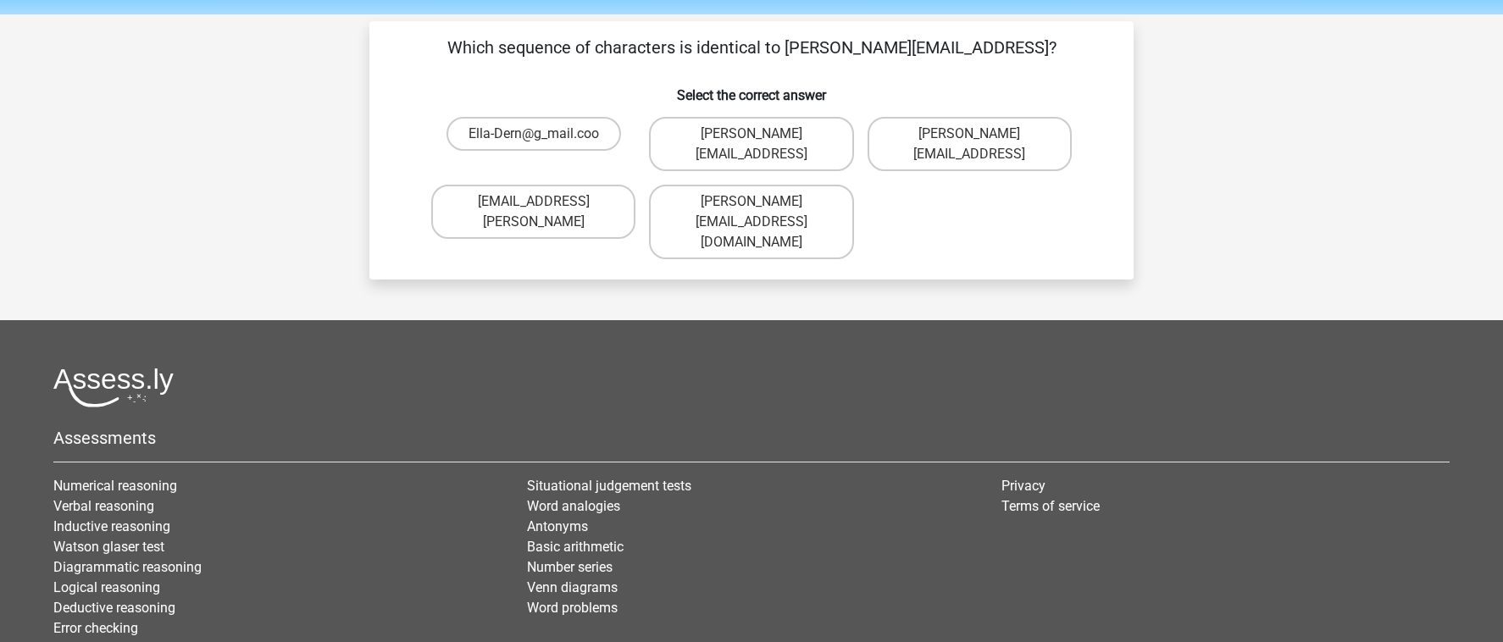
scroll to position [47, 0]
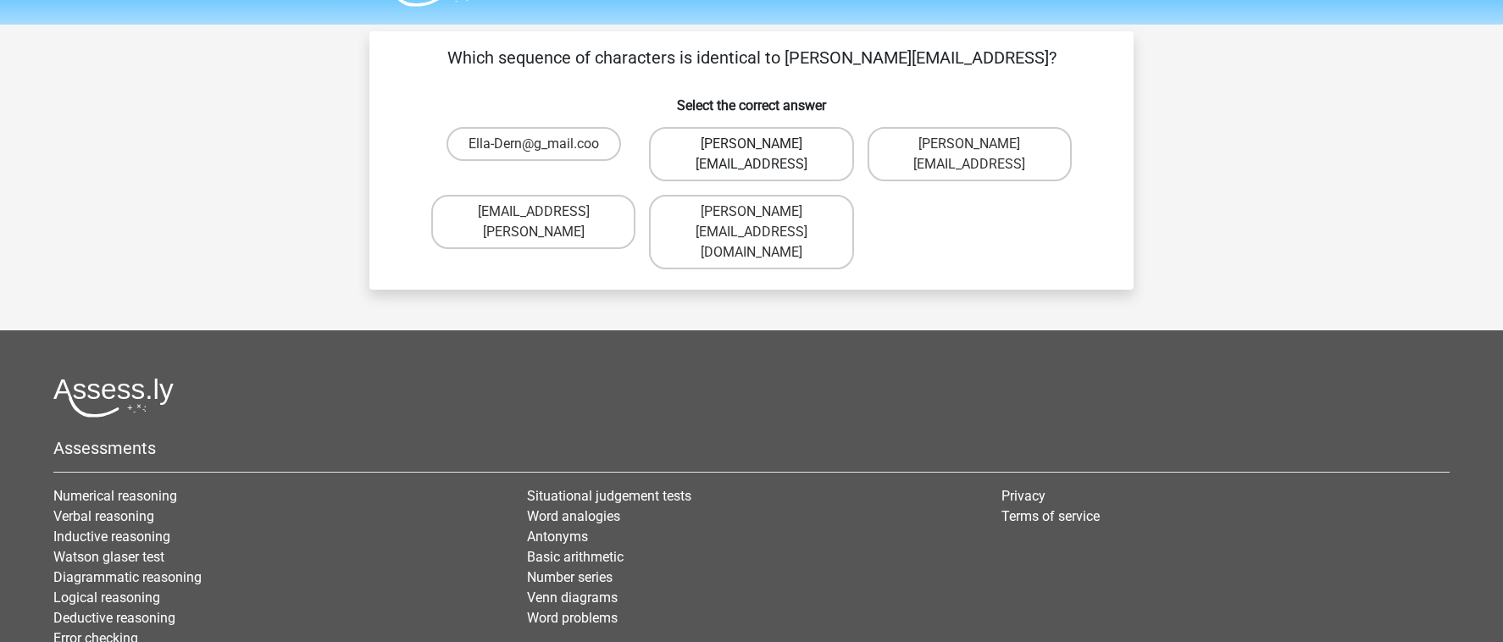
click at [812, 144] on label "Ella-Dern@g-mail.coo" at bounding box center [751, 154] width 204 height 54
click at [763, 144] on input "Ella-Dern@g-mail.coo" at bounding box center [757, 149] width 11 height 11
radio input "true"
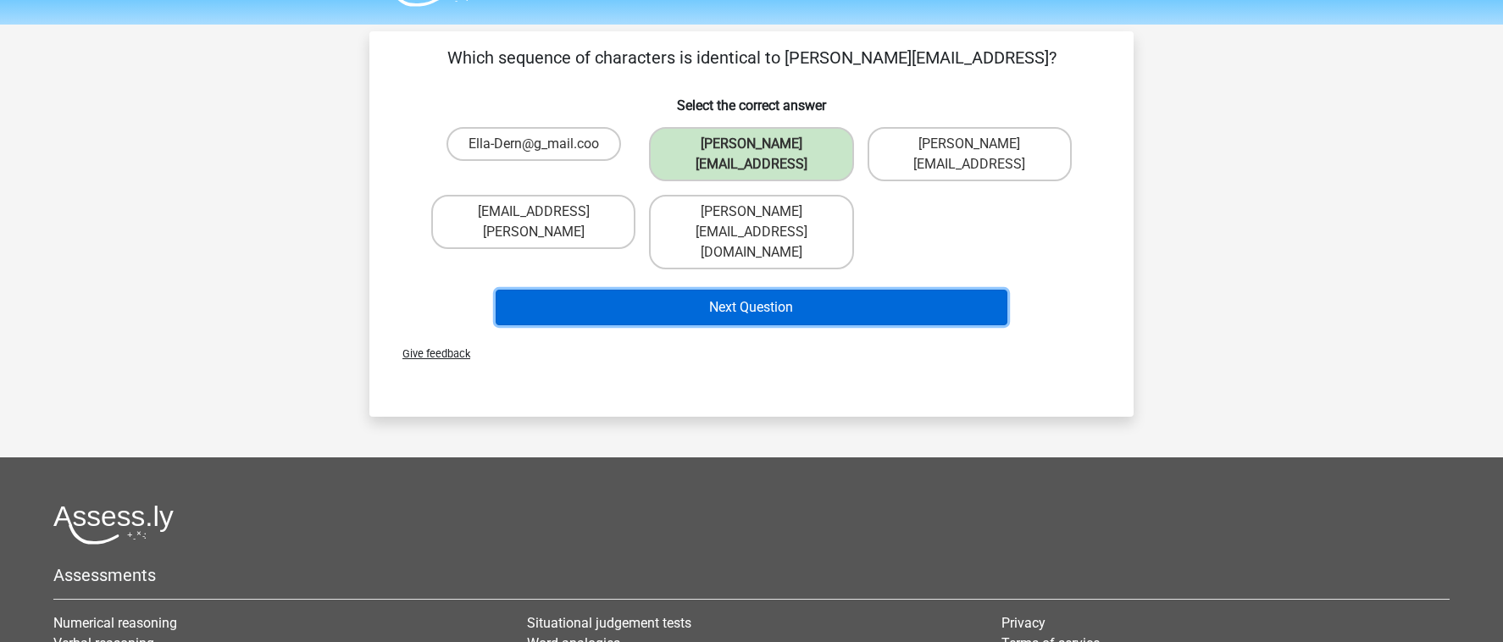
click at [818, 290] on button "Next Question" at bounding box center [752, 308] width 513 height 36
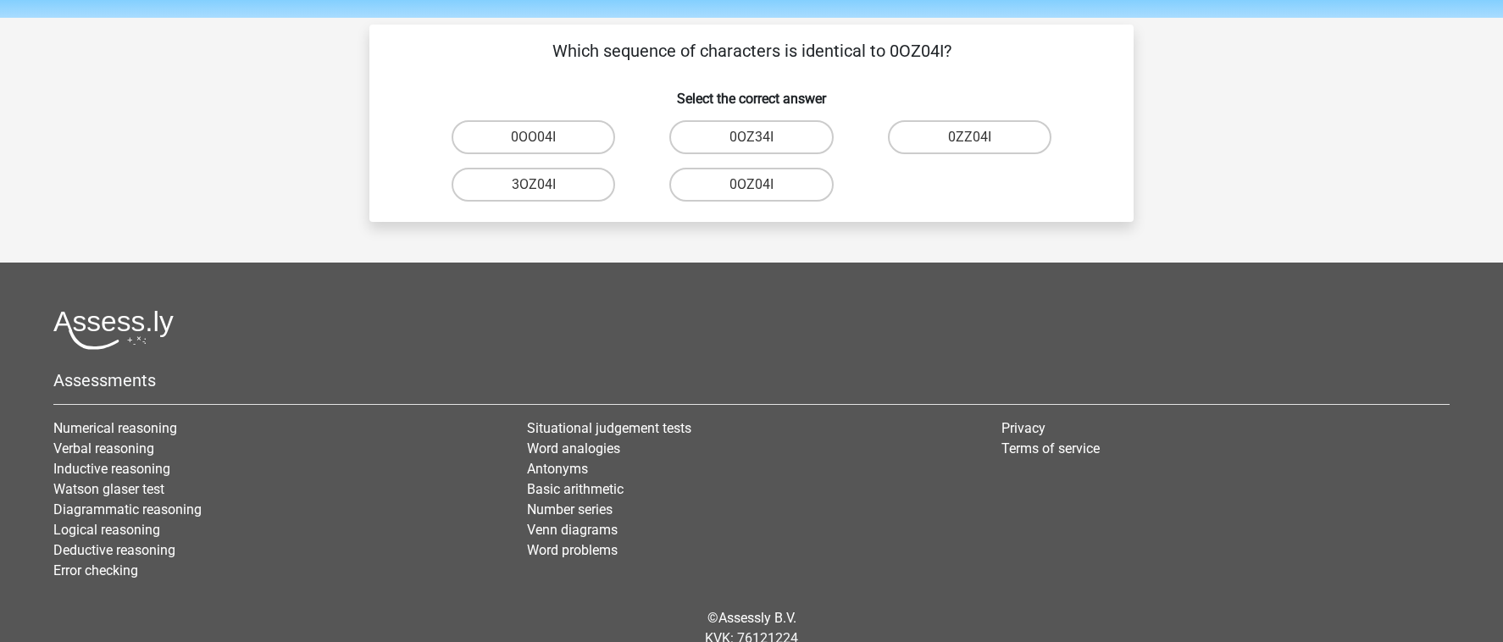
scroll to position [53, 0]
click at [782, 186] on label "0OZ04I" at bounding box center [751, 186] width 164 height 34
click at [763, 186] on input "0OZ04I" at bounding box center [757, 191] width 11 height 11
radio input "true"
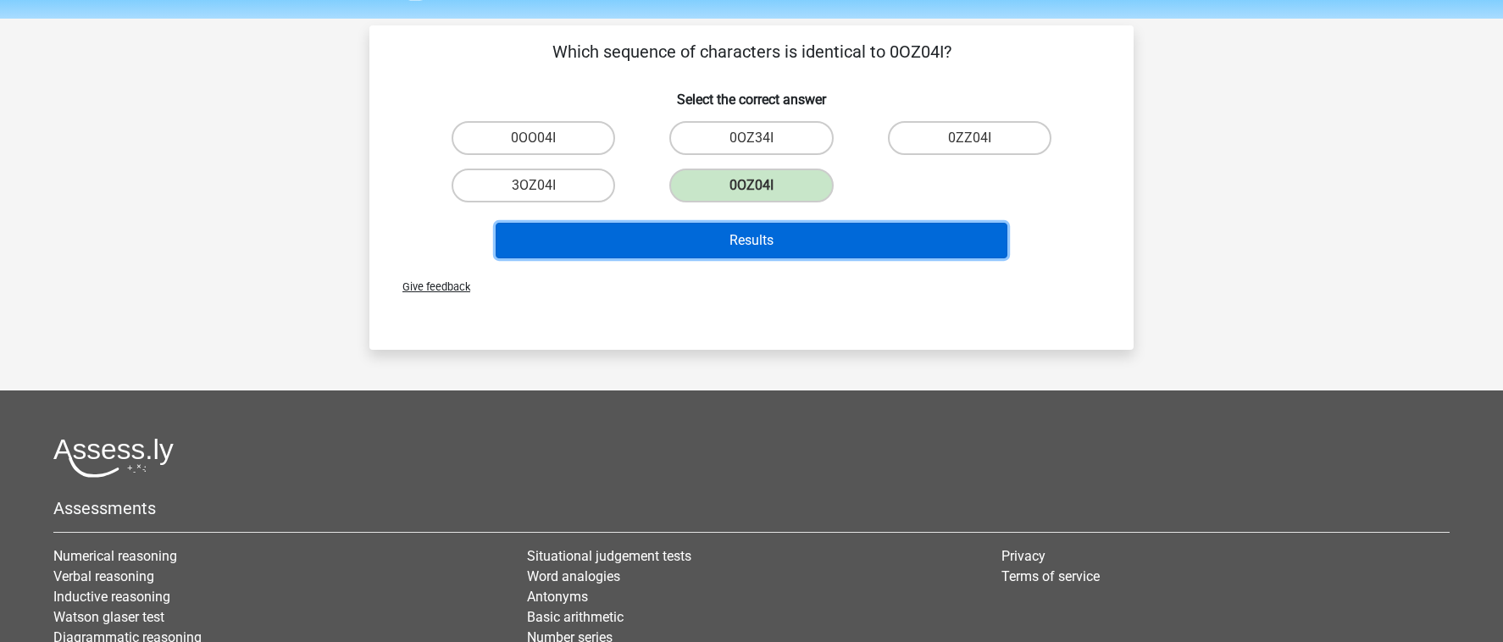
click at [790, 230] on button "Results" at bounding box center [752, 241] width 513 height 36
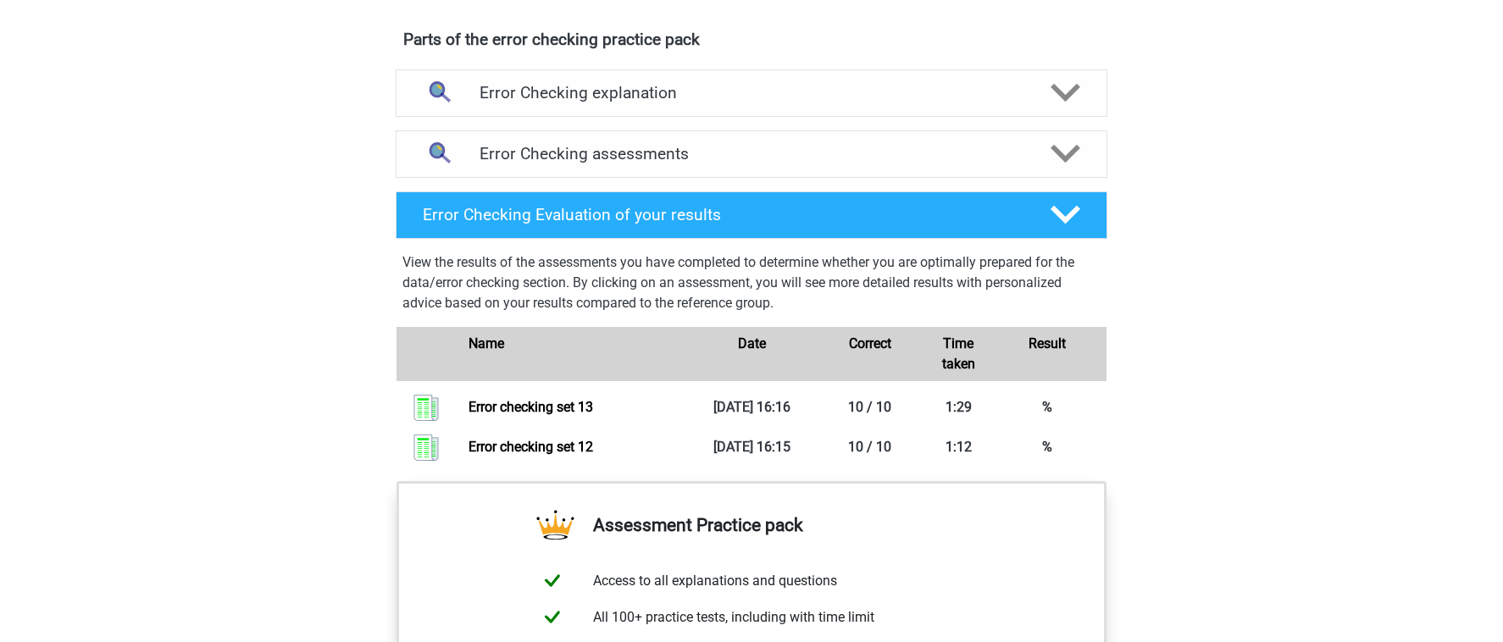
scroll to position [862, 0]
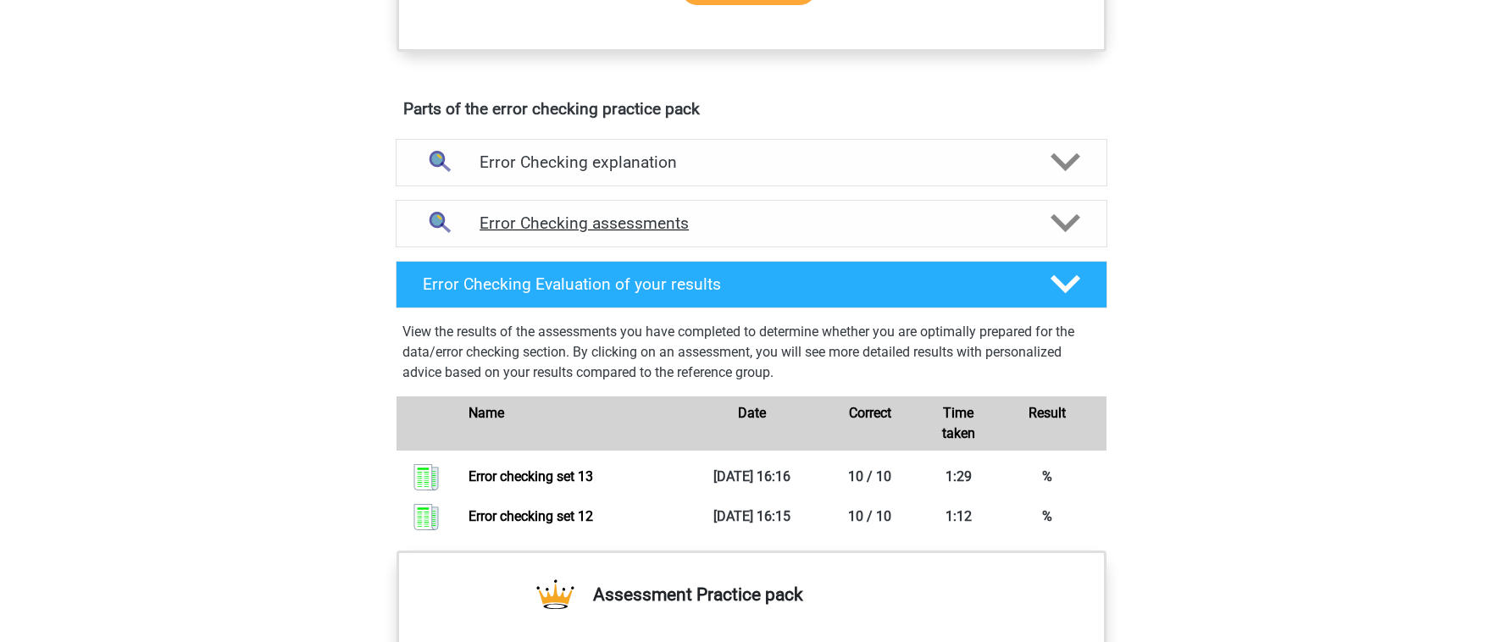
click at [824, 233] on h4 "Error Checking assessments" at bounding box center [752, 223] width 544 height 19
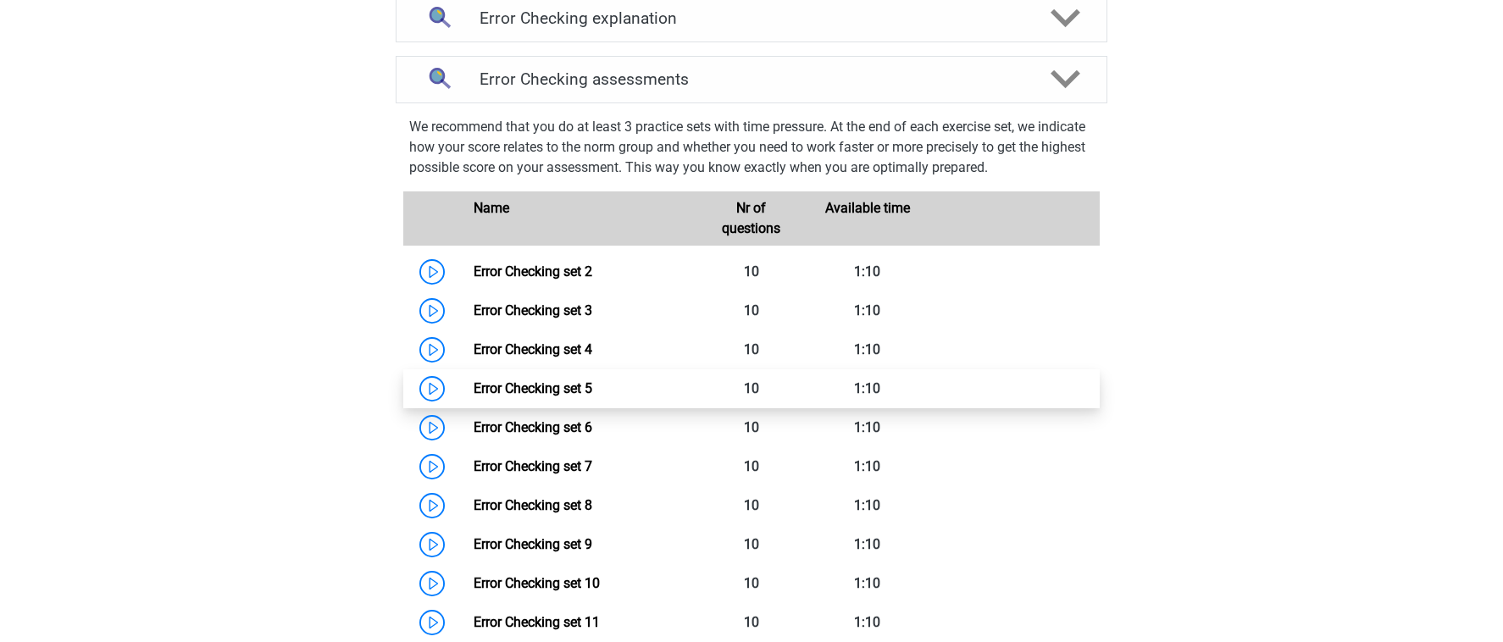
scroll to position [1173, 0]
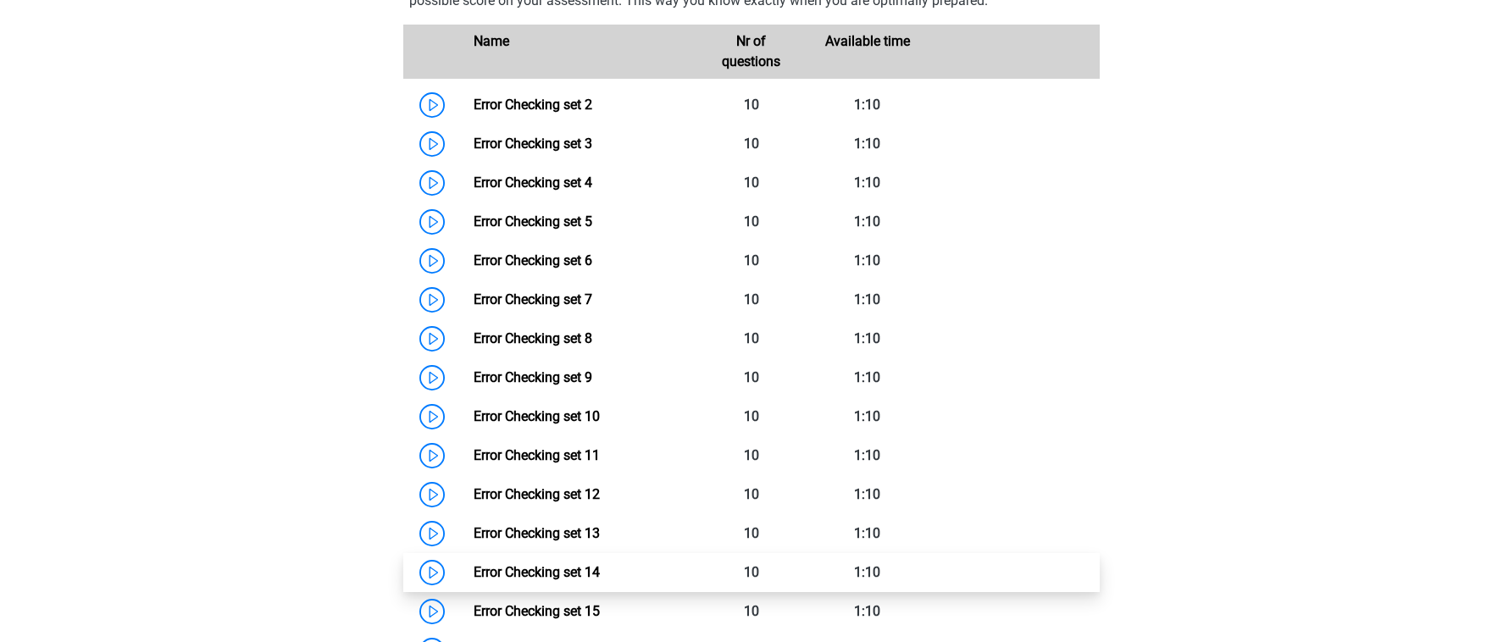
click at [600, 571] on link "Error Checking set 14" at bounding box center [537, 572] width 126 height 16
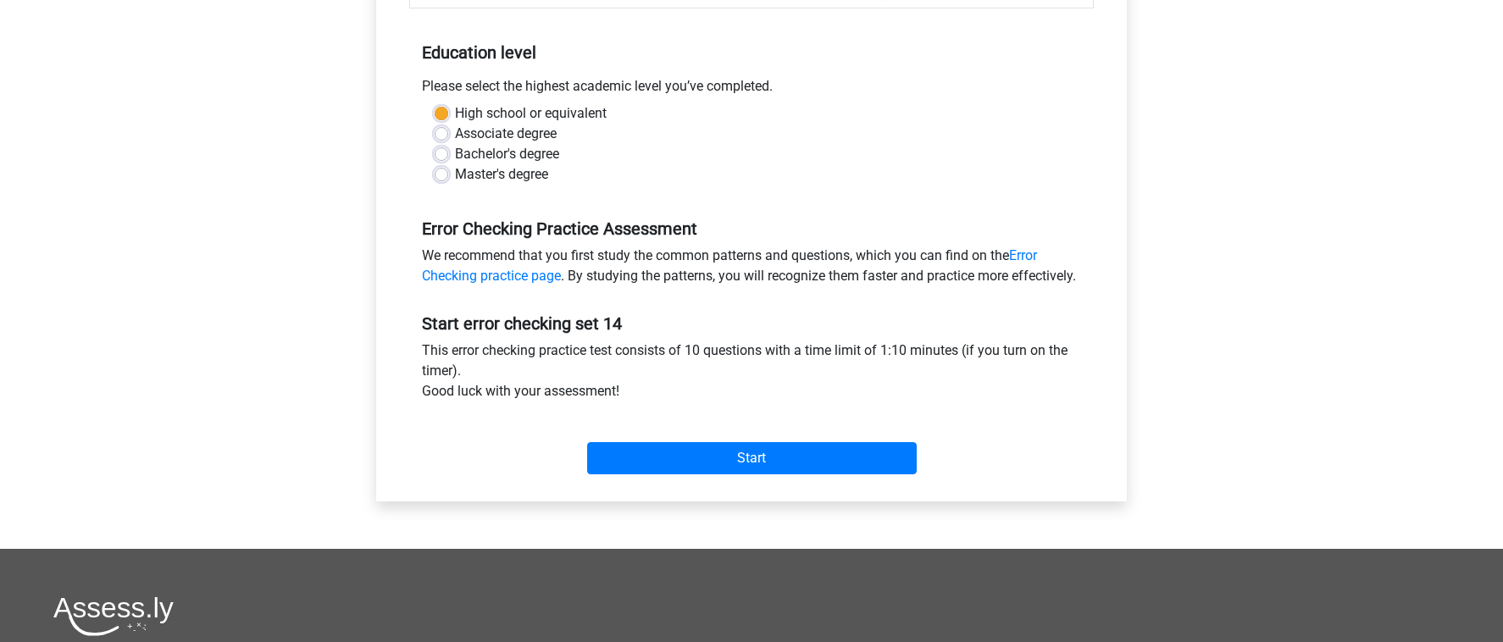
scroll to position [341, 0]
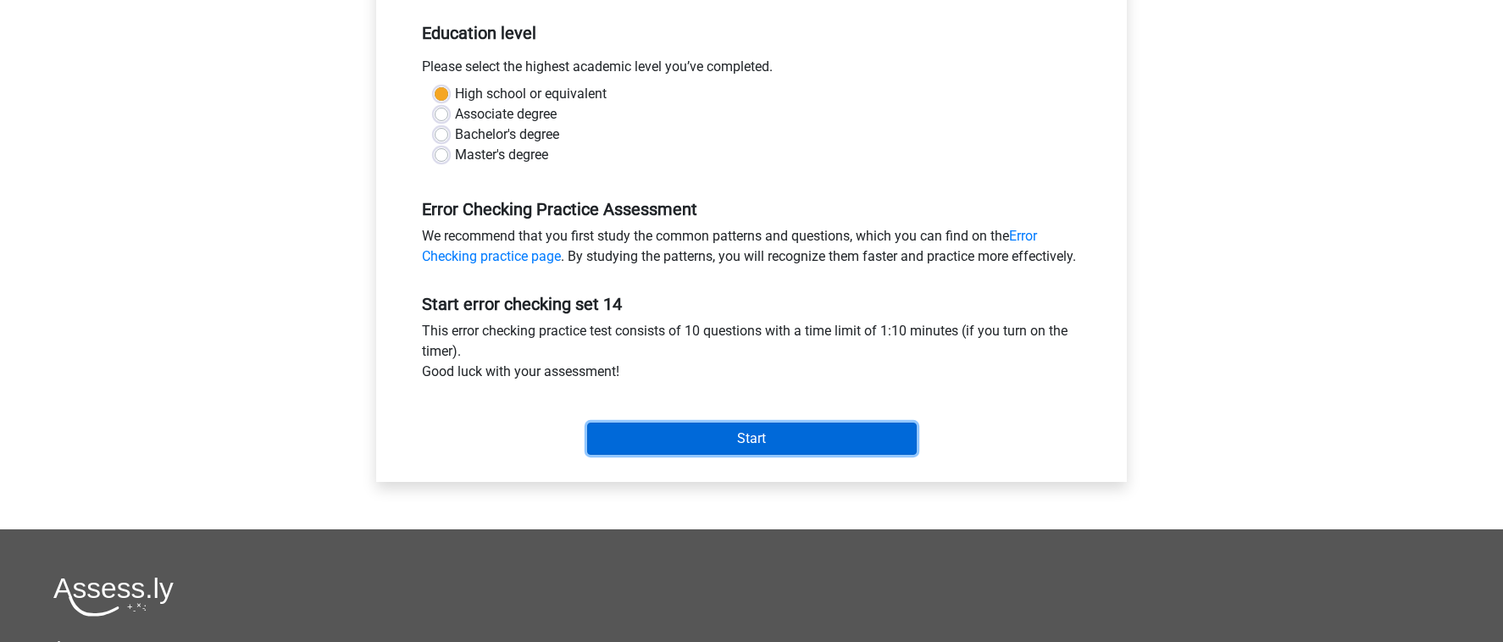
click at [740, 455] on input "Start" at bounding box center [752, 439] width 330 height 32
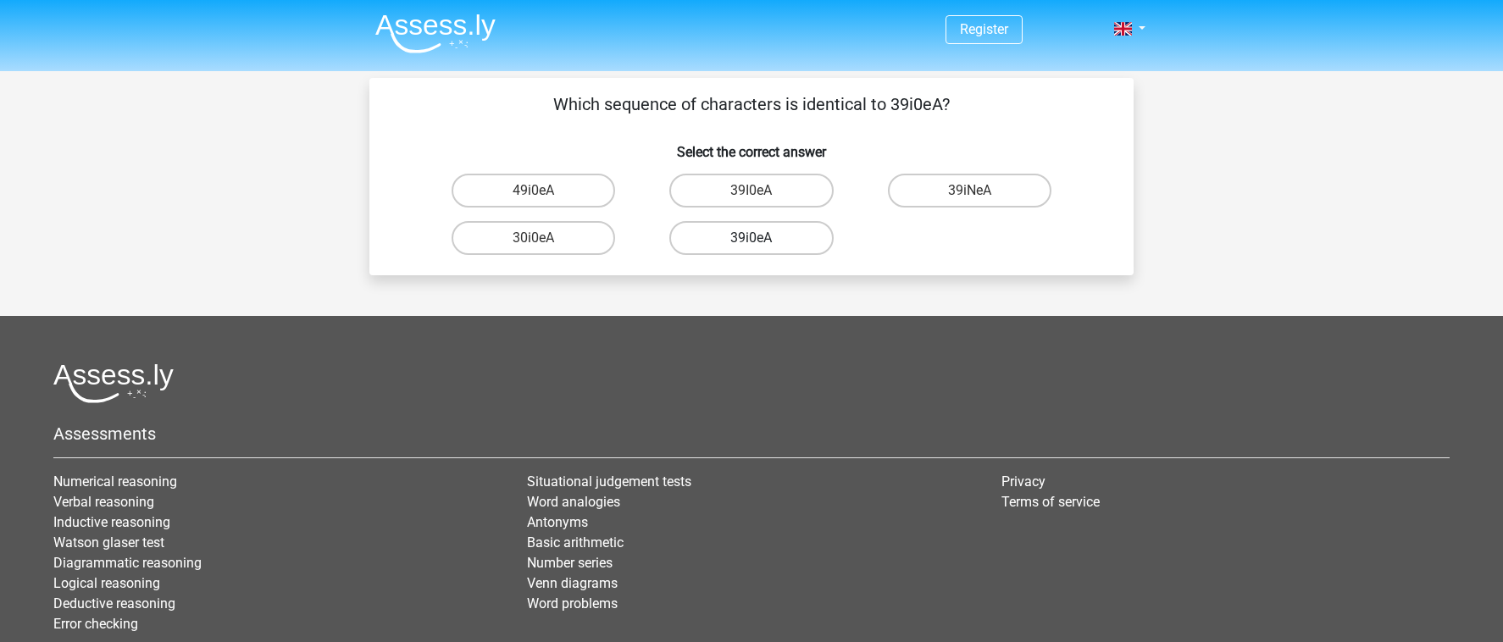
click at [747, 236] on label "39i0eA" at bounding box center [751, 238] width 164 height 34
click at [752, 238] on input "39i0eA" at bounding box center [757, 243] width 11 height 11
radio input "true"
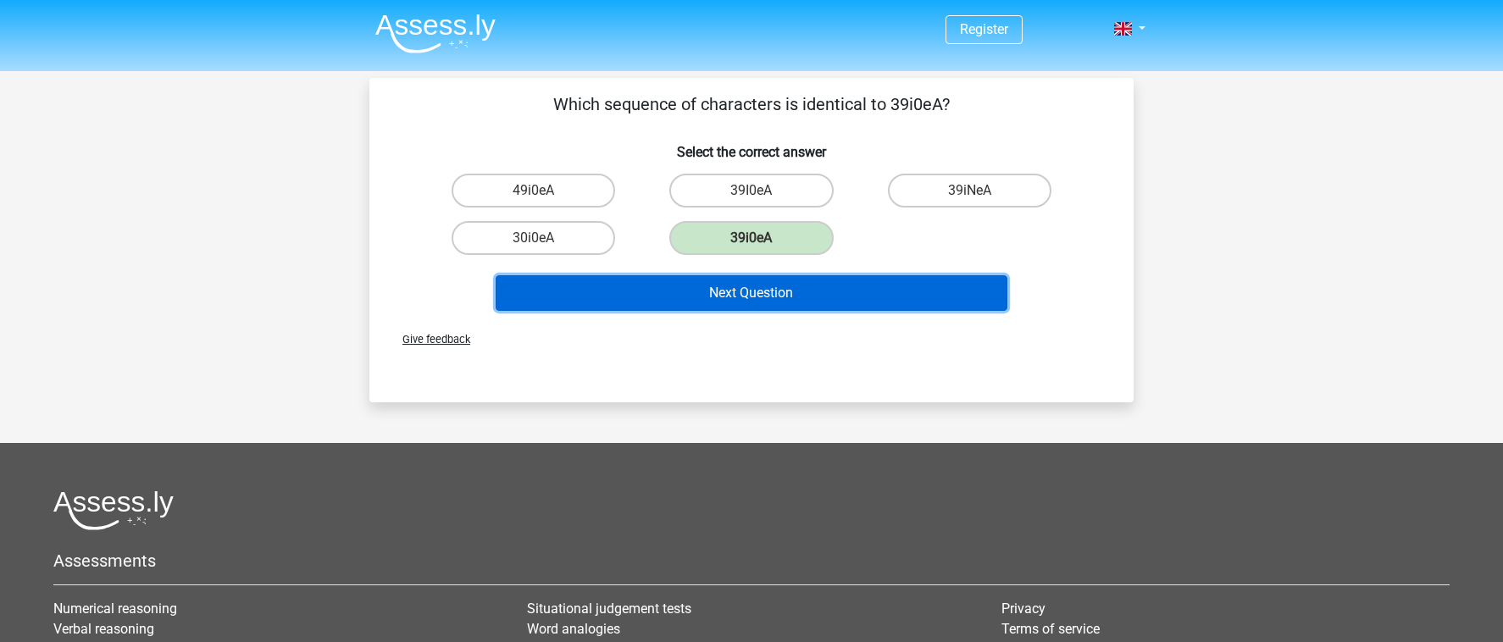
click at [741, 287] on button "Next Question" at bounding box center [752, 293] width 513 height 36
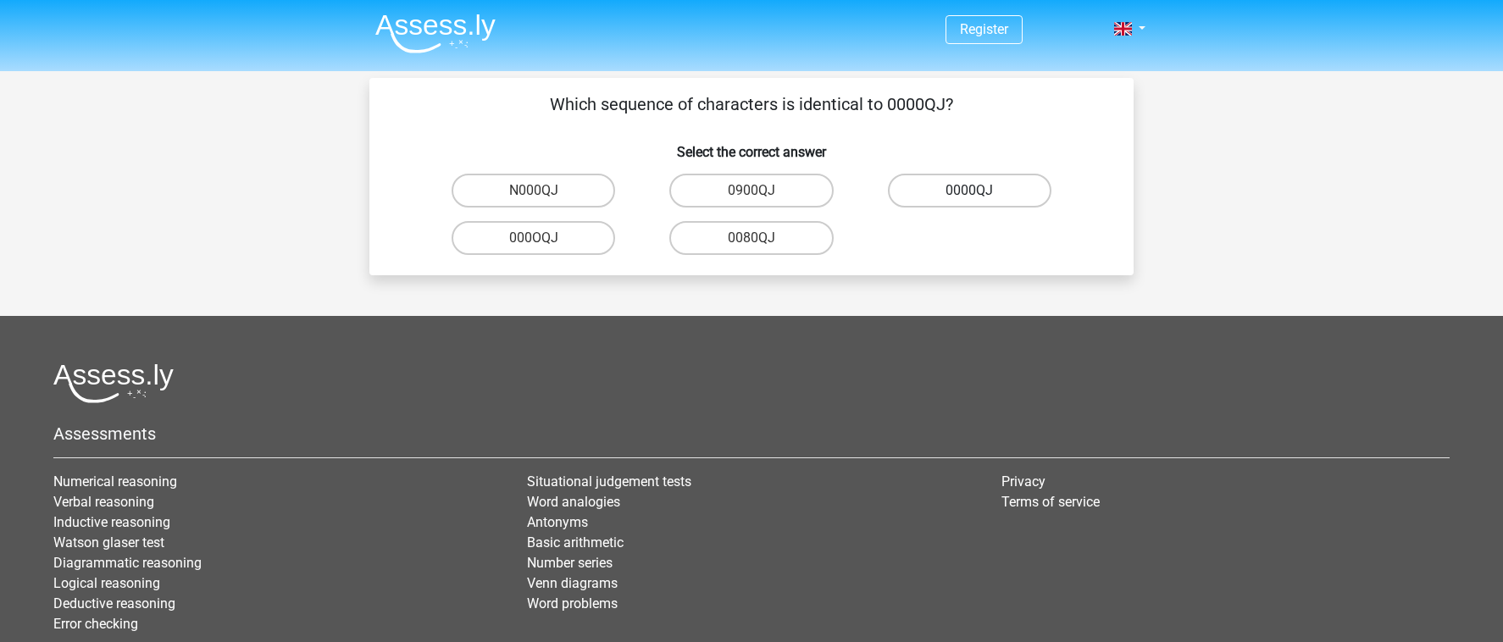
click at [954, 195] on label "0000QJ" at bounding box center [970, 191] width 164 height 34
click at [969, 195] on input "0000QJ" at bounding box center [974, 196] width 11 height 11
radio input "true"
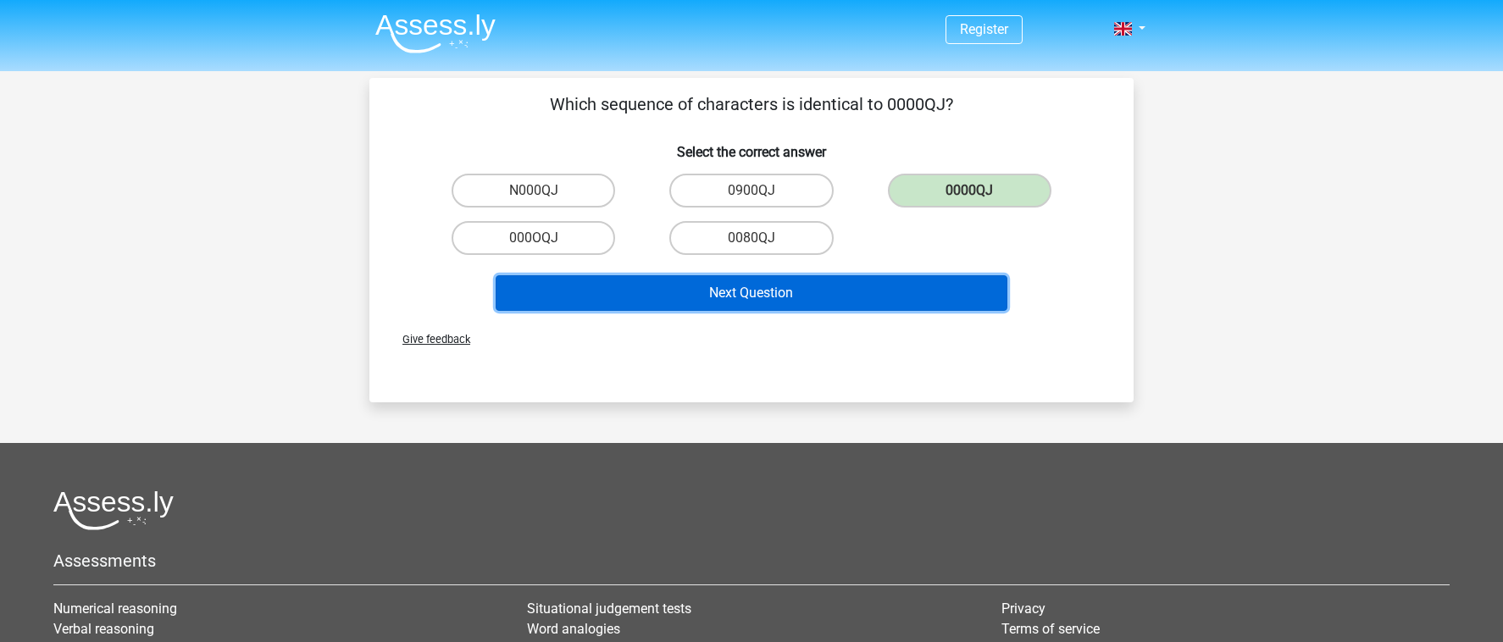
click at [772, 302] on button "Next Question" at bounding box center [752, 293] width 513 height 36
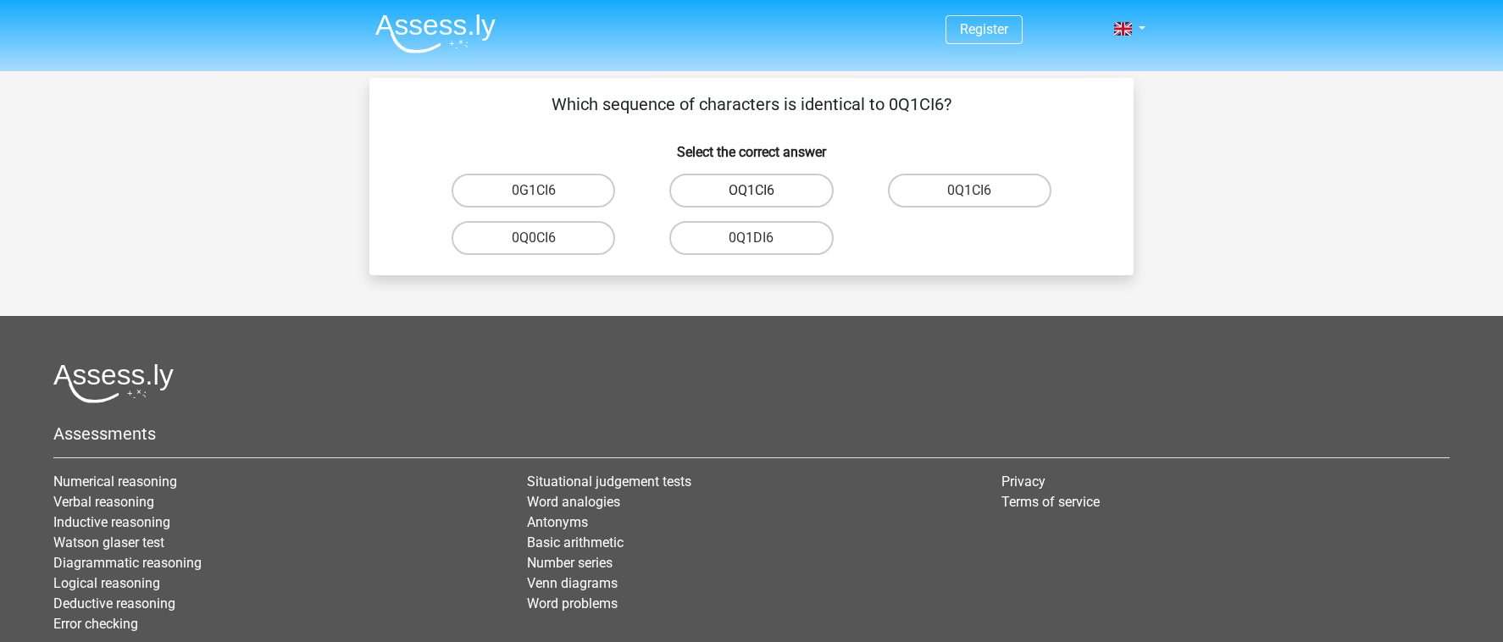
click at [793, 197] on label "OQ1CI6" at bounding box center [751, 191] width 164 height 34
click at [763, 197] on input "OQ1CI6" at bounding box center [757, 196] width 11 height 11
radio input "true"
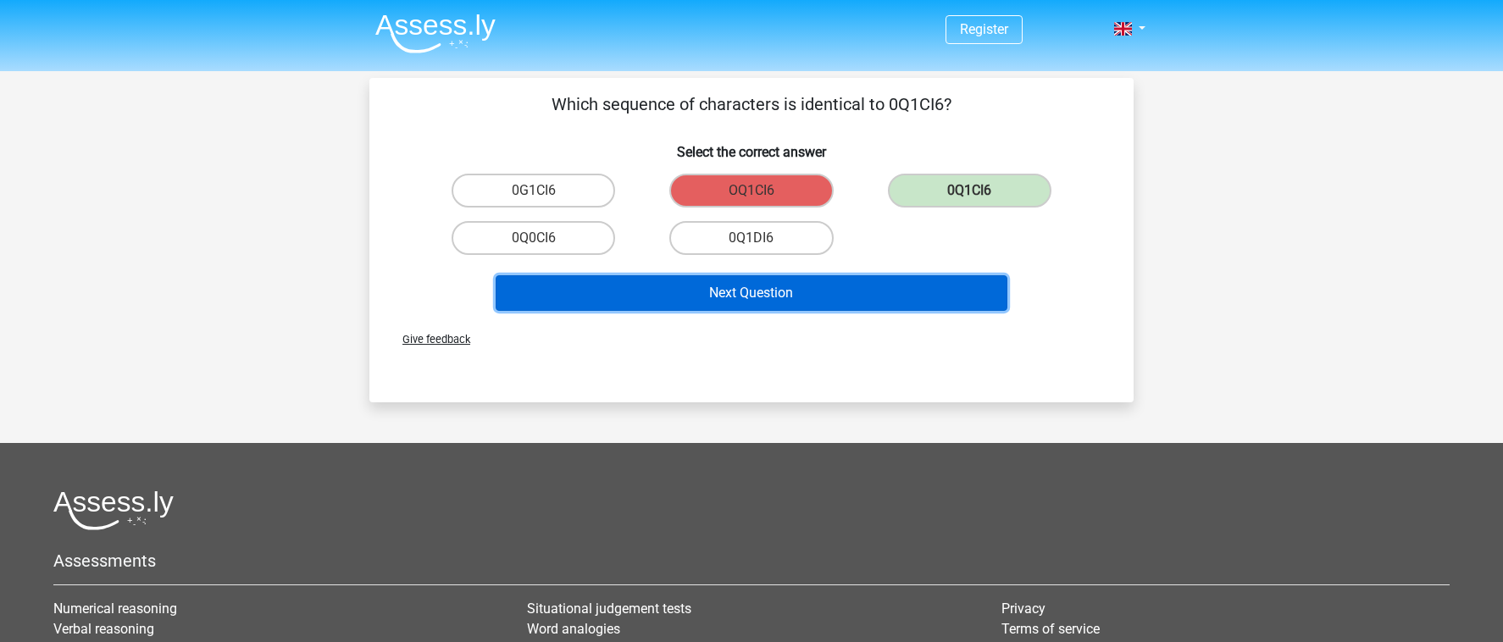
click at [818, 299] on button "Next Question" at bounding box center [752, 293] width 513 height 36
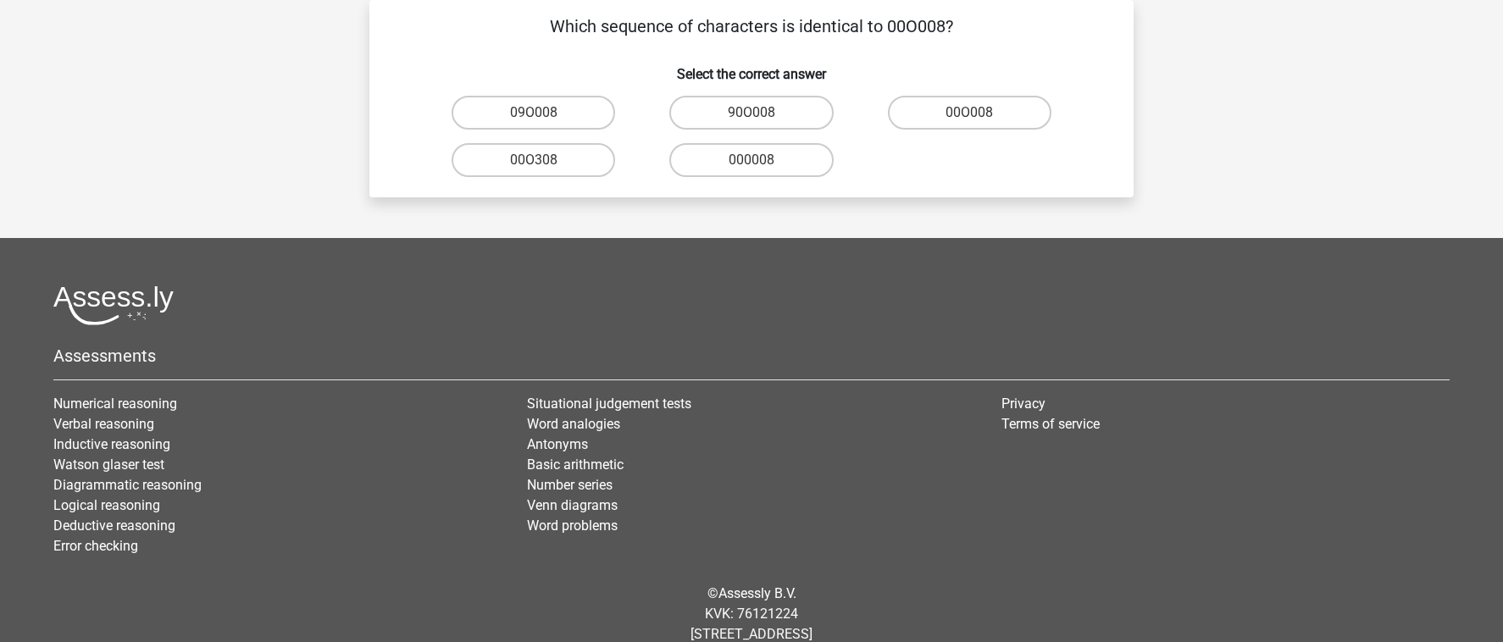
scroll to position [48, 0]
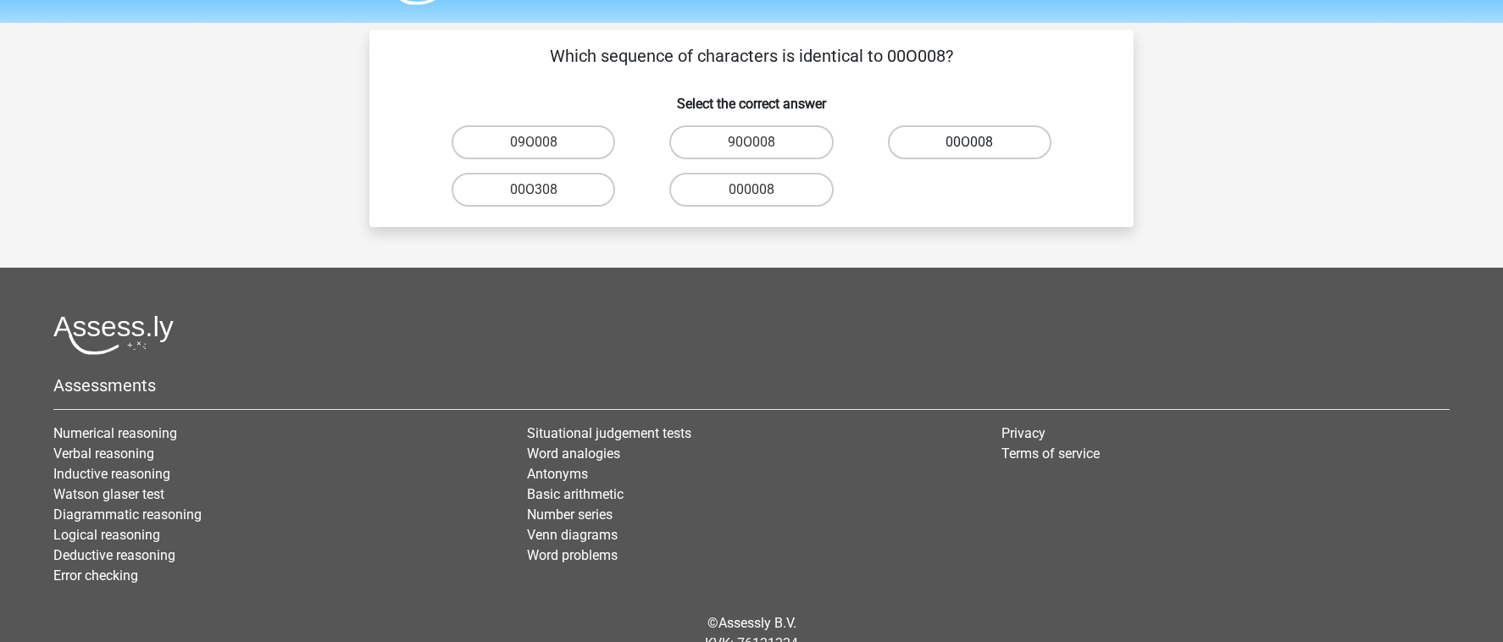
click at [967, 144] on label "00O008" at bounding box center [970, 142] width 164 height 34
click at [969, 144] on input "00O008" at bounding box center [974, 147] width 11 height 11
radio input "true"
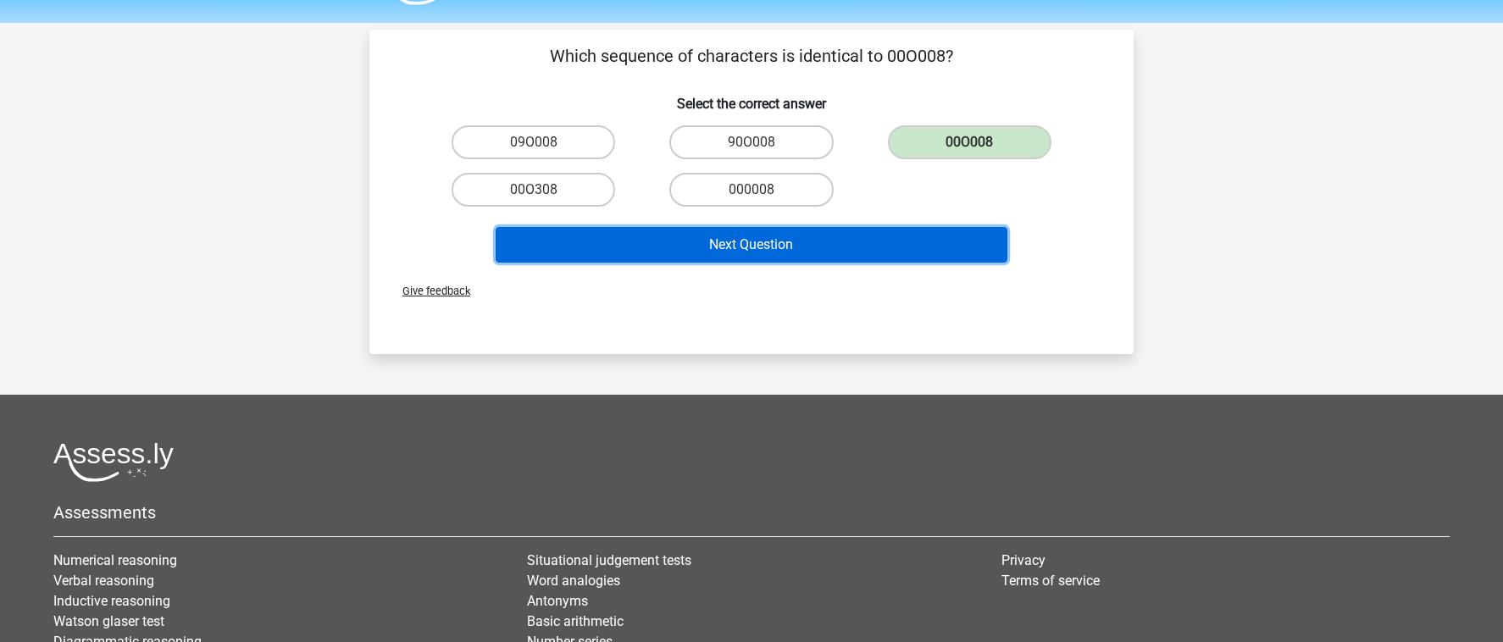
click at [829, 245] on button "Next Question" at bounding box center [752, 245] width 513 height 36
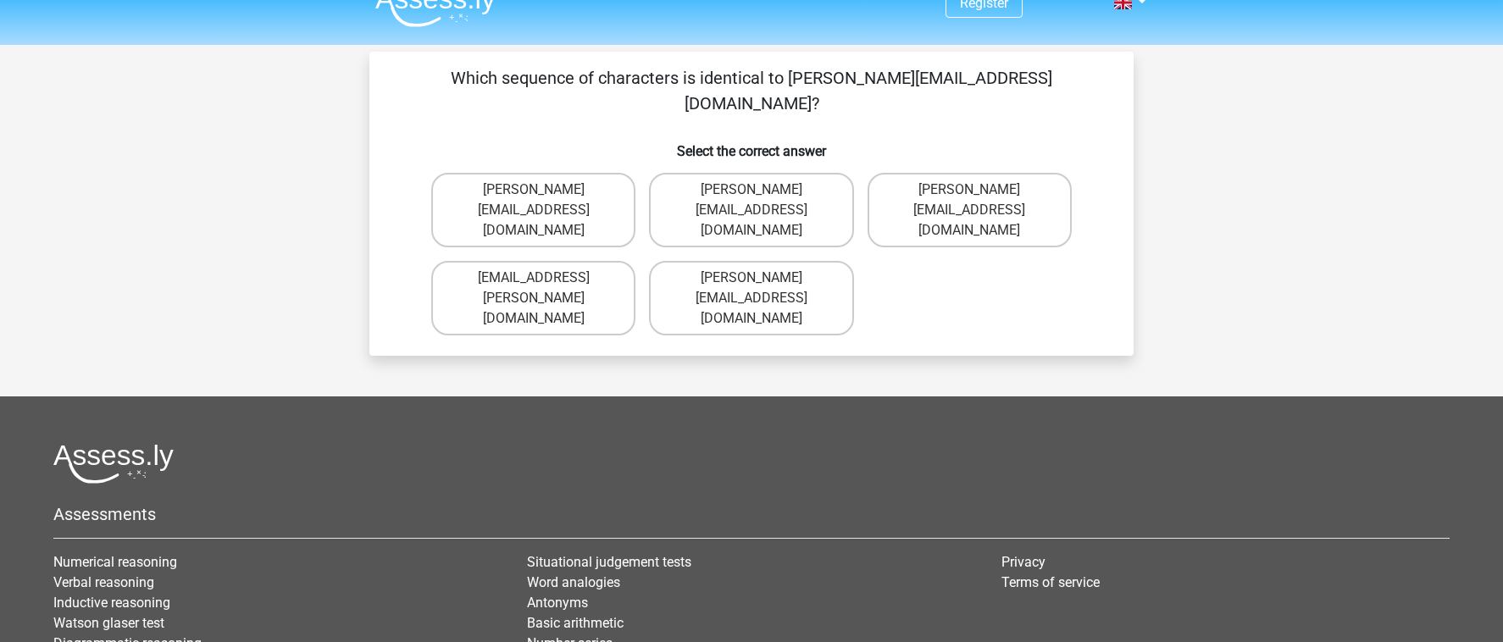
scroll to position [0, 0]
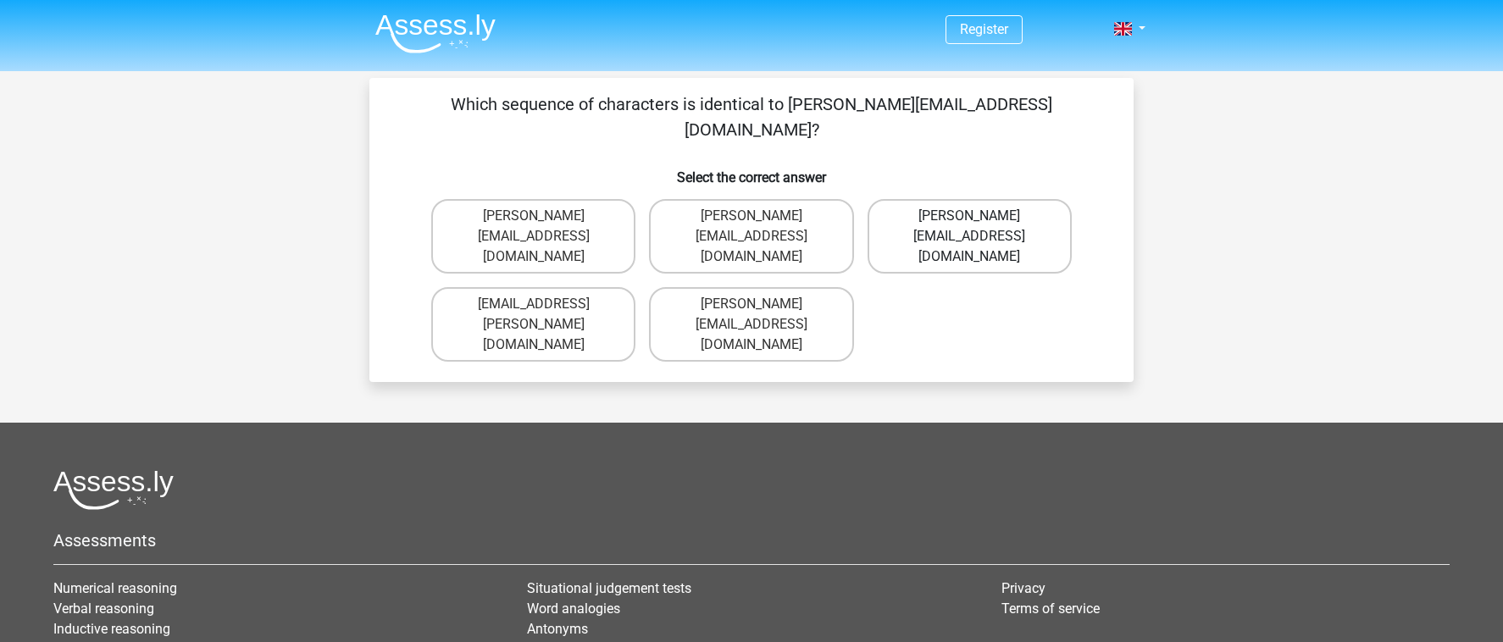
click at [1002, 199] on label "Evelyn-Woods@hotmale.fr" at bounding box center [970, 236] width 204 height 75
click at [980, 216] on input "Evelyn-Woods@hotmale.fr" at bounding box center [974, 221] width 11 height 11
radio input "true"
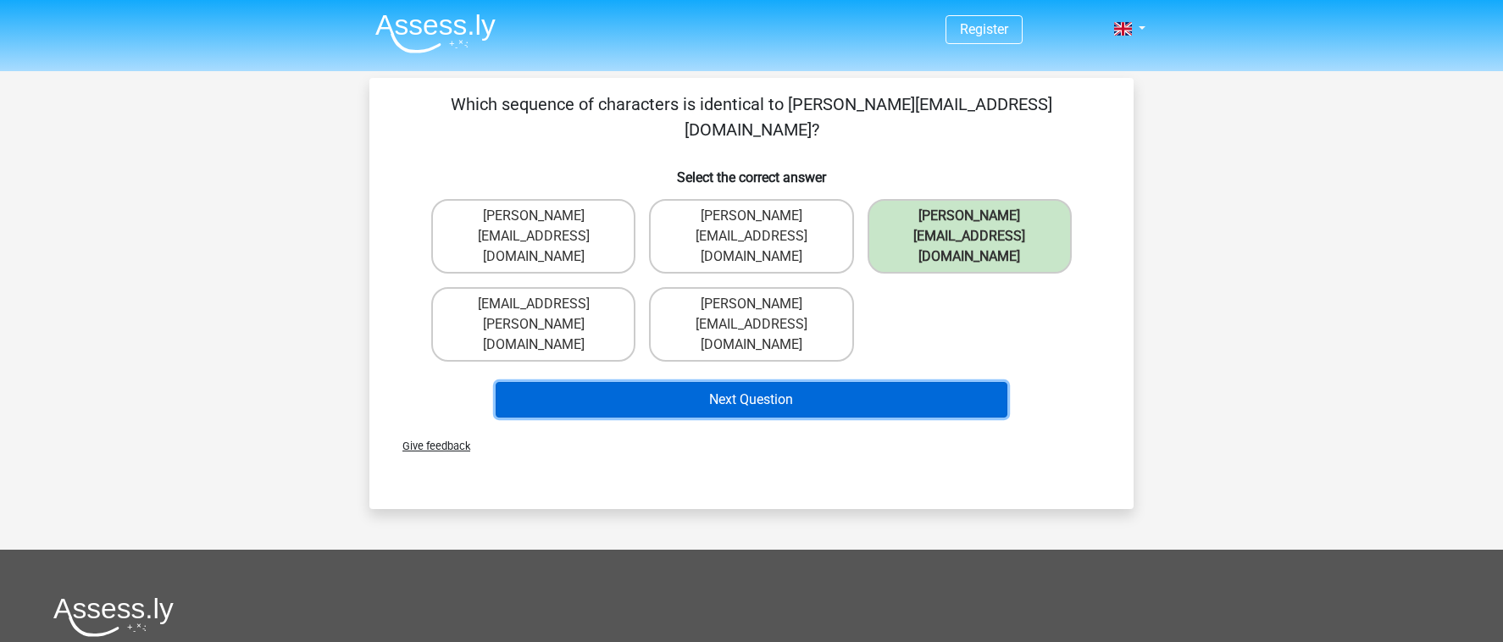
click at [887, 382] on button "Next Question" at bounding box center [752, 400] width 513 height 36
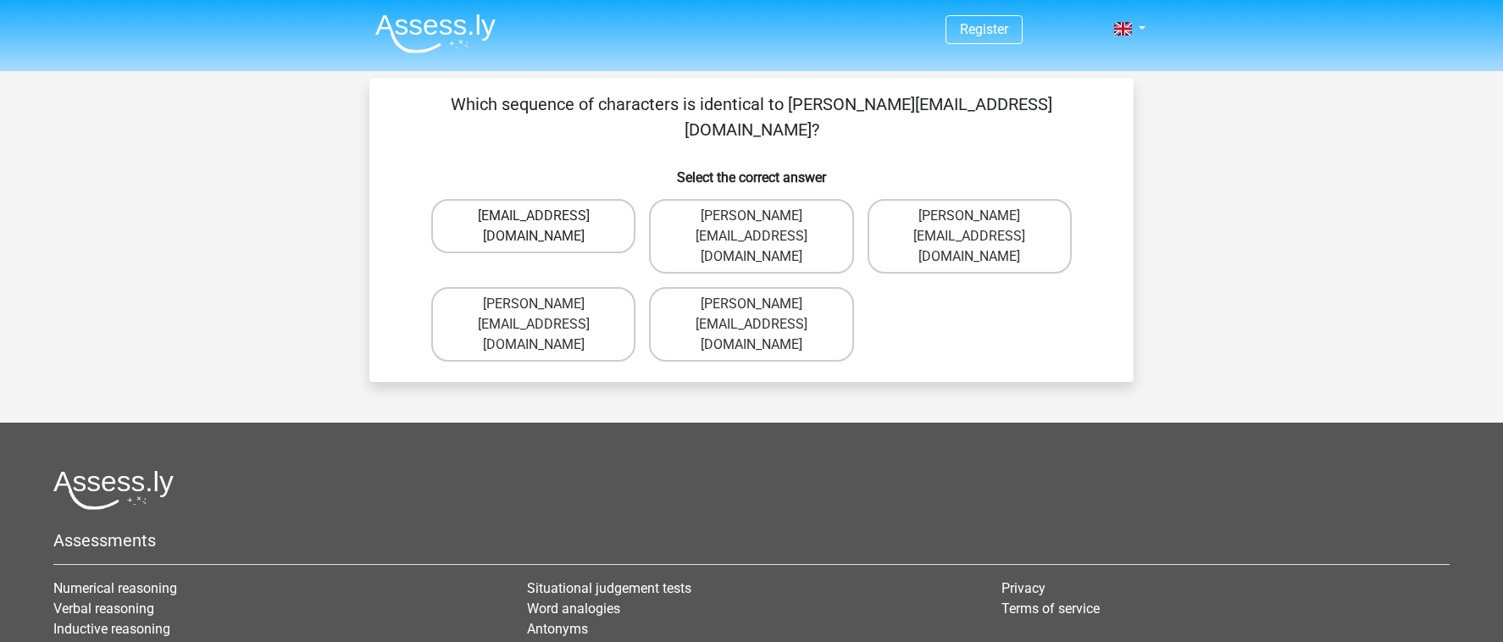
click at [585, 199] on label "Wiliam-Woods@email.gl" at bounding box center [533, 226] width 204 height 54
click at [545, 216] on input "Wiliam-Woods@email.gl" at bounding box center [539, 221] width 11 height 11
radio input "true"
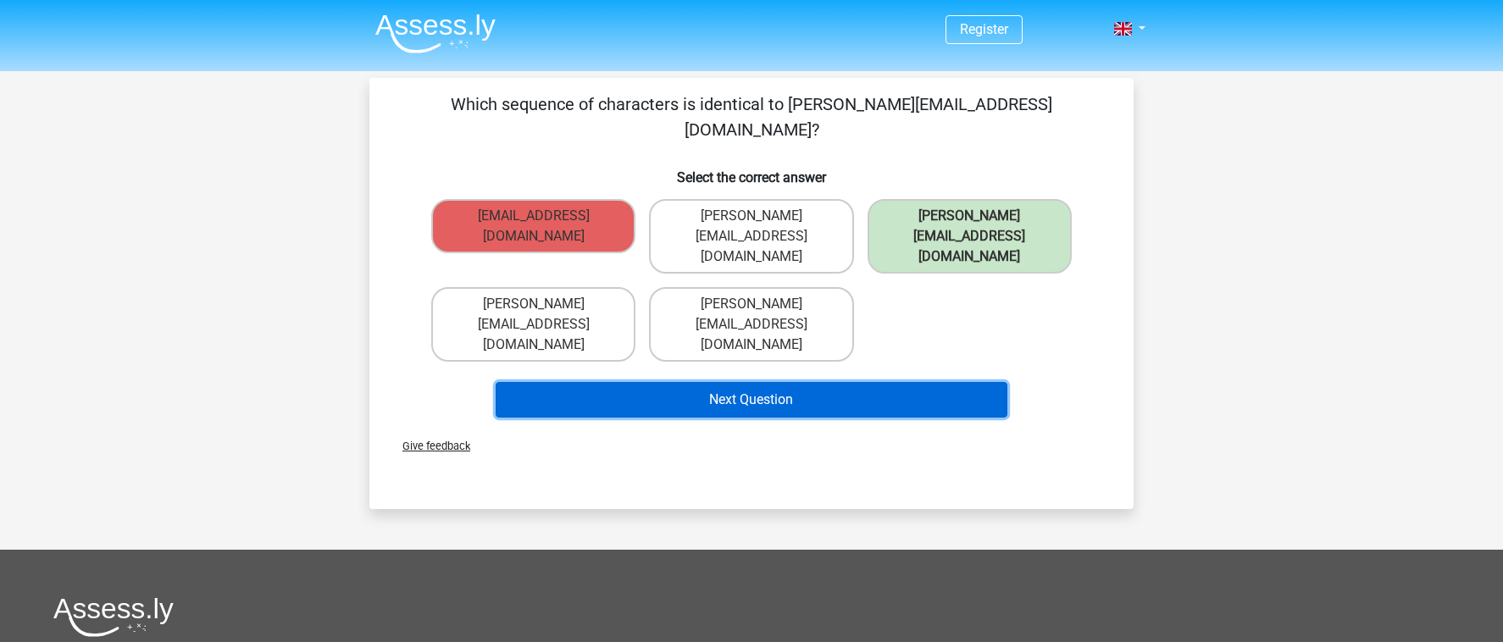
click at [861, 382] on button "Next Question" at bounding box center [752, 400] width 513 height 36
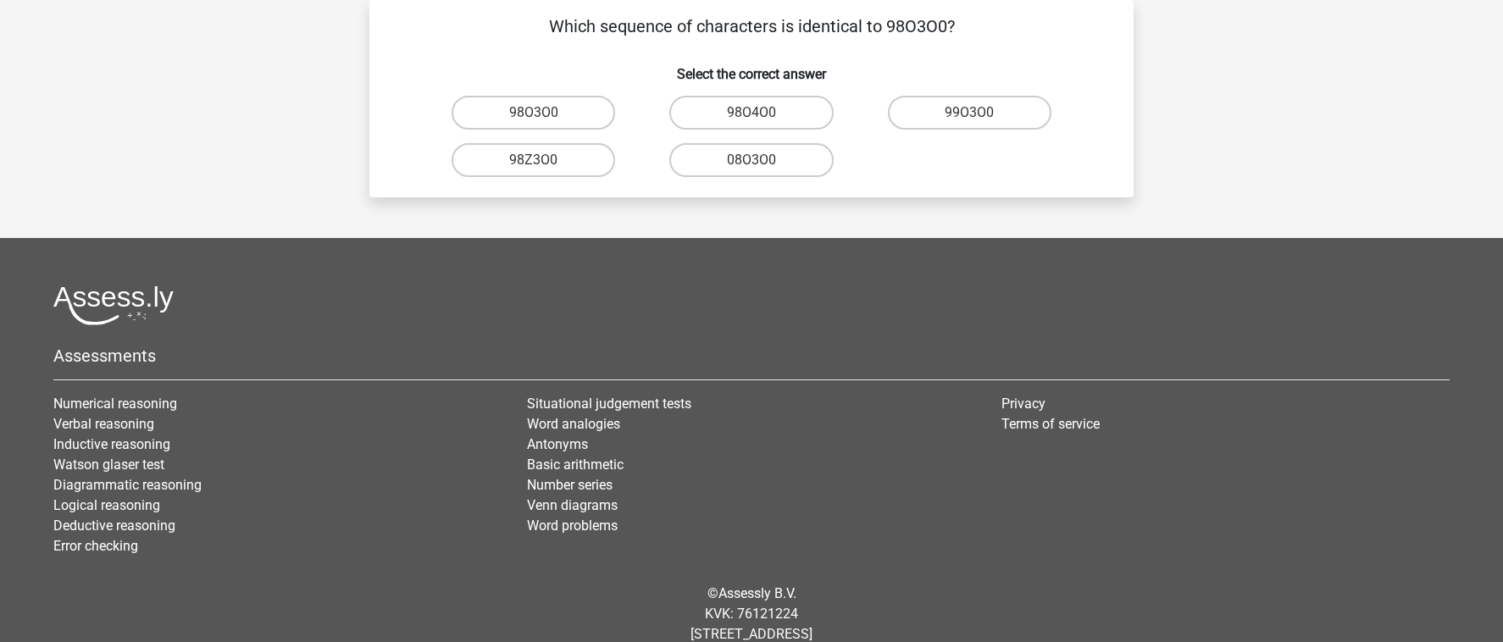
scroll to position [47, 0]
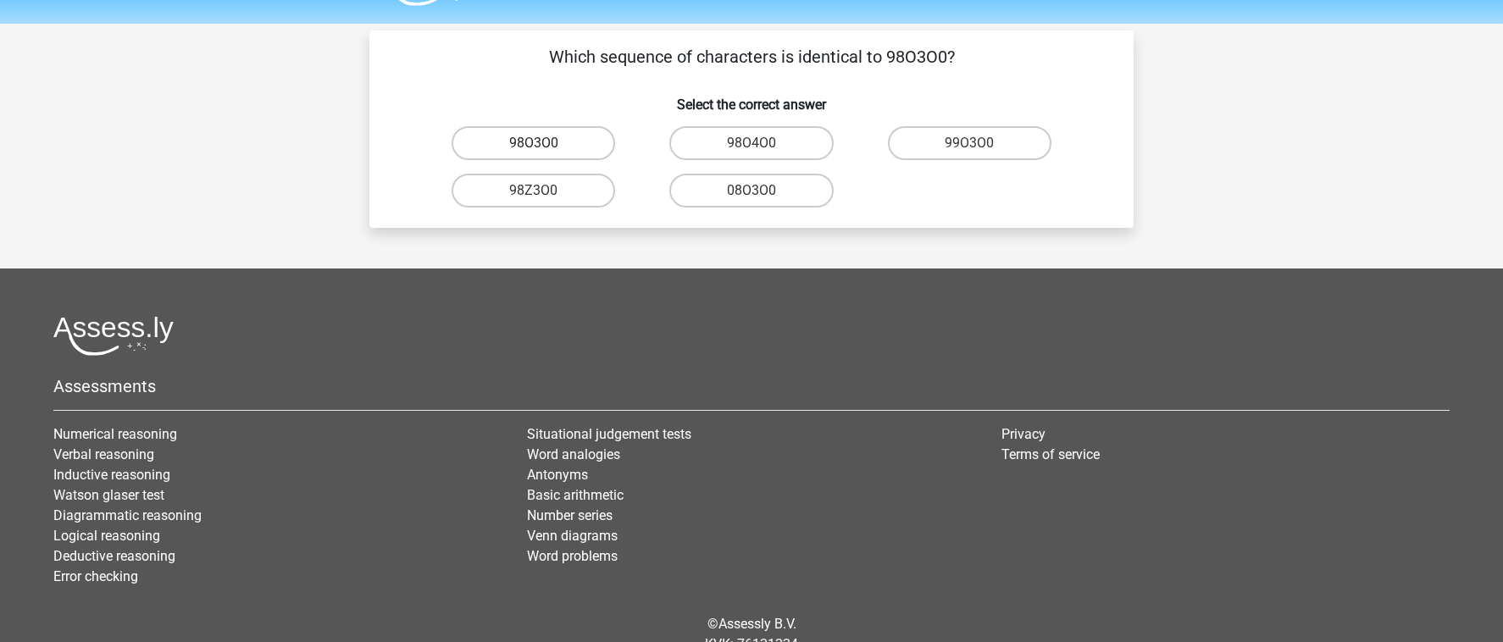
click at [566, 134] on label "98O3O0" at bounding box center [534, 143] width 164 height 34
click at [545, 143] on input "98O3O0" at bounding box center [539, 148] width 11 height 11
radio input "true"
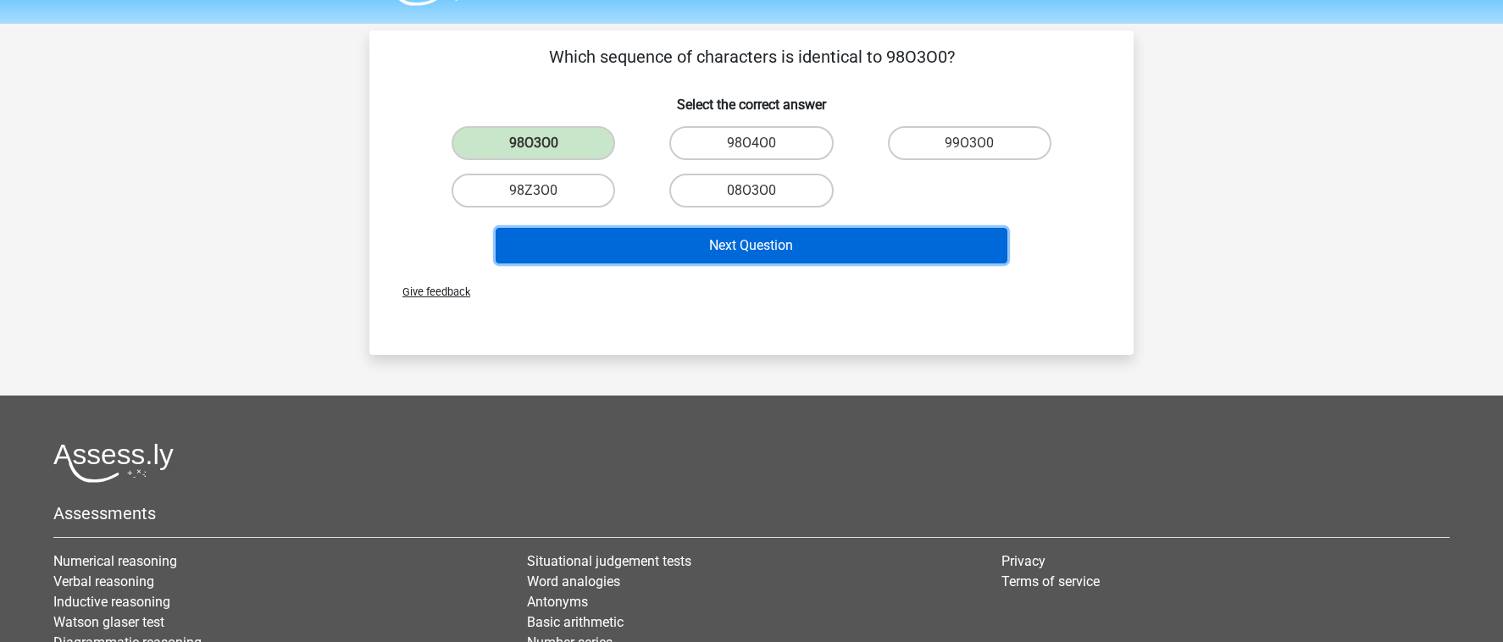
click at [701, 261] on button "Next Question" at bounding box center [752, 246] width 513 height 36
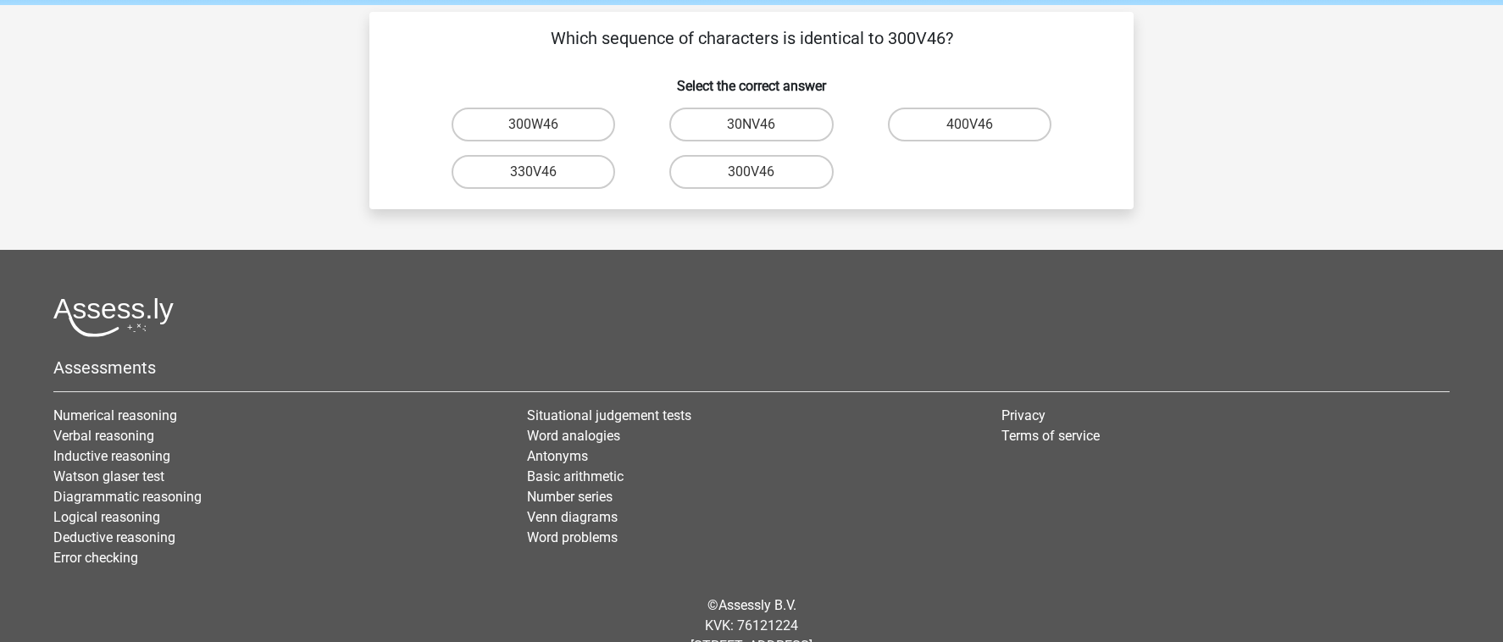
scroll to position [51, 0]
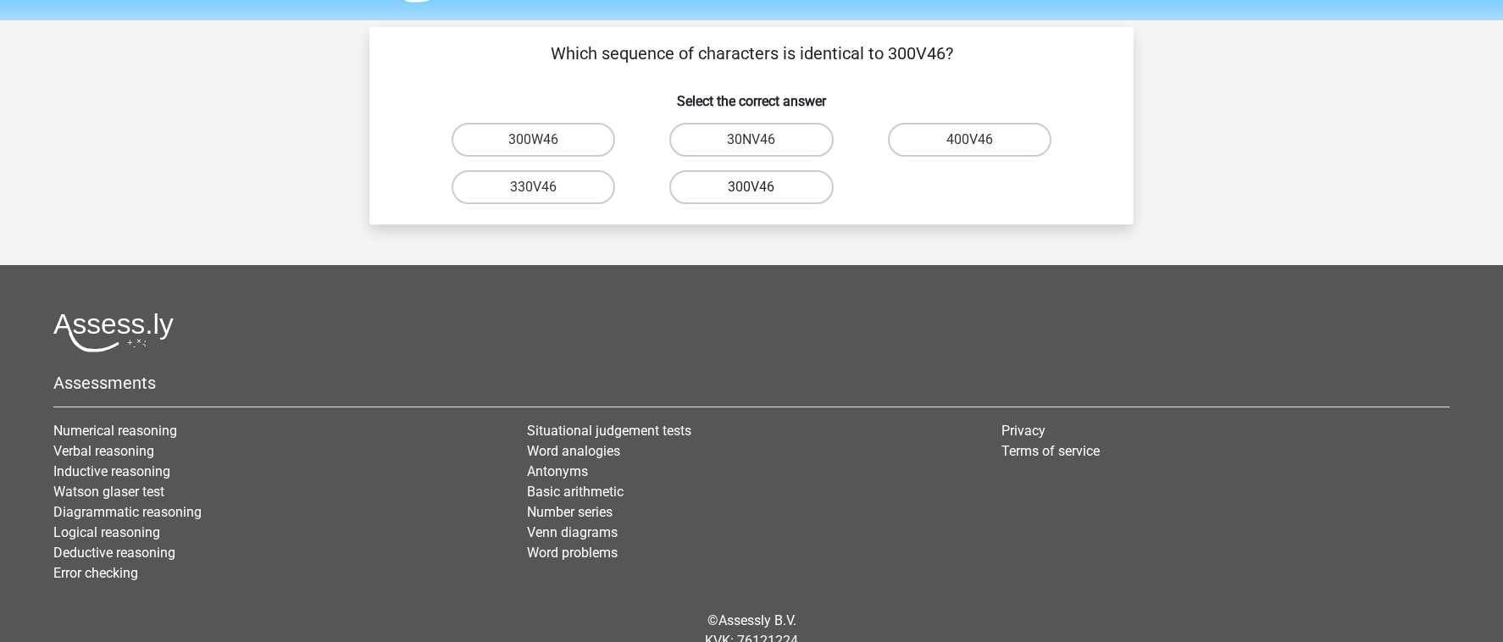
click at [788, 182] on label "300V46" at bounding box center [751, 187] width 164 height 34
click at [763, 187] on input "300V46" at bounding box center [757, 192] width 11 height 11
radio input "true"
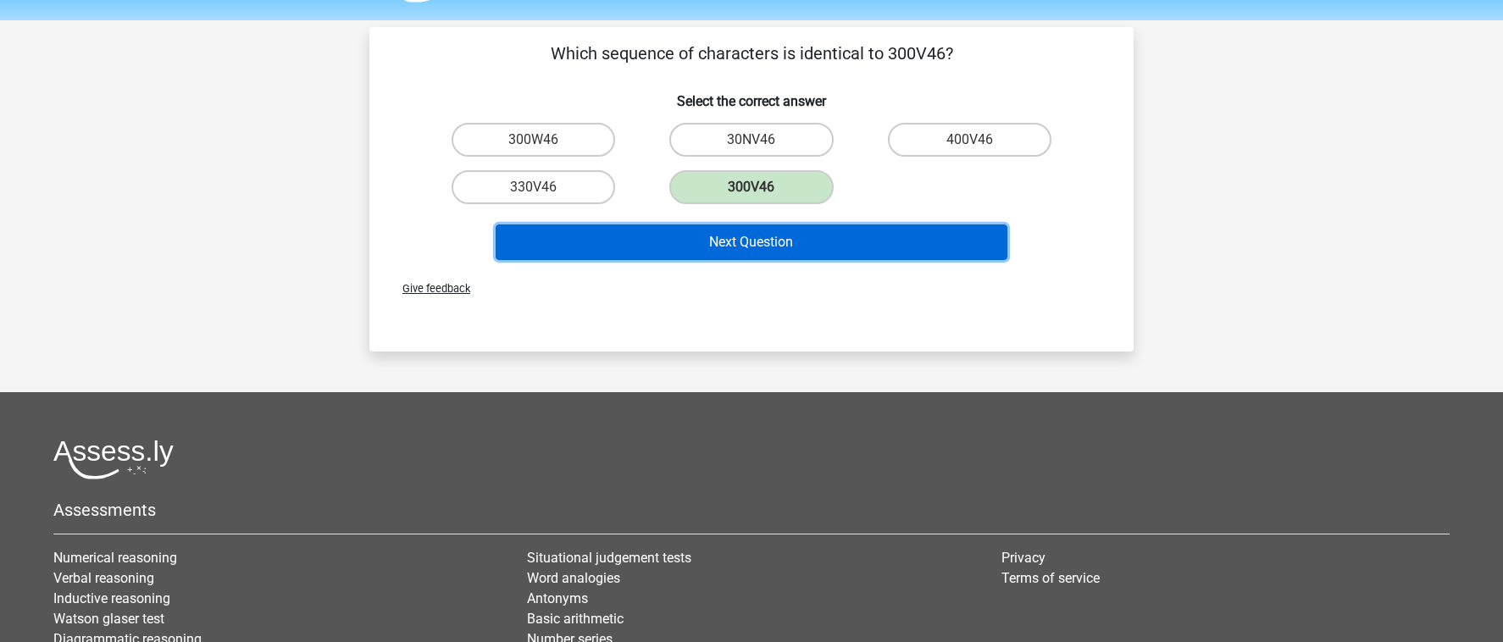
click at [778, 252] on button "Next Question" at bounding box center [752, 243] width 513 height 36
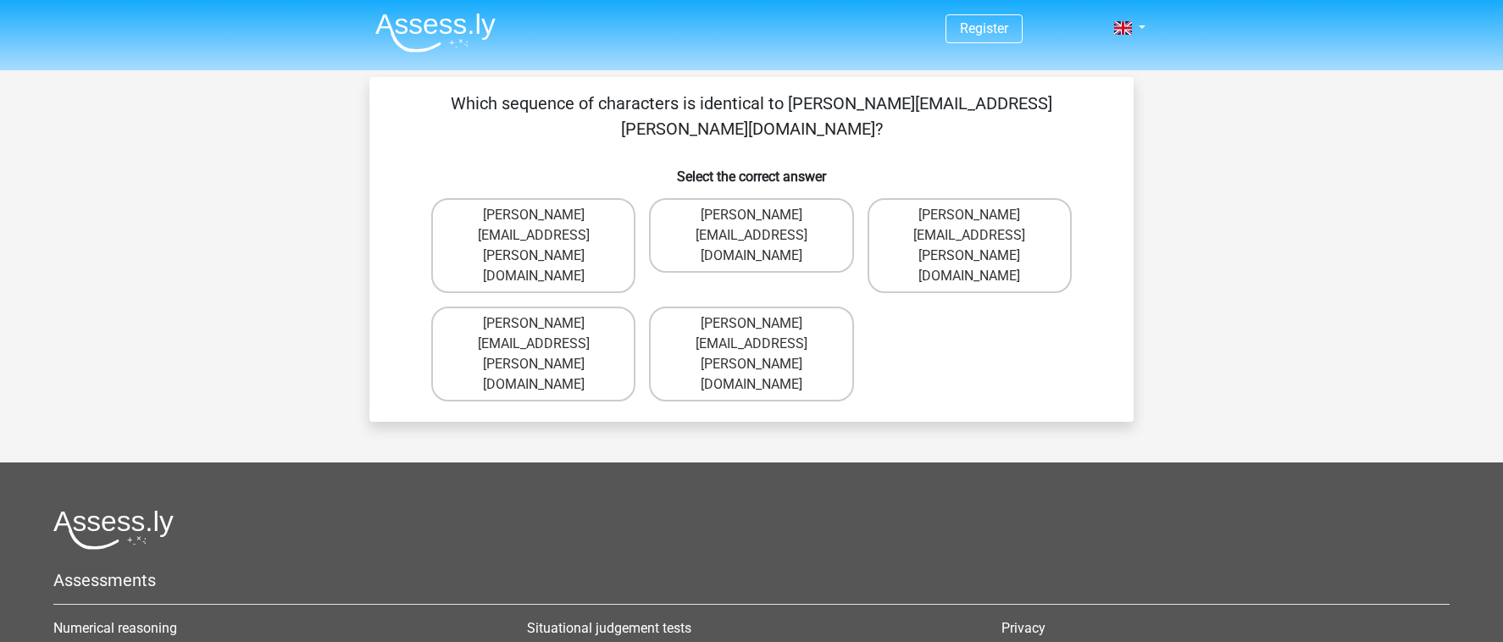
scroll to position [0, 0]
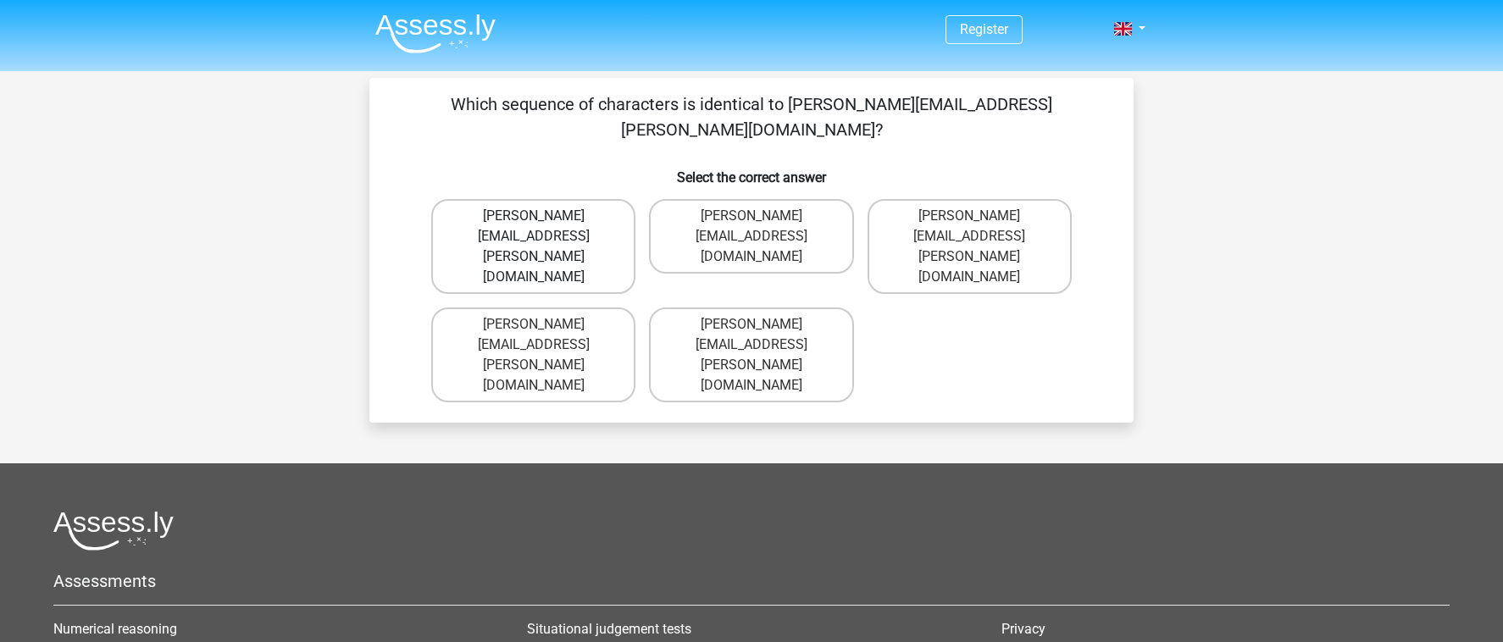
click at [608, 199] on label "William+Wright@email.co.uk" at bounding box center [533, 246] width 204 height 95
click at [545, 216] on input "William+Wright@email.co.uk" at bounding box center [539, 221] width 11 height 11
radio input "true"
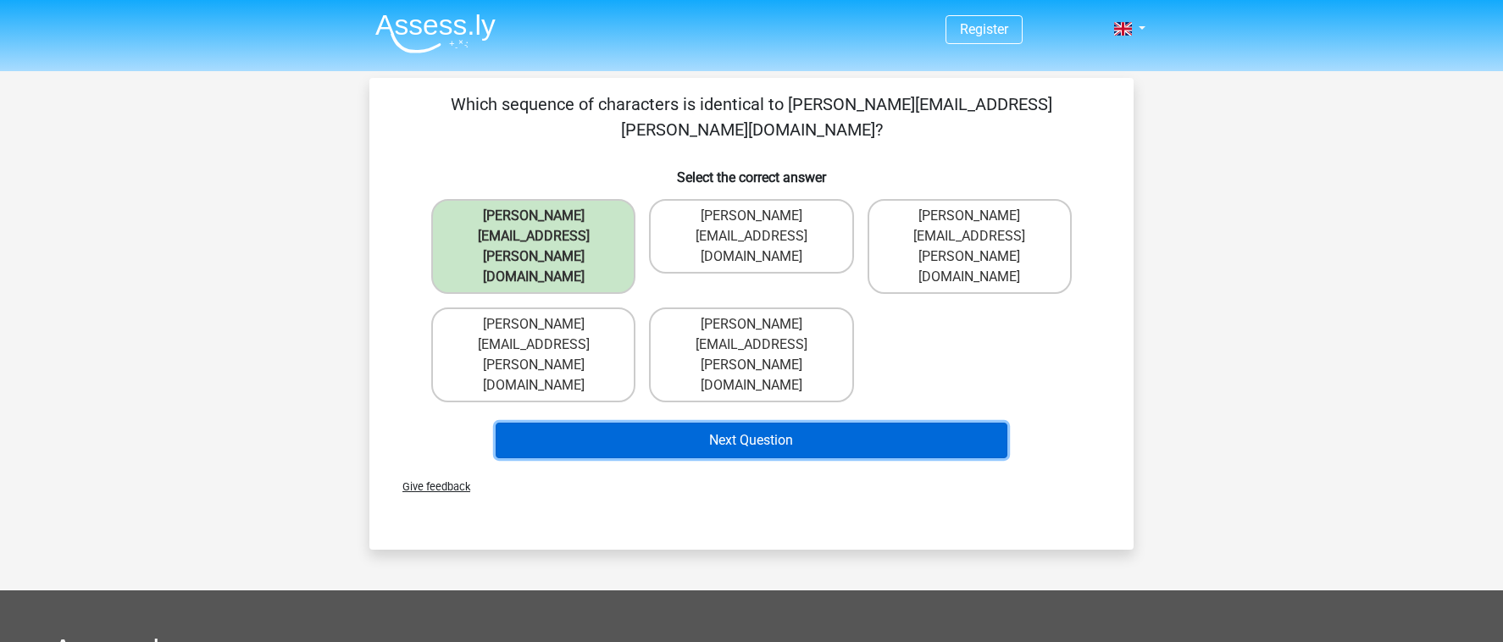
click at [764, 423] on button "Next Question" at bounding box center [752, 441] width 513 height 36
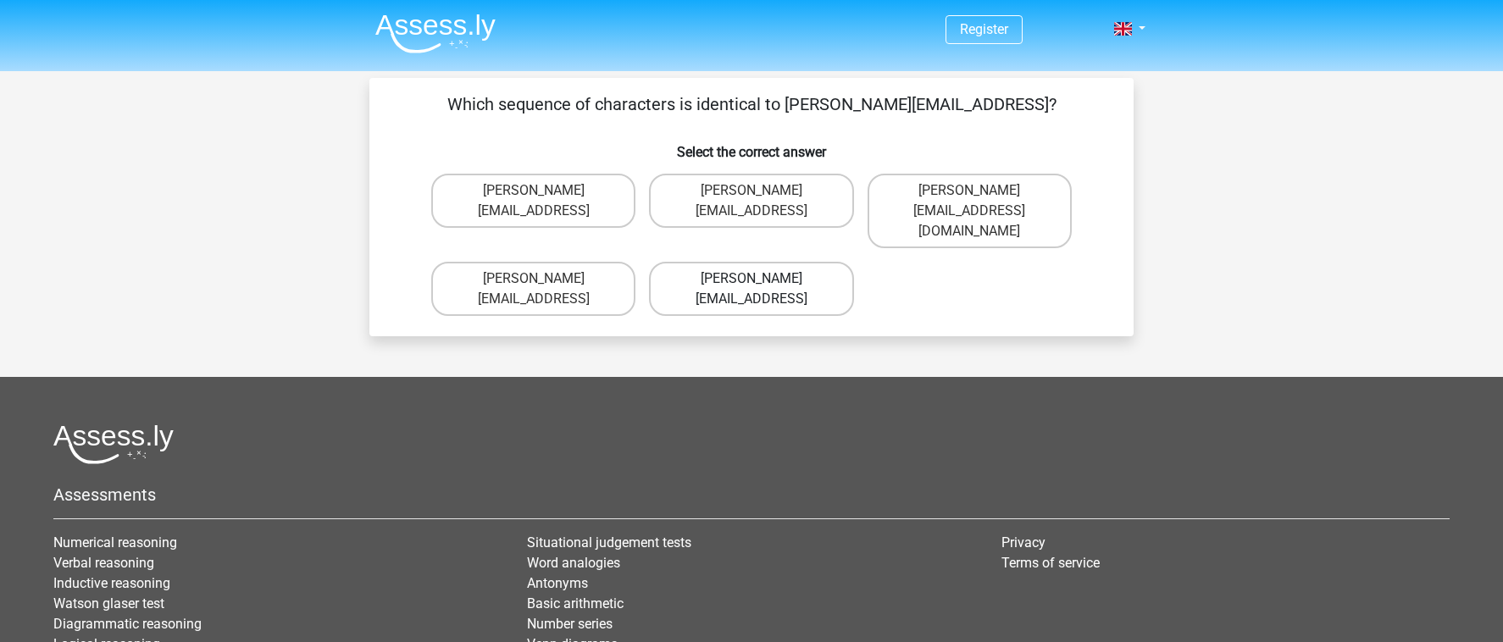
click at [800, 262] on label "Theodore_Thompson@joinmail.coo" at bounding box center [751, 289] width 204 height 54
click at [763, 279] on input "Theodore_Thompson@joinmail.coo" at bounding box center [757, 284] width 11 height 11
radio input "true"
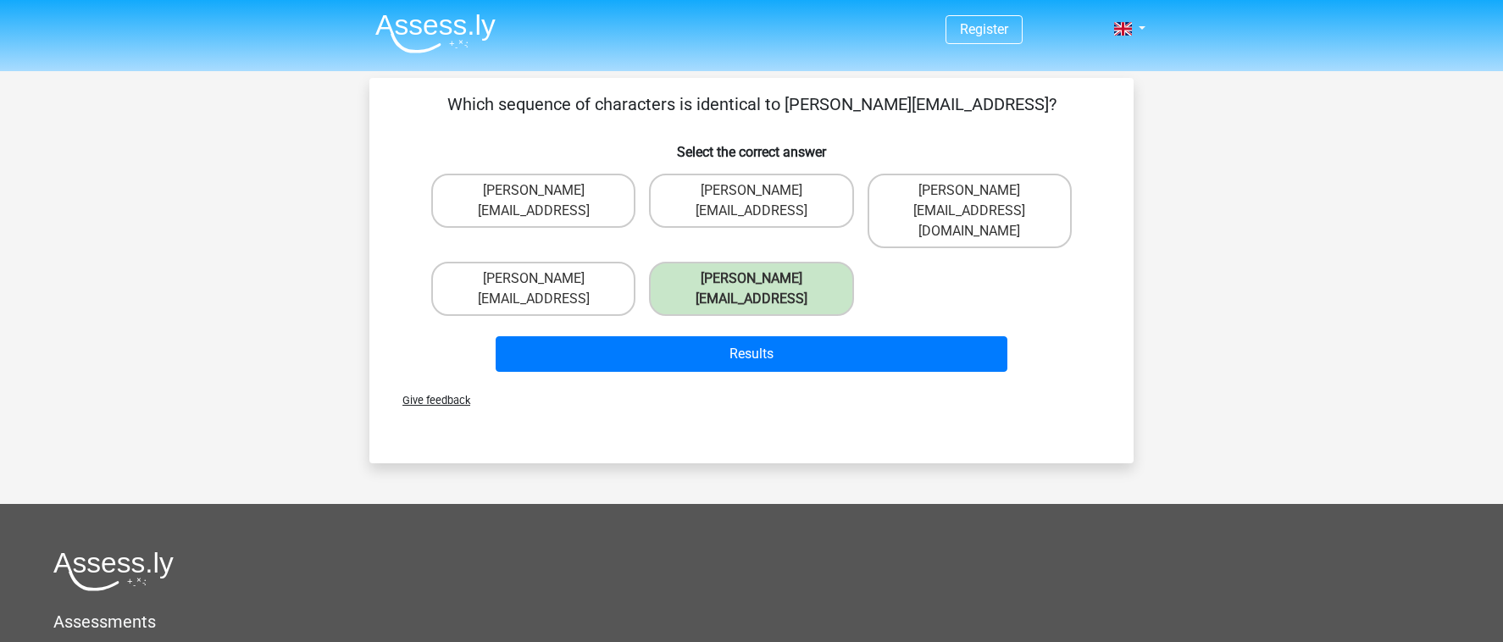
click at [807, 336] on div "Results" at bounding box center [751, 357] width 654 height 42
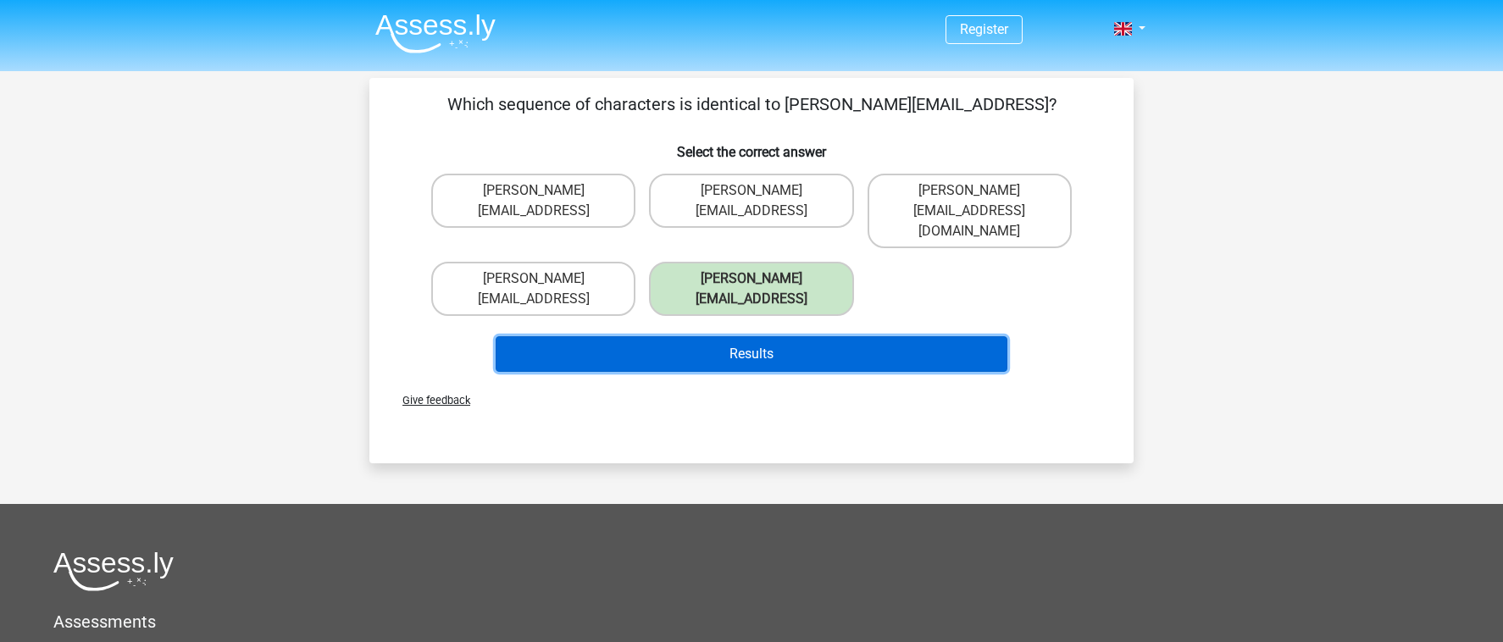
click at [796, 336] on button "Results" at bounding box center [752, 354] width 513 height 36
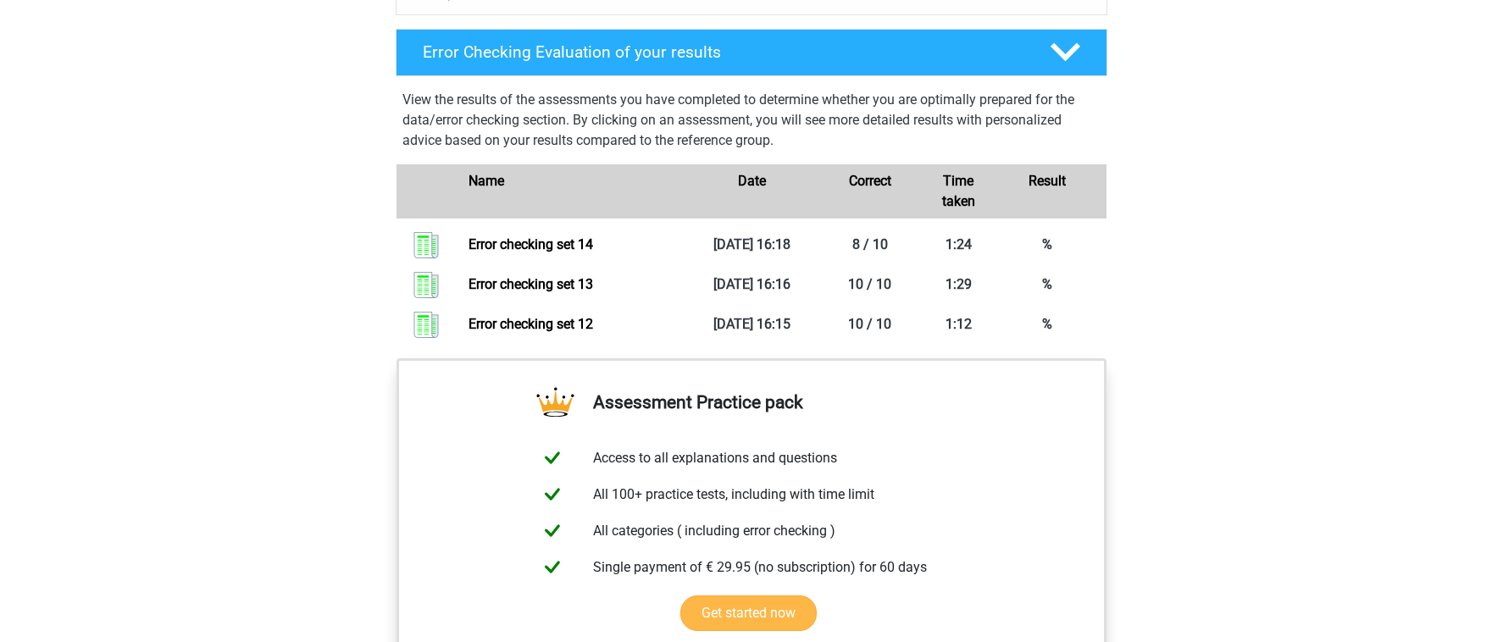
scroll to position [1059, 0]
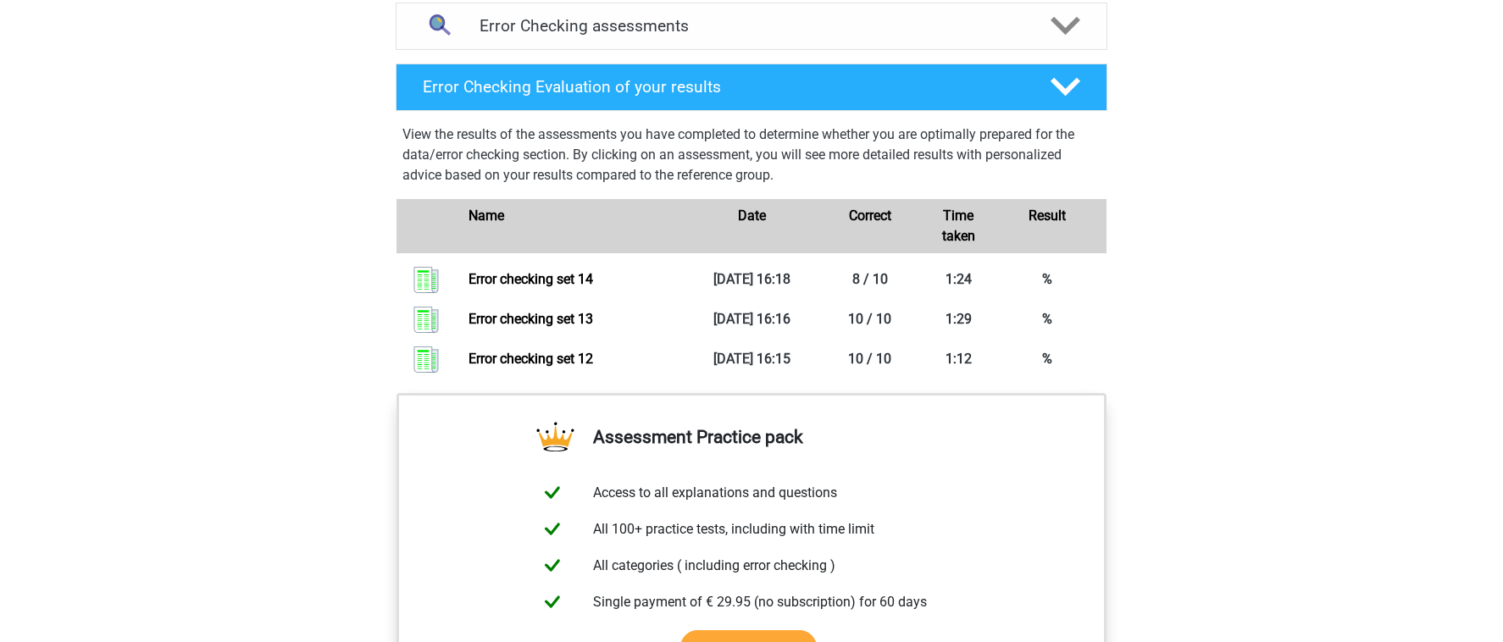
click at [251, 379] on div "Register Nederlands English" at bounding box center [751, 71] width 1503 height 2260
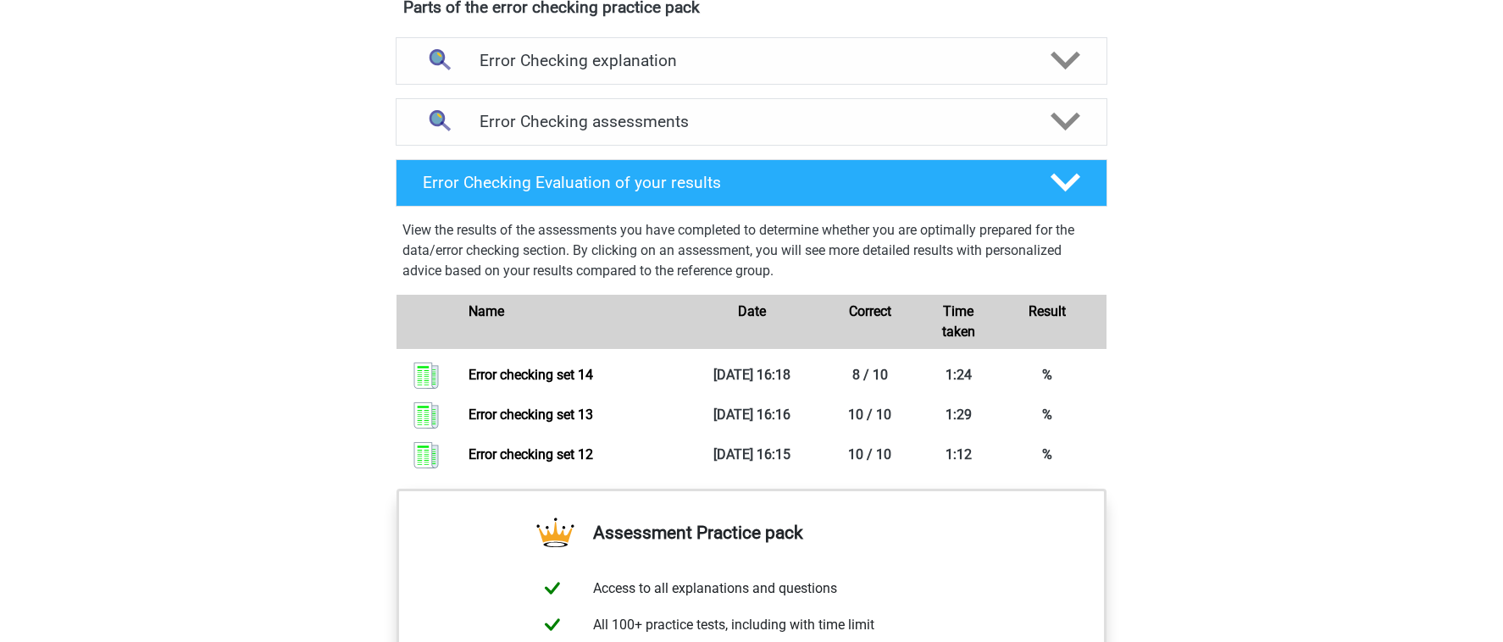
scroll to position [938, 0]
